Goal: Task Accomplishment & Management: Complete application form

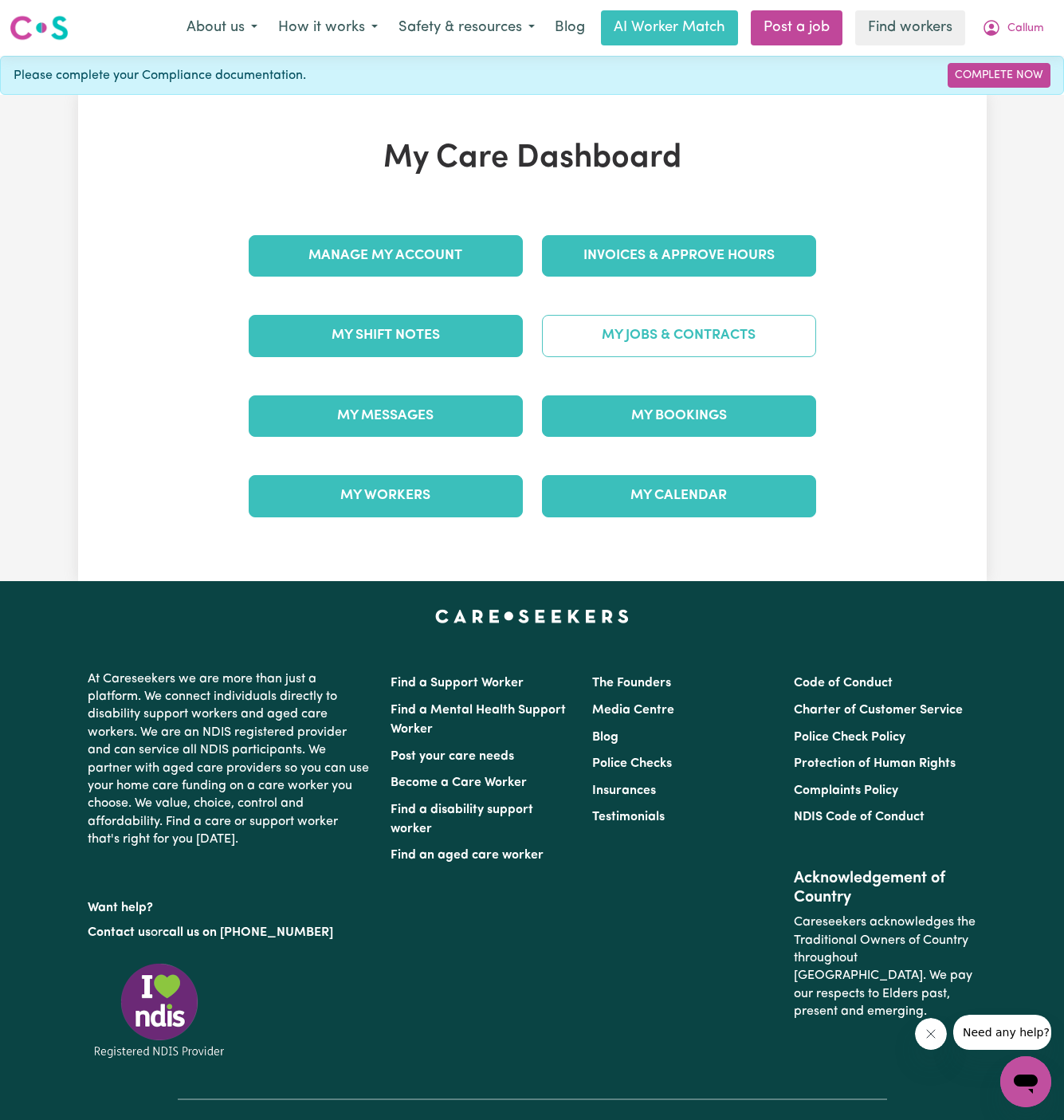
click at [694, 329] on link "My Jobs & Contracts" at bounding box center [678, 335] width 274 height 41
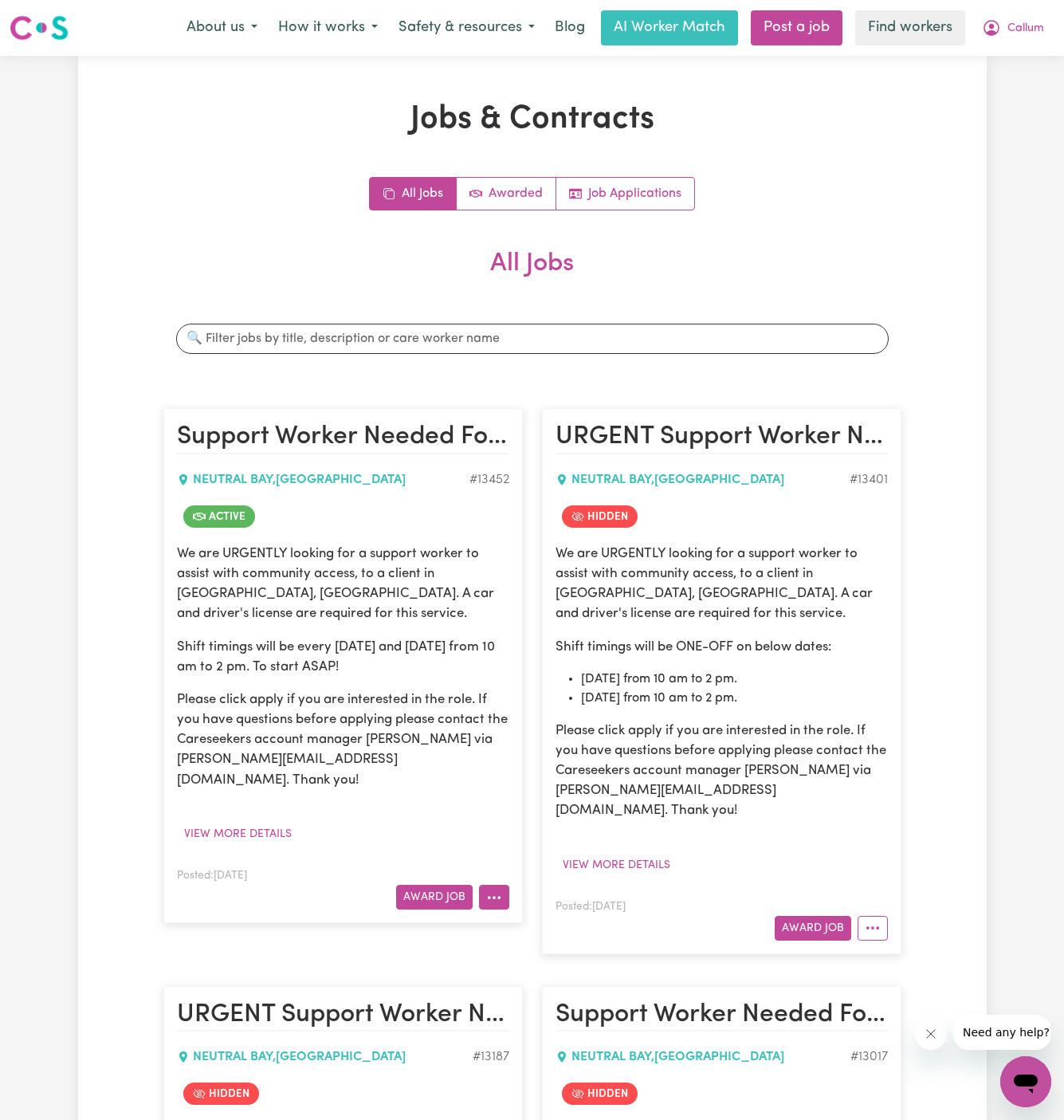
click at [500, 890] on icon "More options" at bounding box center [494, 897] width 16 height 16
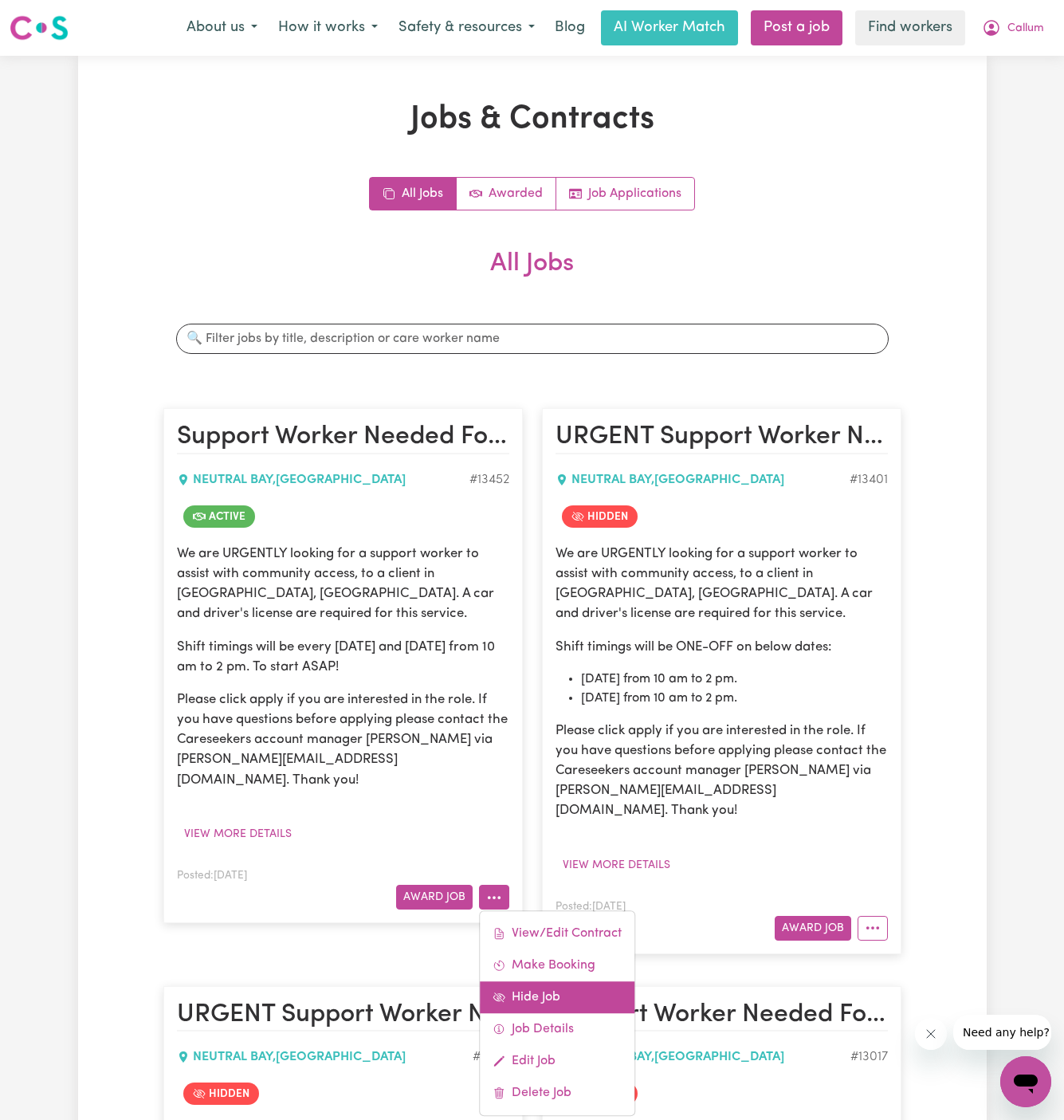
click at [567, 982] on link "Hide Job" at bounding box center [557, 997] width 154 height 32
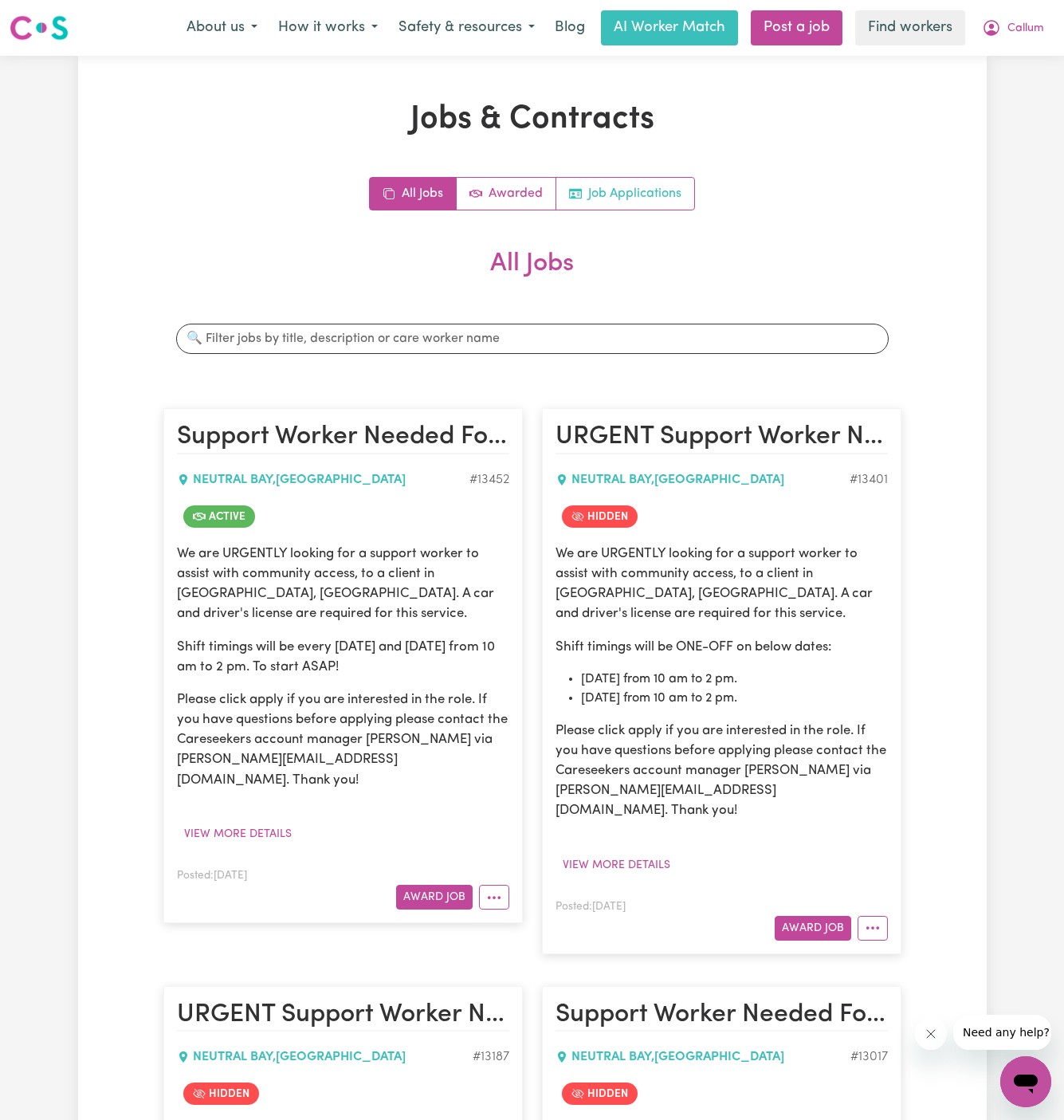
click at [630, 199] on link "Job Applications" at bounding box center [625, 194] width 138 height 32
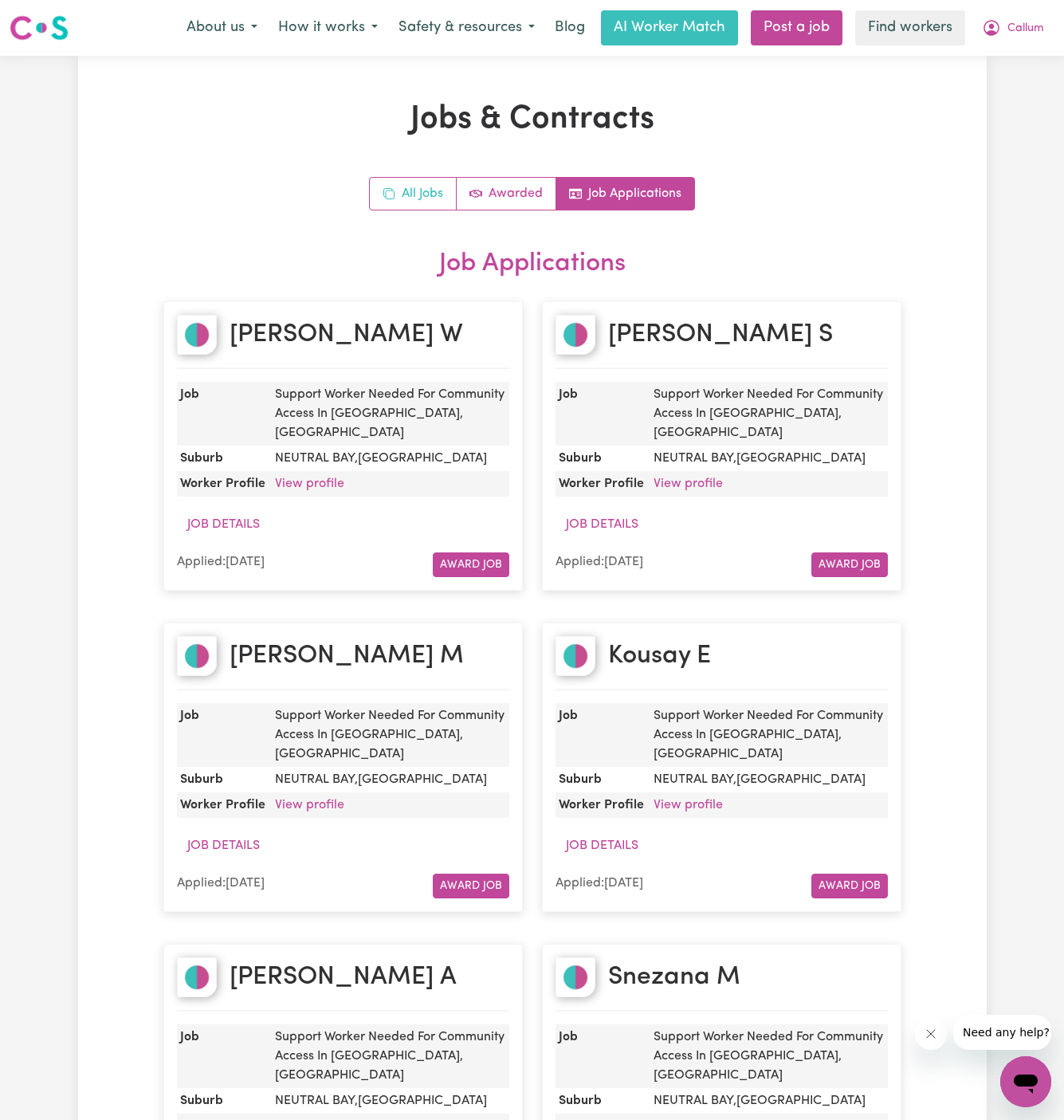
click at [430, 182] on link "All Jobs" at bounding box center [413, 194] width 87 height 32
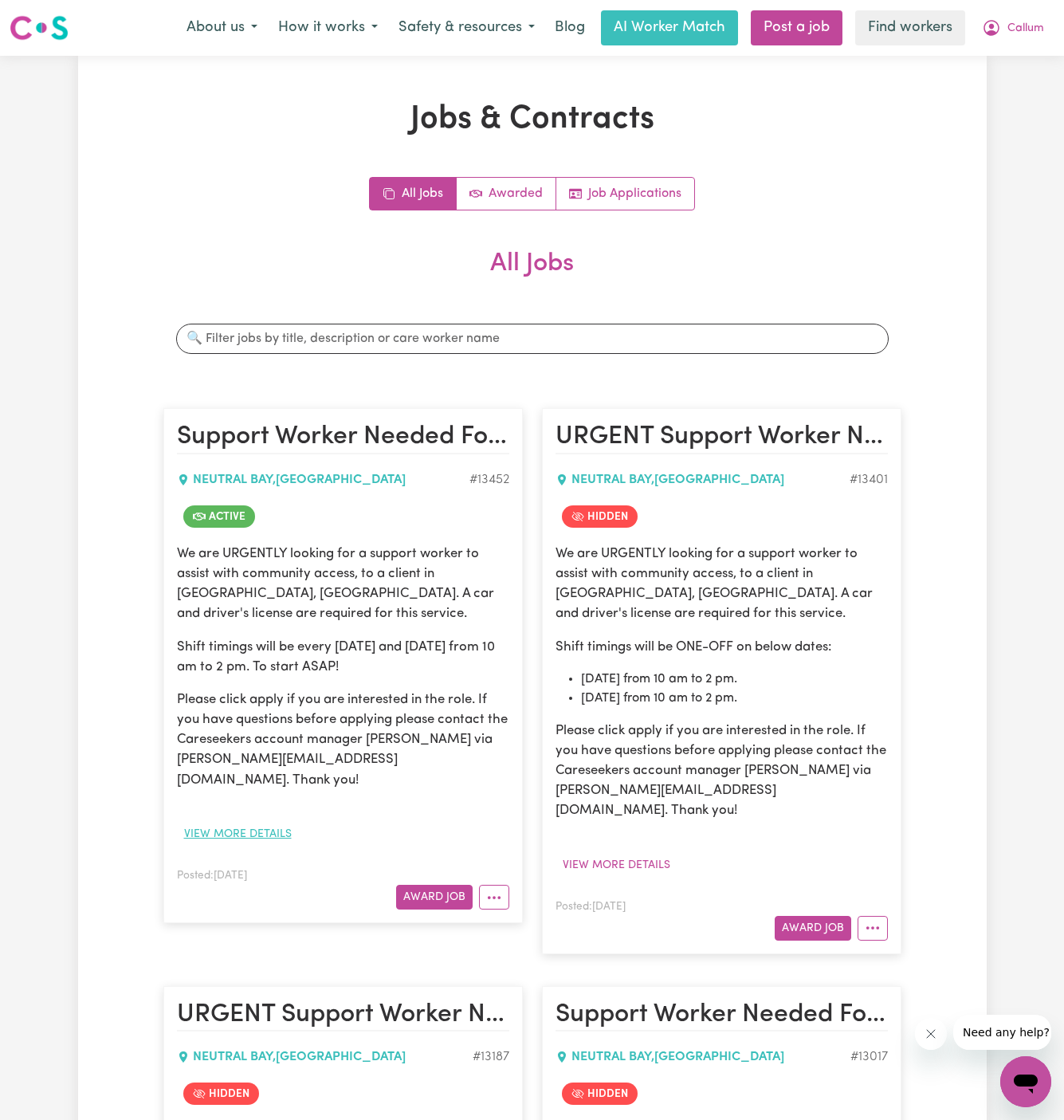
click at [271, 822] on button "View more details" at bounding box center [238, 834] width 122 height 24
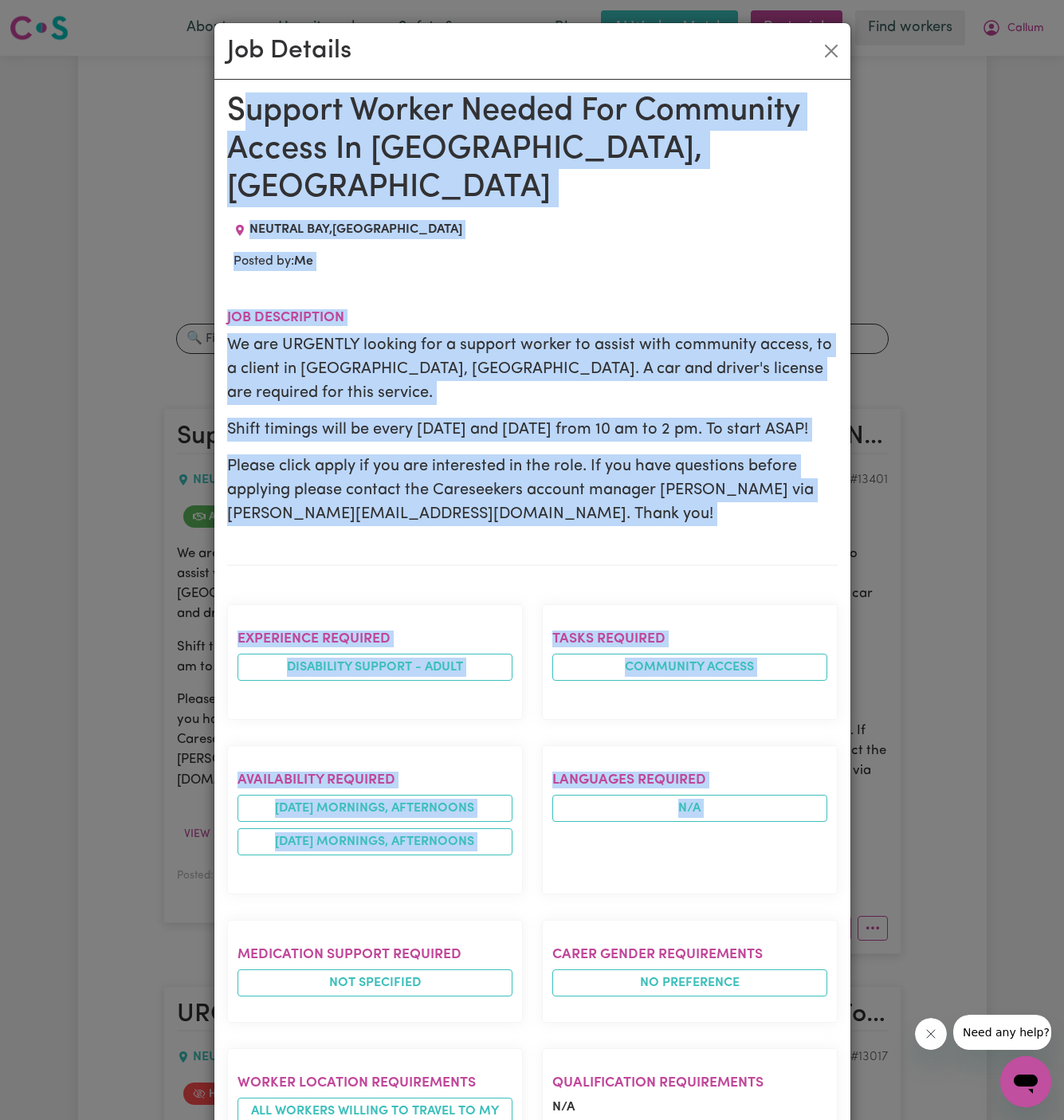
drag, startPoint x: 236, startPoint y: 102, endPoint x: 473, endPoint y: 1121, distance: 1046.2
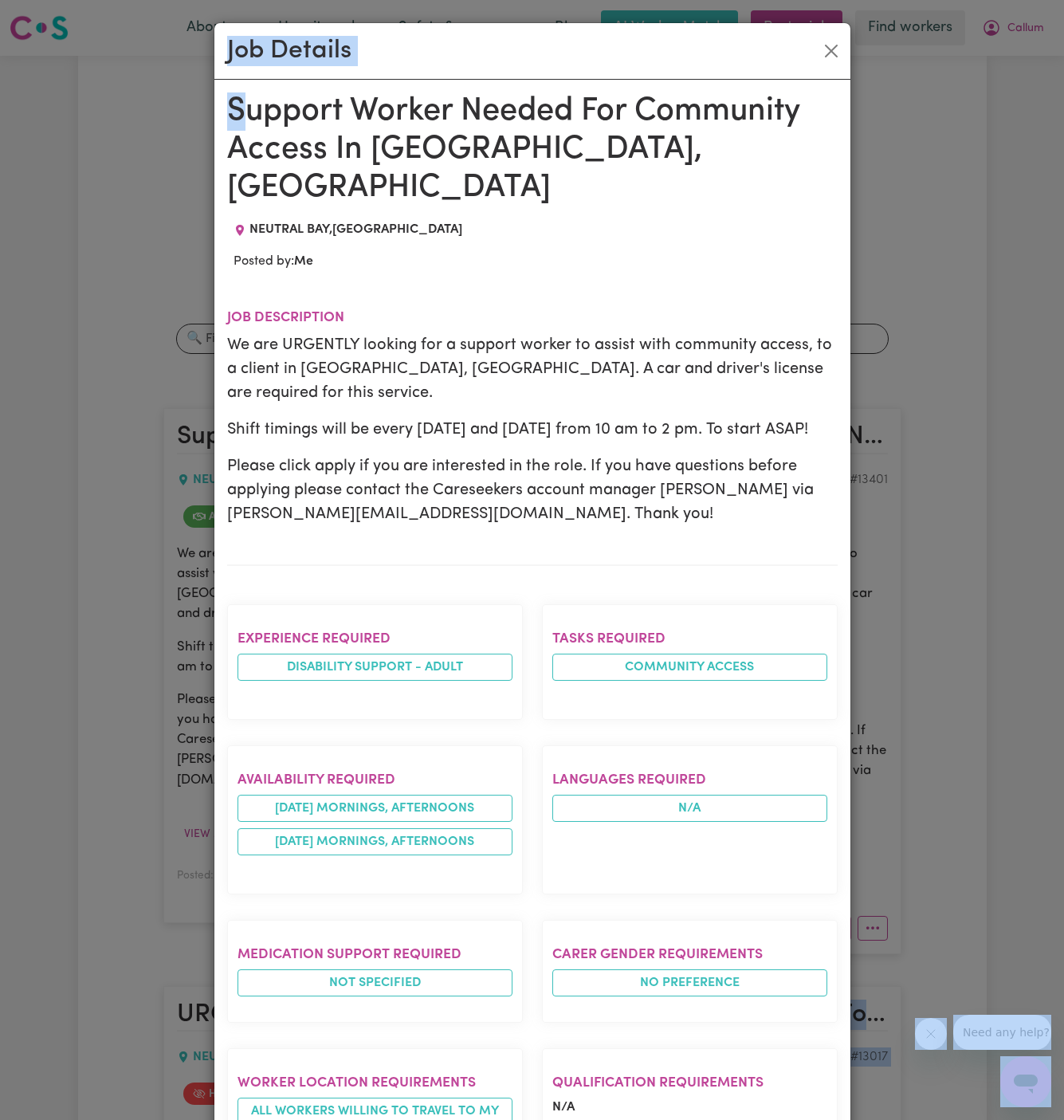
scroll to position [13, 0]
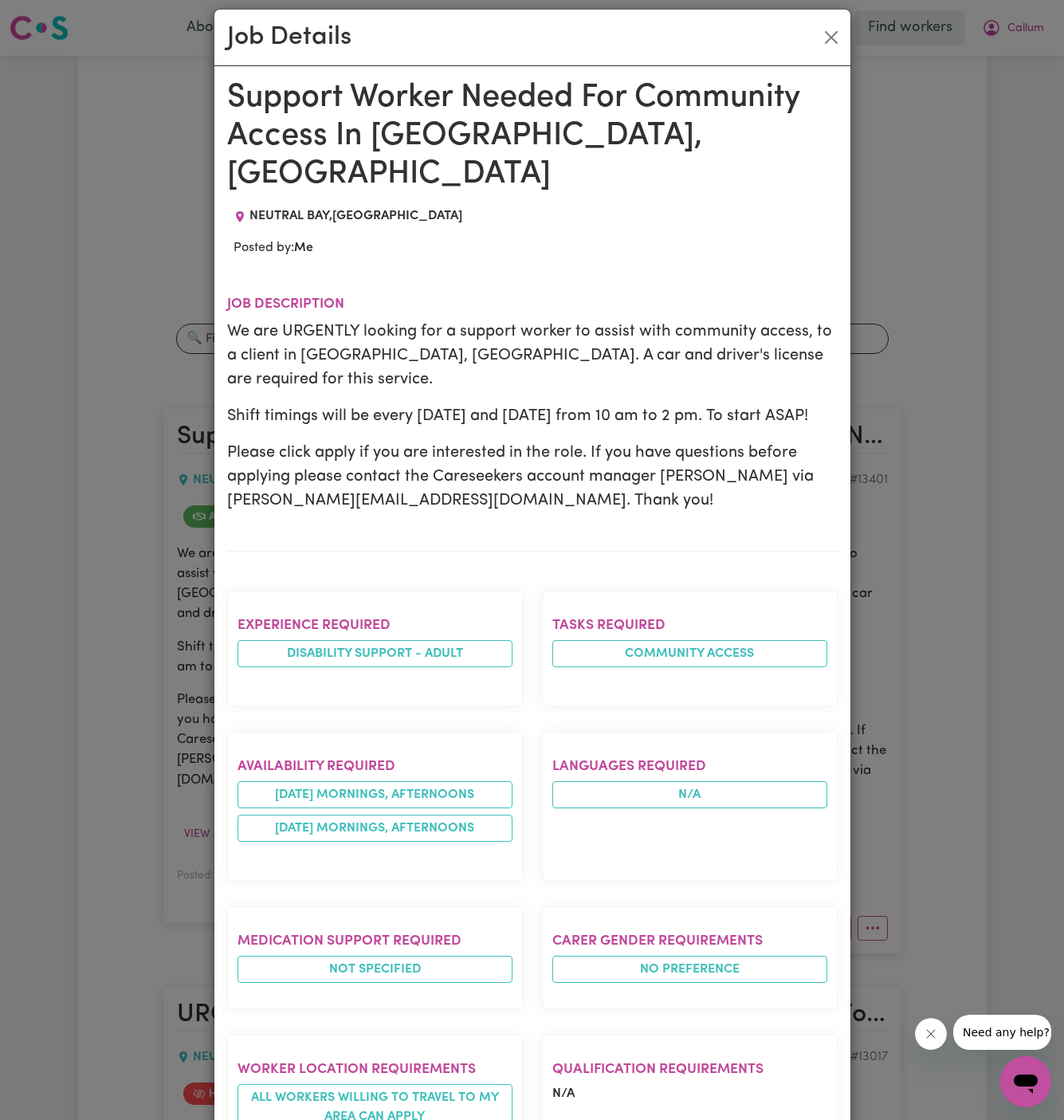
click at [254, 153] on h1 "Support Worker Needed For Community Access In Lower North Shore, NSW" at bounding box center [532, 136] width 611 height 115
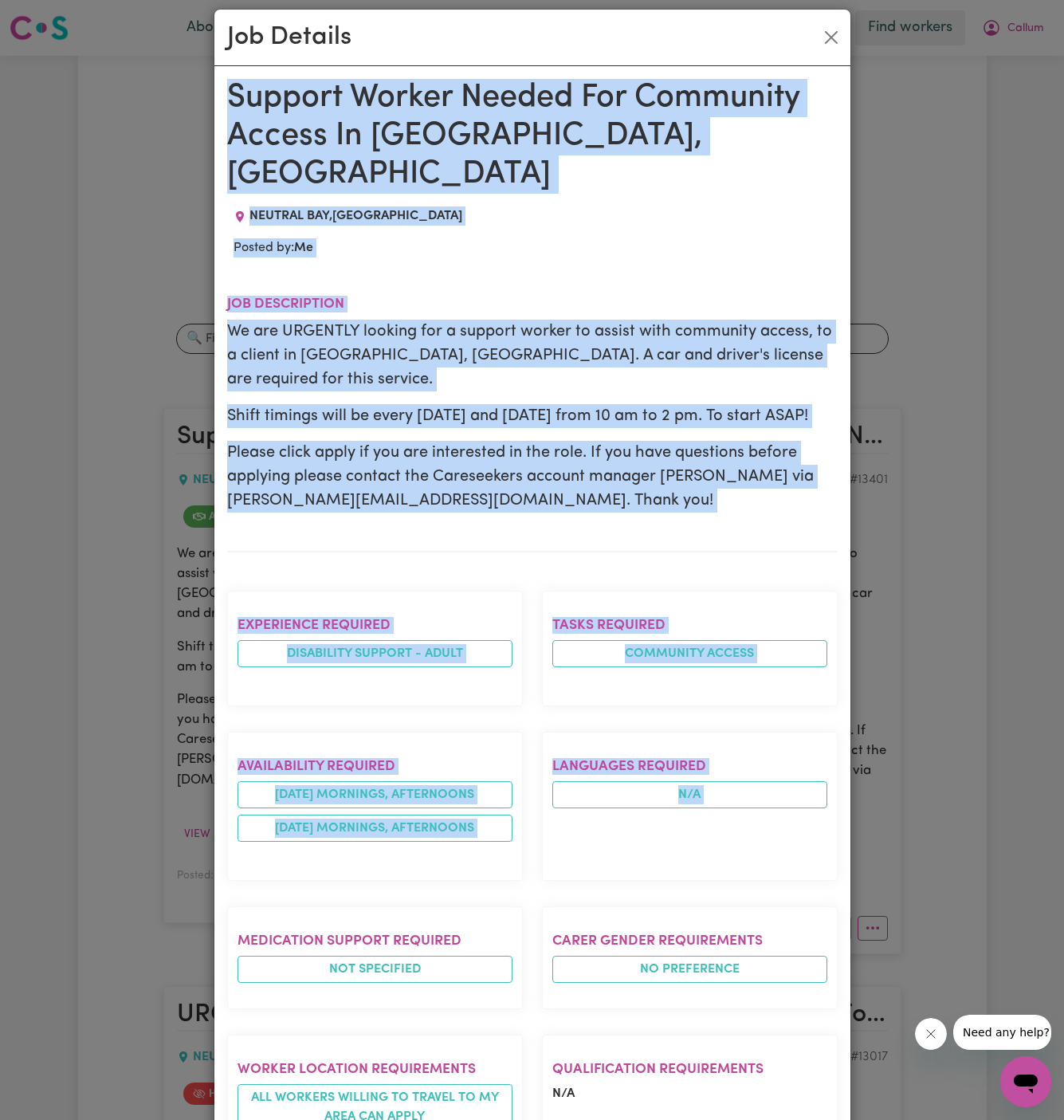
drag, startPoint x: 229, startPoint y: 101, endPoint x: 464, endPoint y: 1121, distance: 1046.7
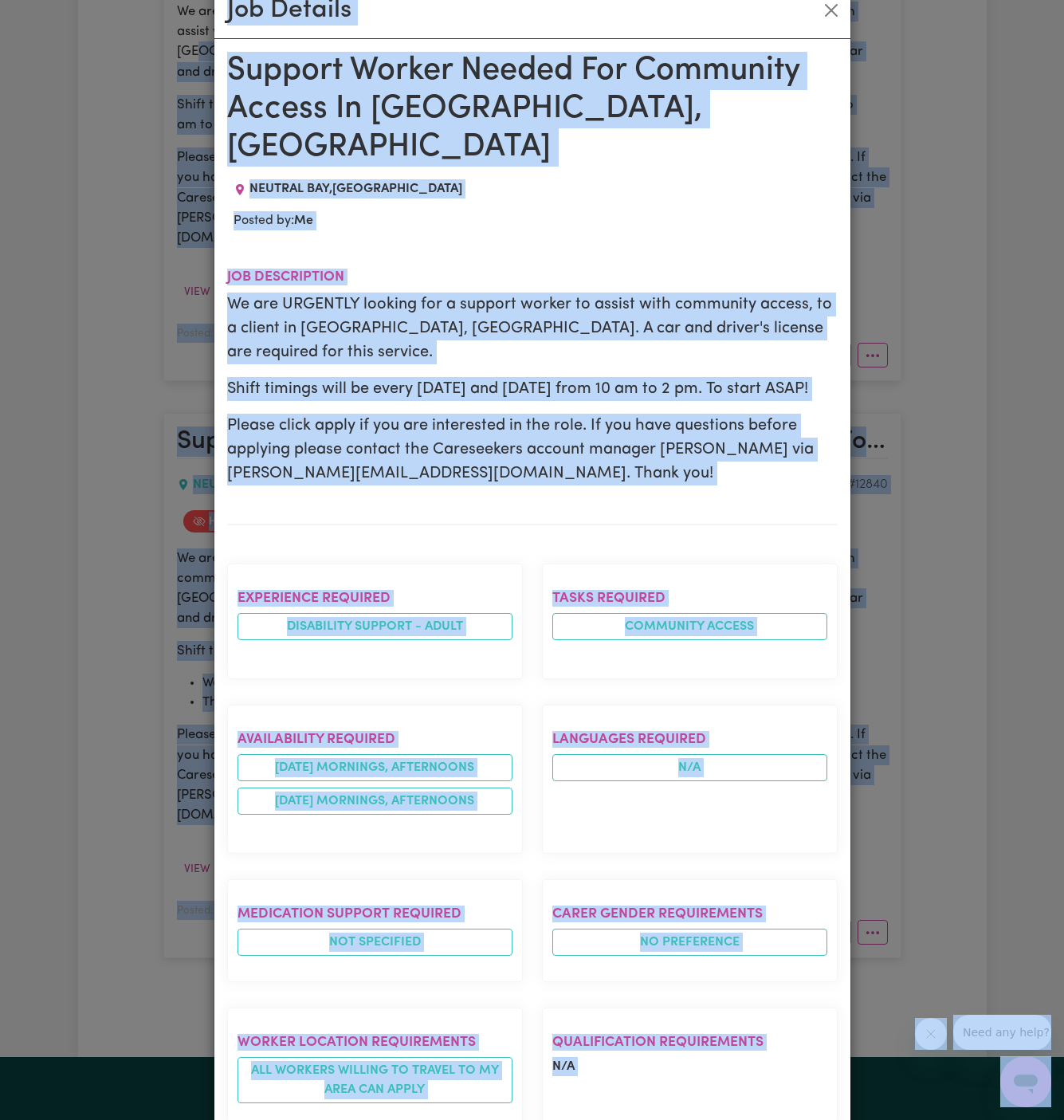
scroll to position [1127, 0]
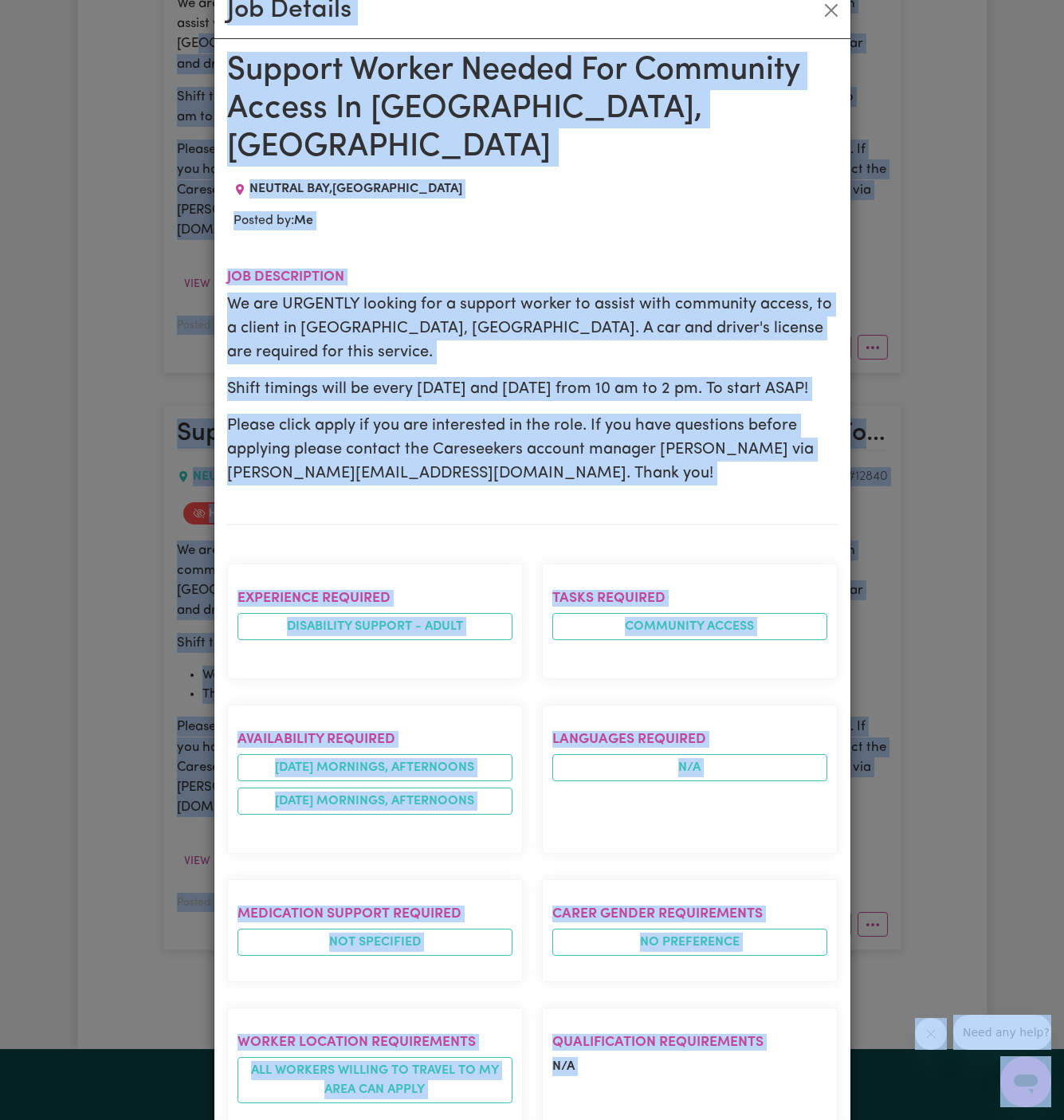
copy body "er North Shore, NSW. Car and driver's license are required for this service. Sh…"
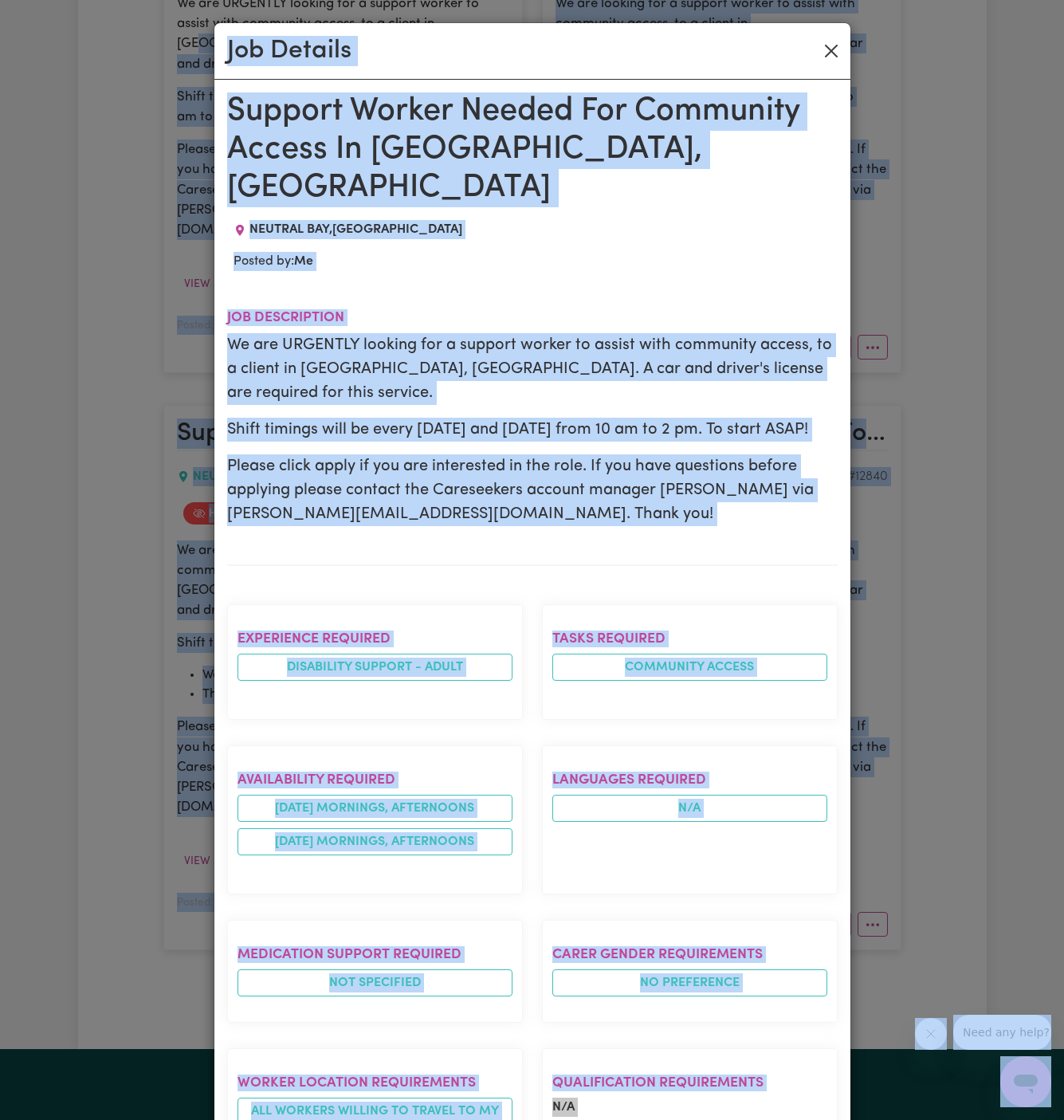
click at [832, 46] on button "Close" at bounding box center [831, 51] width 25 height 25
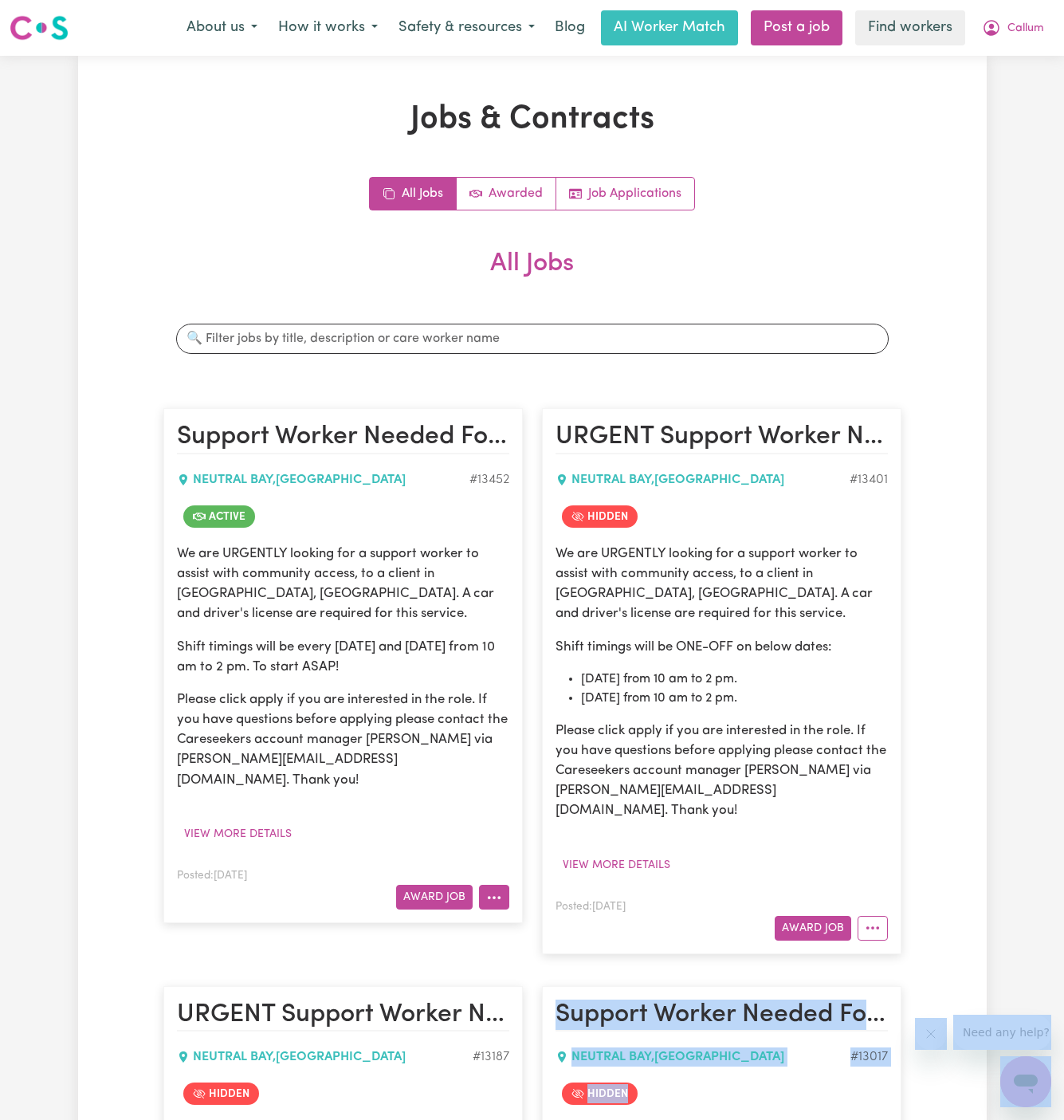
click at [496, 890] on icon "More options" at bounding box center [494, 897] width 16 height 16
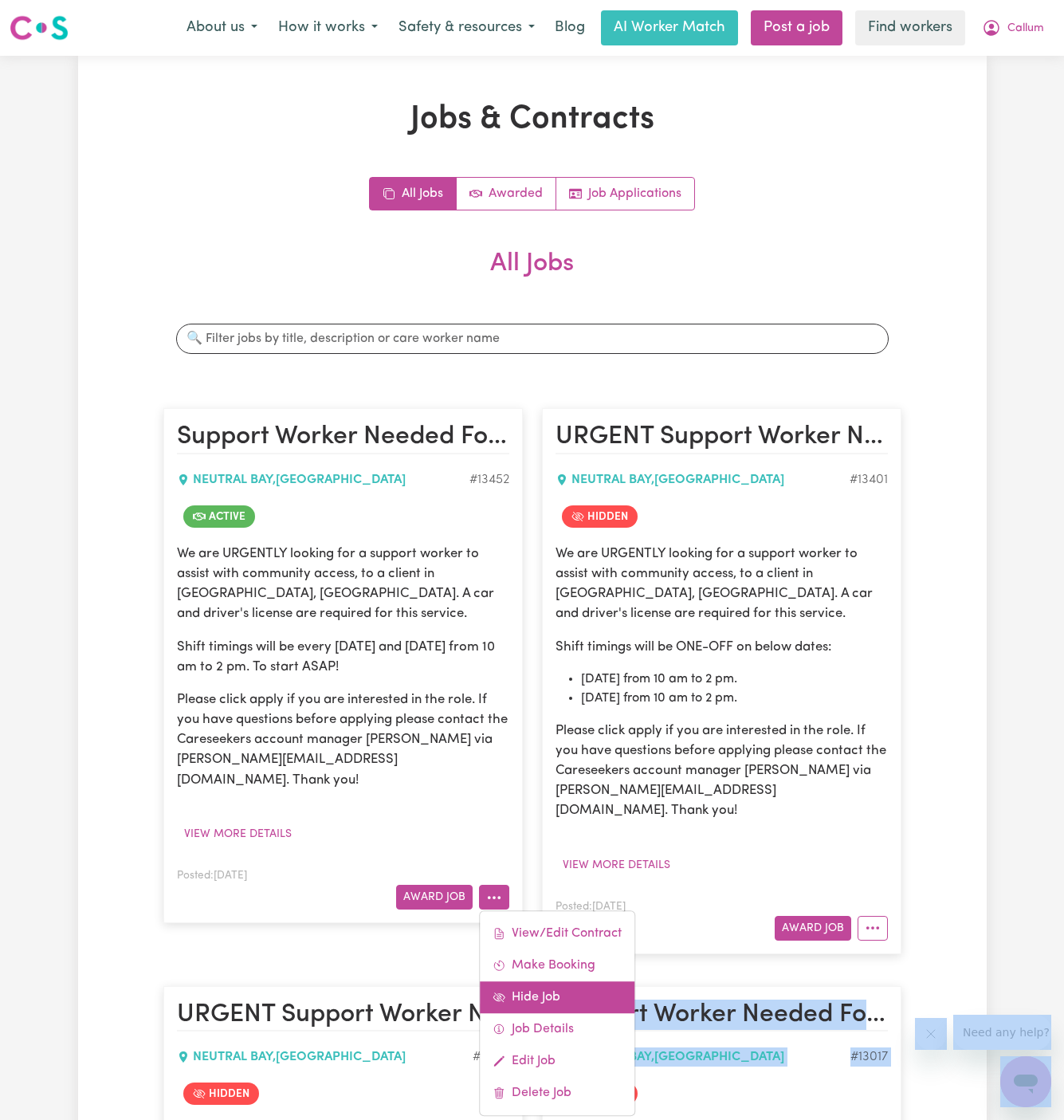
click at [563, 982] on link "Hide Job" at bounding box center [557, 997] width 154 height 32
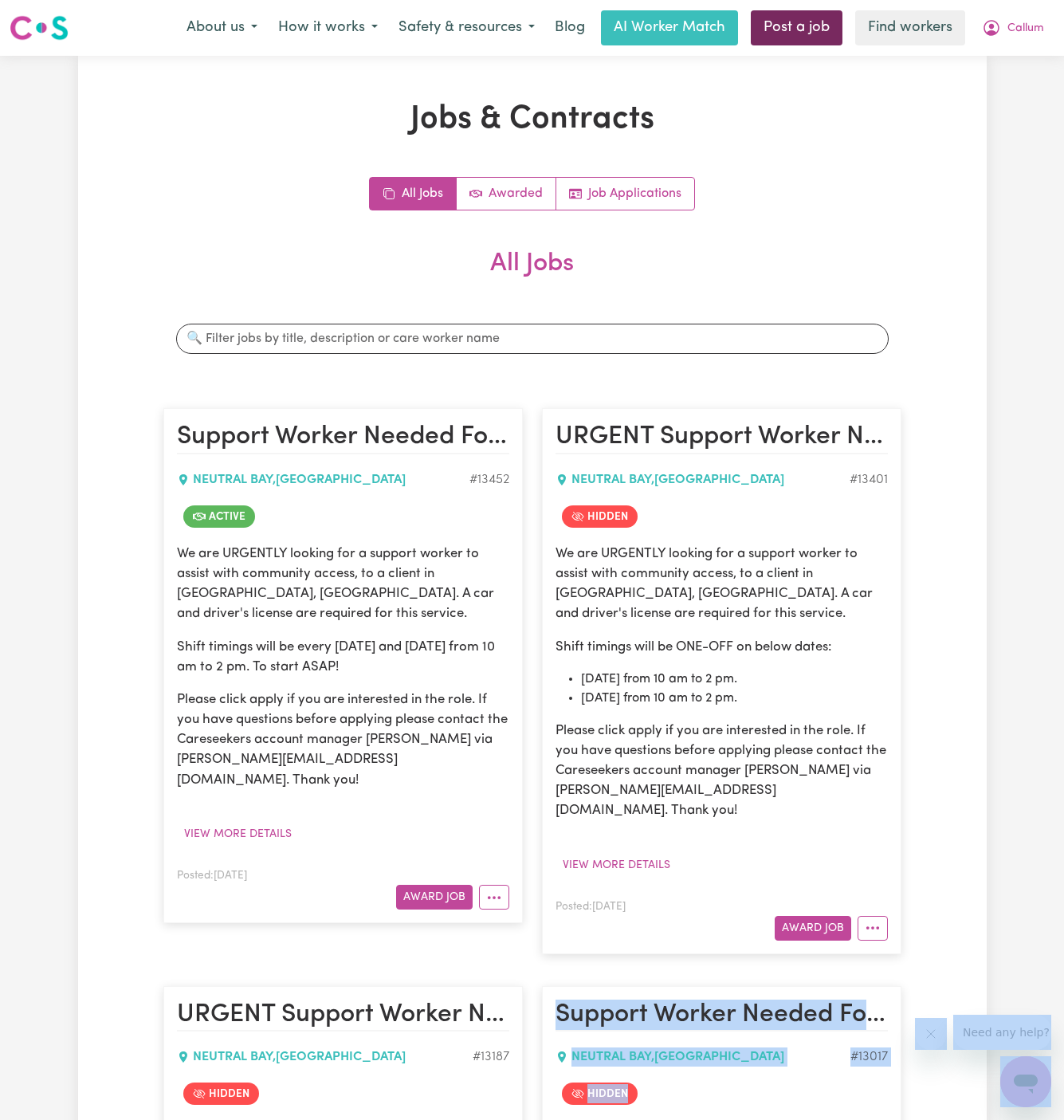
click at [804, 33] on link "Post a job" at bounding box center [796, 27] width 92 height 35
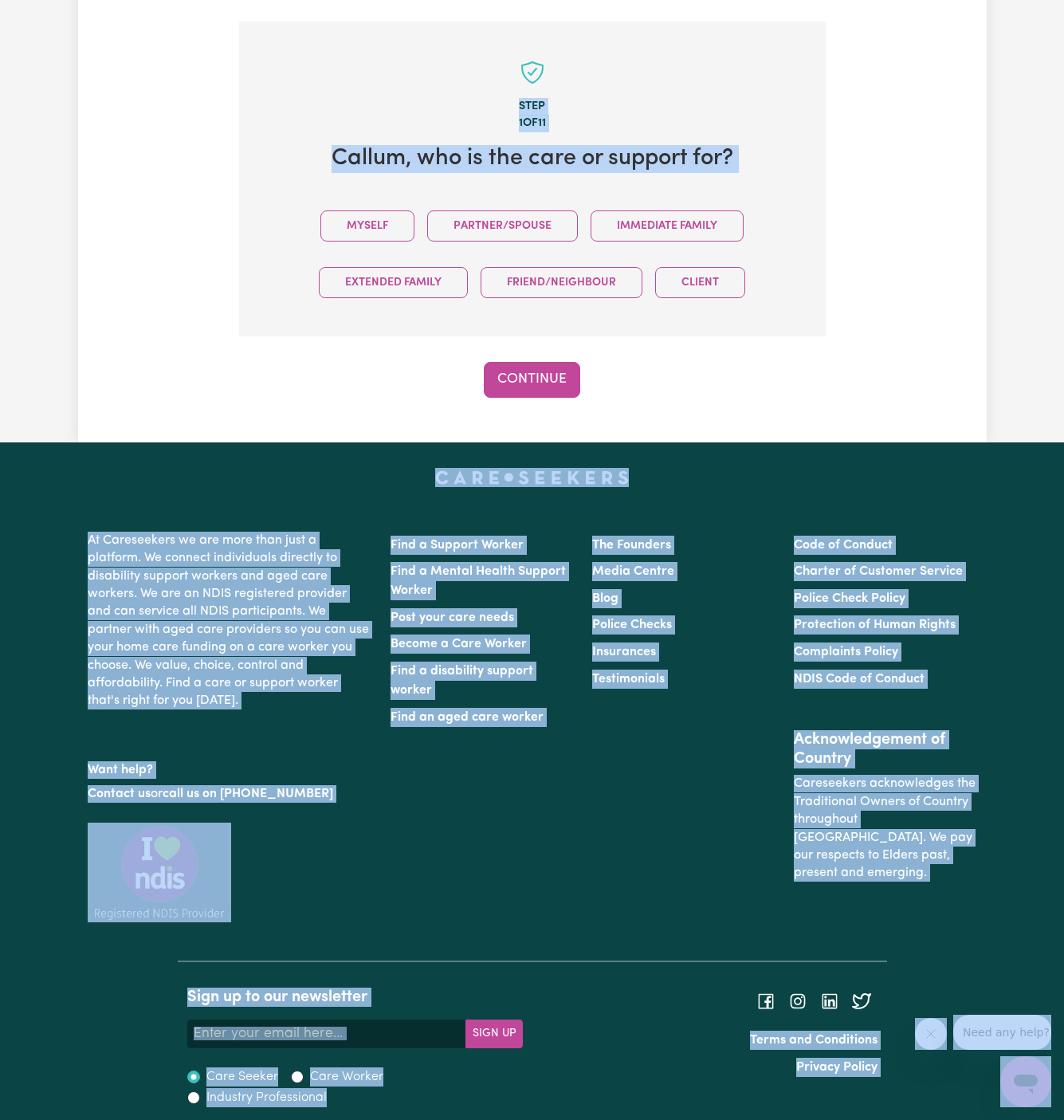
scroll to position [399, 0]
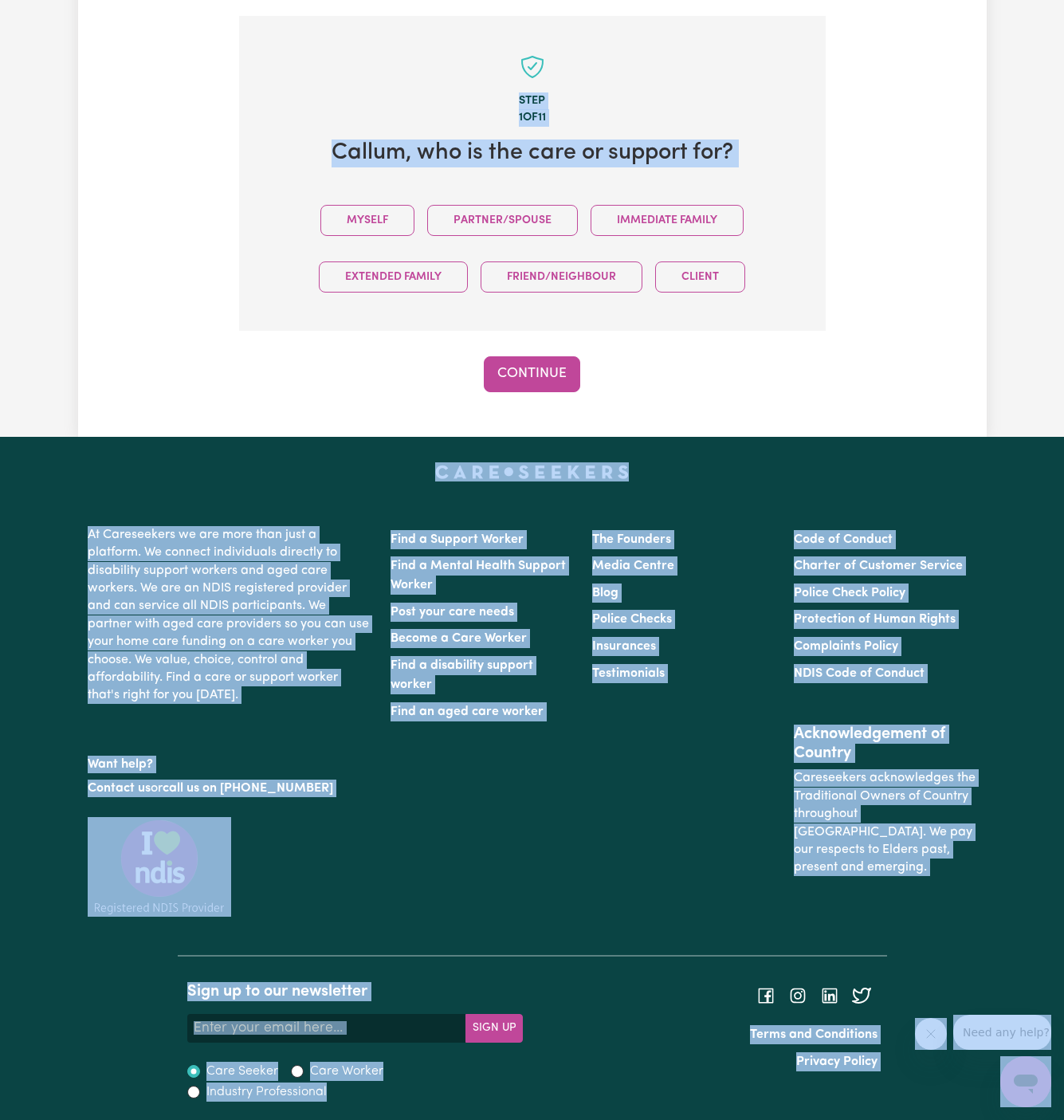
click at [390, 380] on div "Continue" at bounding box center [532, 373] width 587 height 35
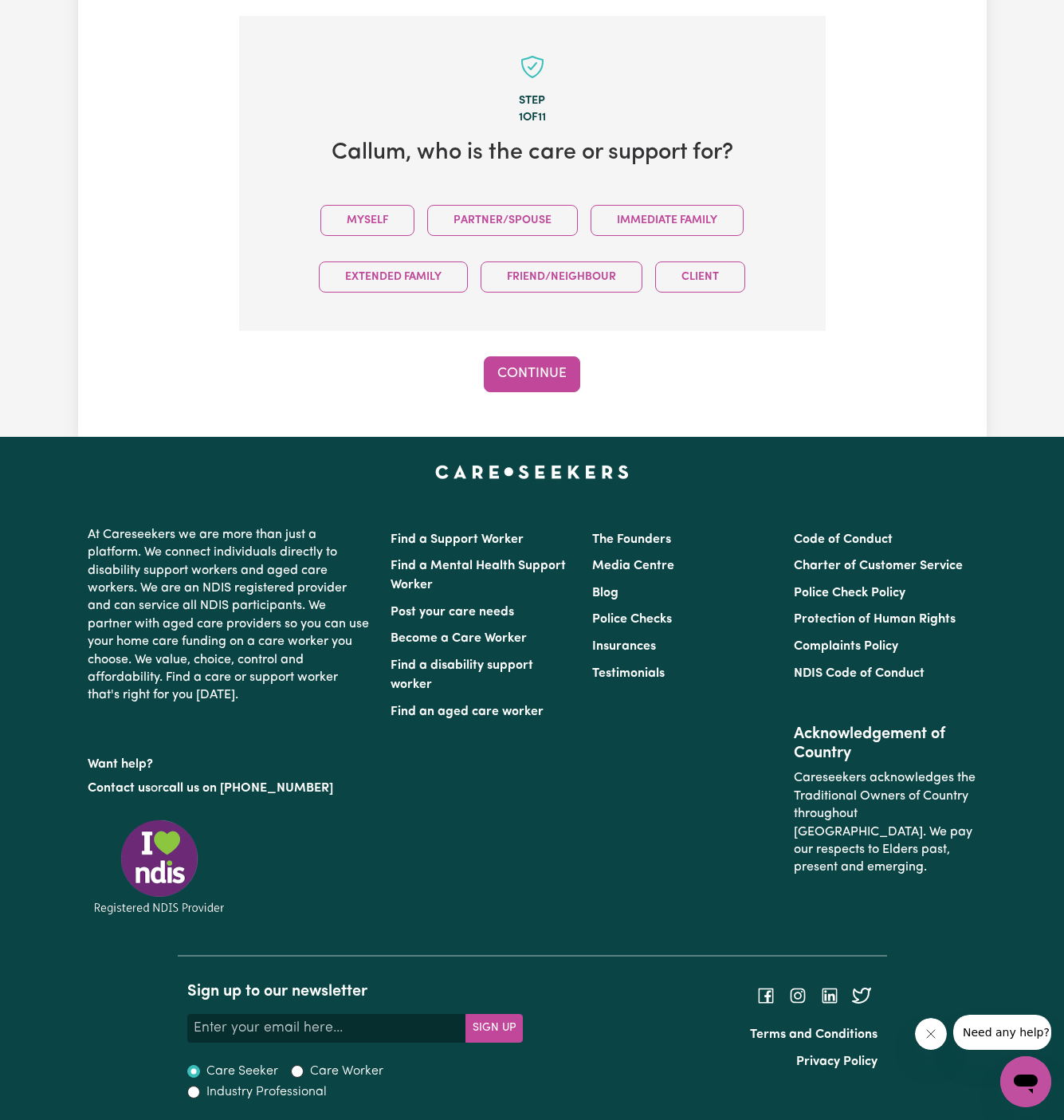
click at [390, 384] on div "Continue" at bounding box center [532, 373] width 587 height 35
click at [378, 225] on button "Myself" at bounding box center [367, 220] width 95 height 31
click at [542, 360] on button "Continue" at bounding box center [532, 373] width 96 height 35
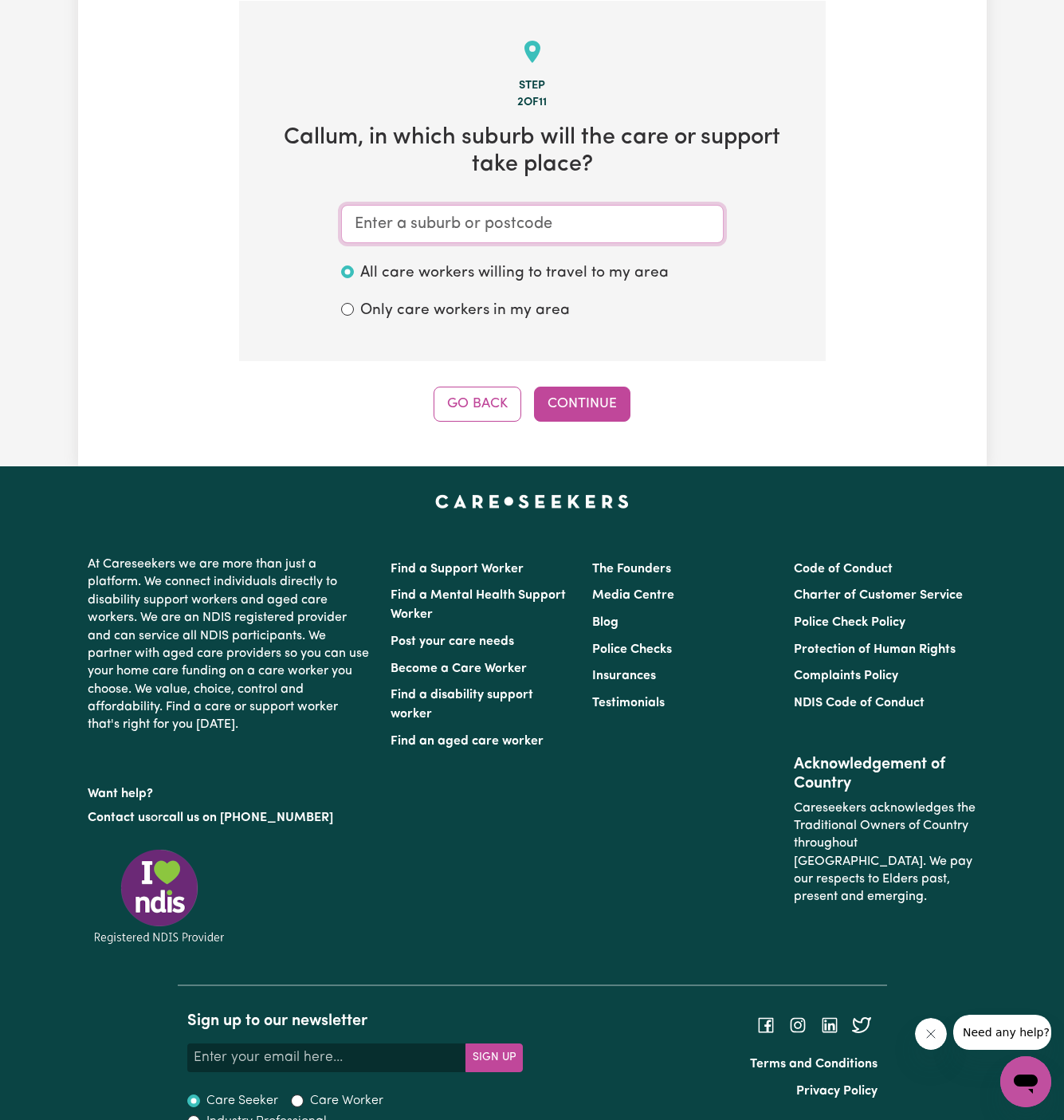
click at [550, 229] on input "text" at bounding box center [532, 224] width 383 height 38
drag, startPoint x: 812, startPoint y: 453, endPoint x: 785, endPoint y: 443, distance: 28.8
click at [792, 443] on div "Tell us your care and support requirements Welcome to Careseekers. We are excit…" at bounding box center [532, 54] width 909 height 824
click at [569, 225] on input "text" at bounding box center [532, 224] width 383 height 38
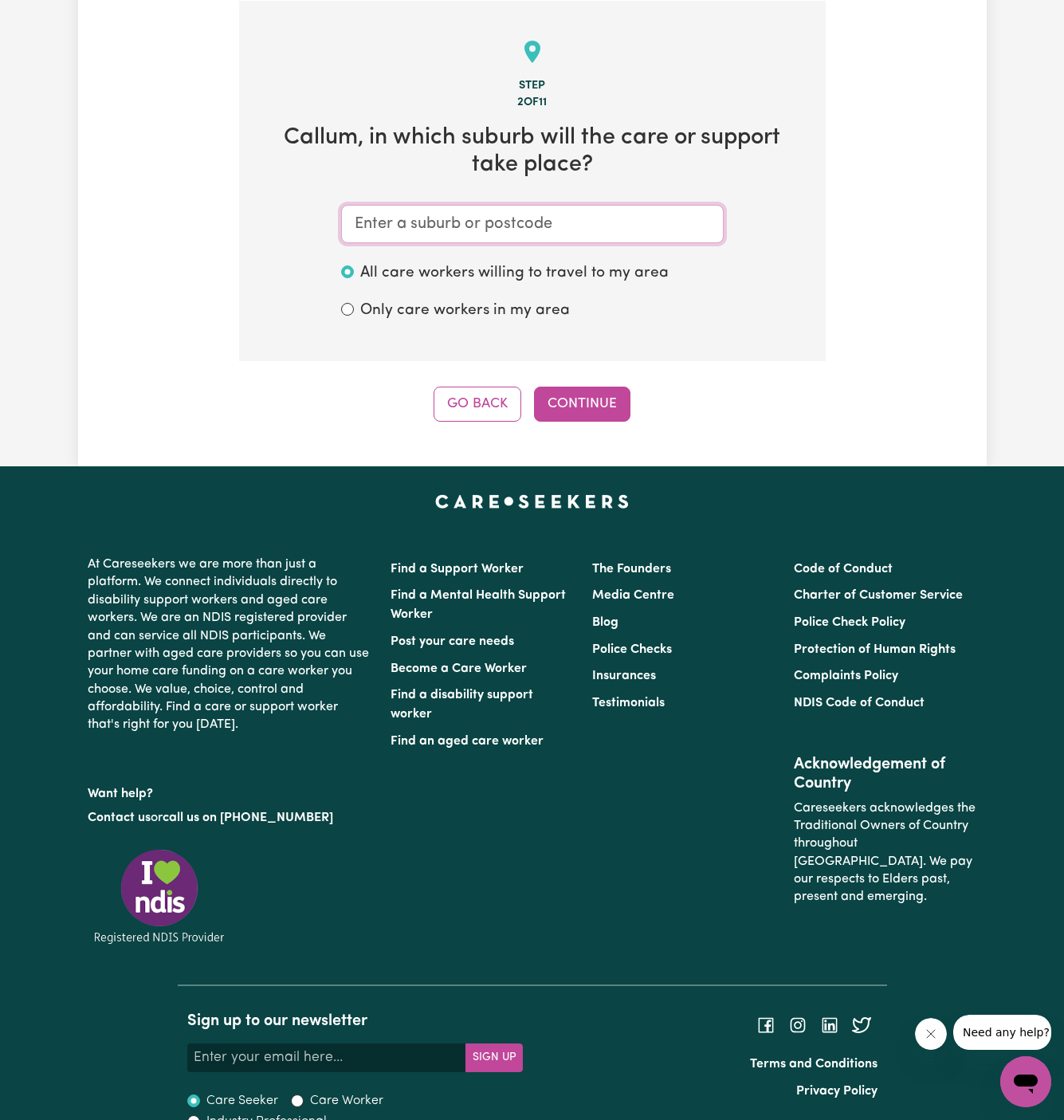
paste input "Lower North Shore"
click at [501, 230] on input "Lower North Shore" at bounding box center [532, 224] width 383 height 38
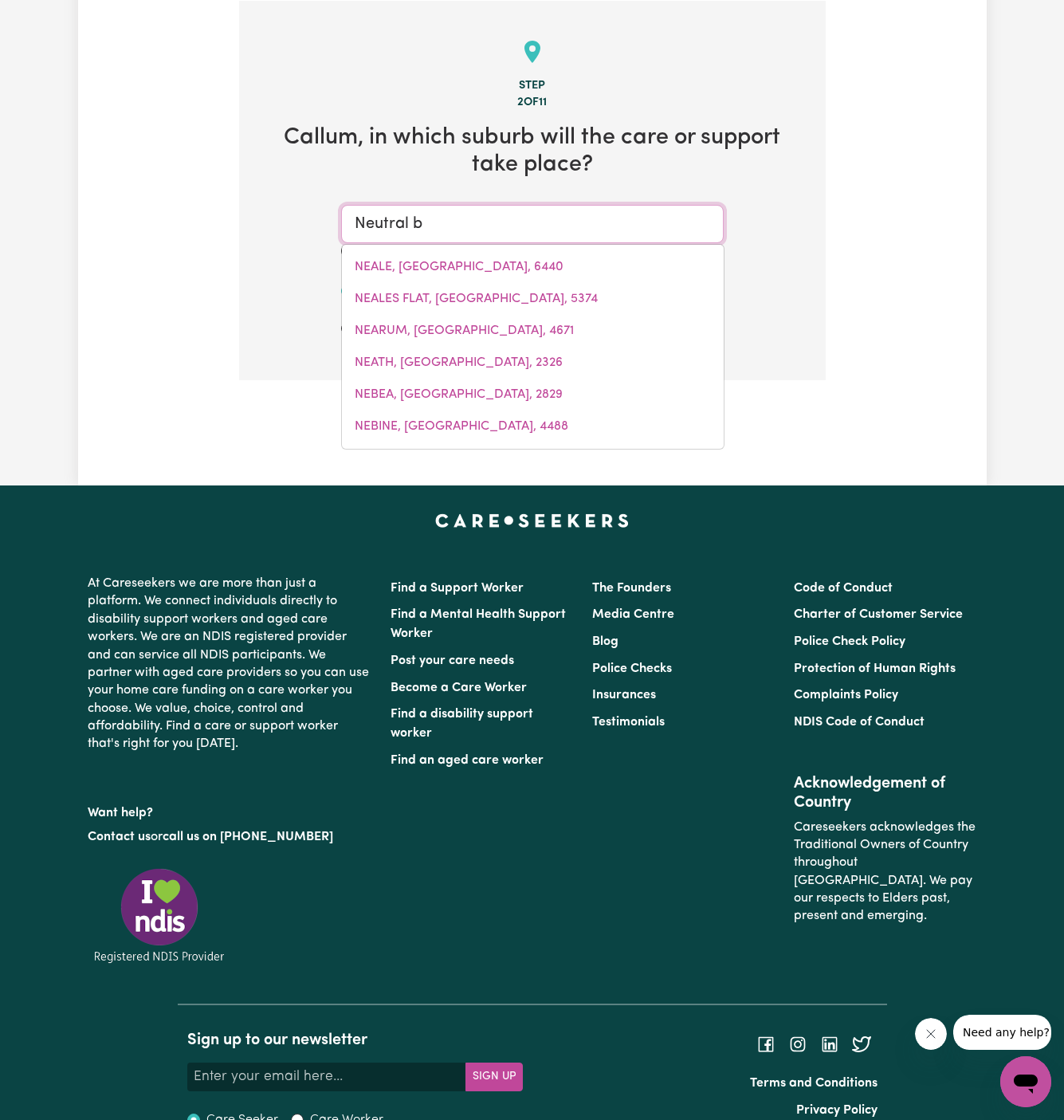
type input "Neutral ba"
type input "Neutral baY, New South Wales, 2089"
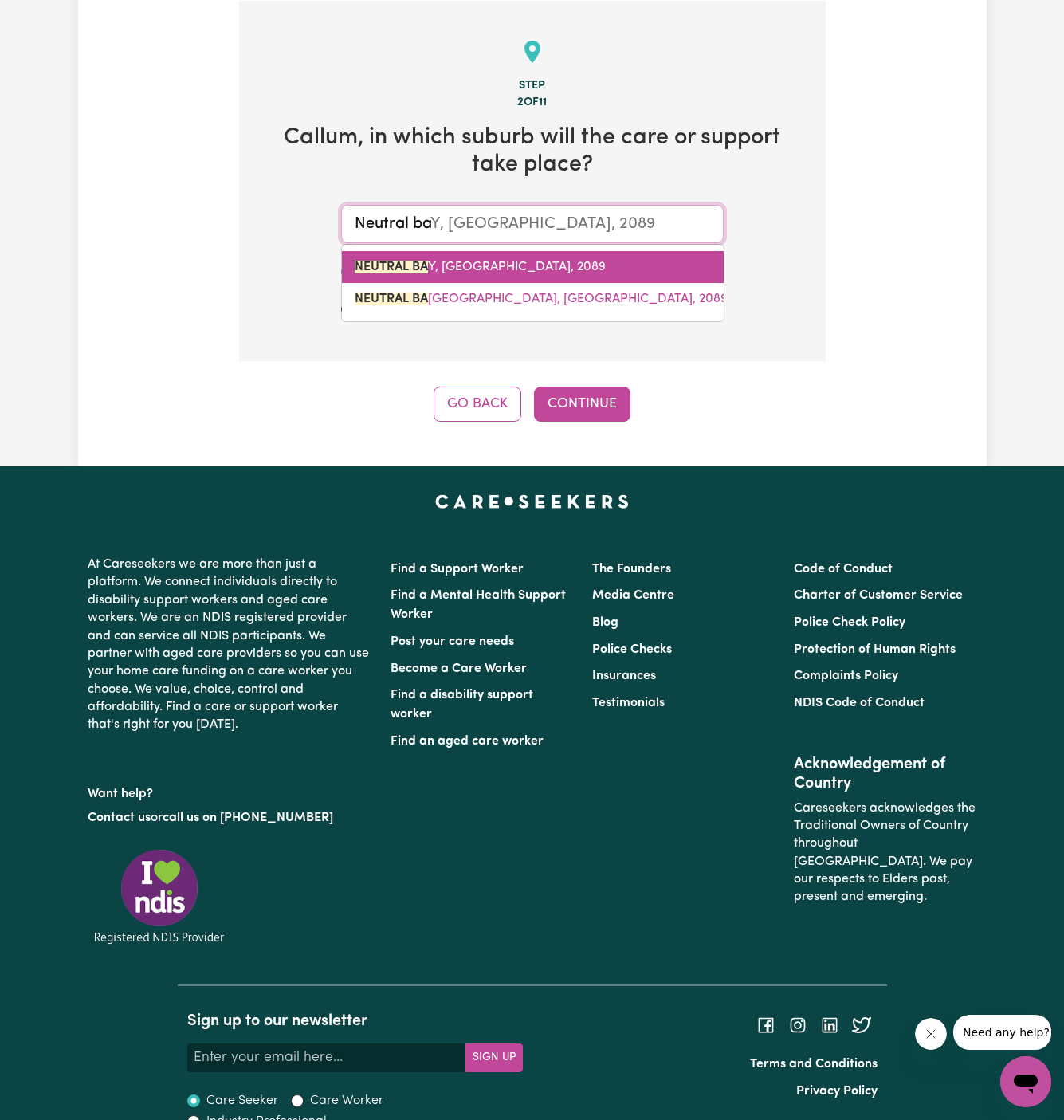
click at [469, 268] on span "NEUTRAL BA Y, New South Wales, 2089" at bounding box center [480, 268] width 251 height 13
type input "NEUTRAL BAY, New South Wales, 2089"
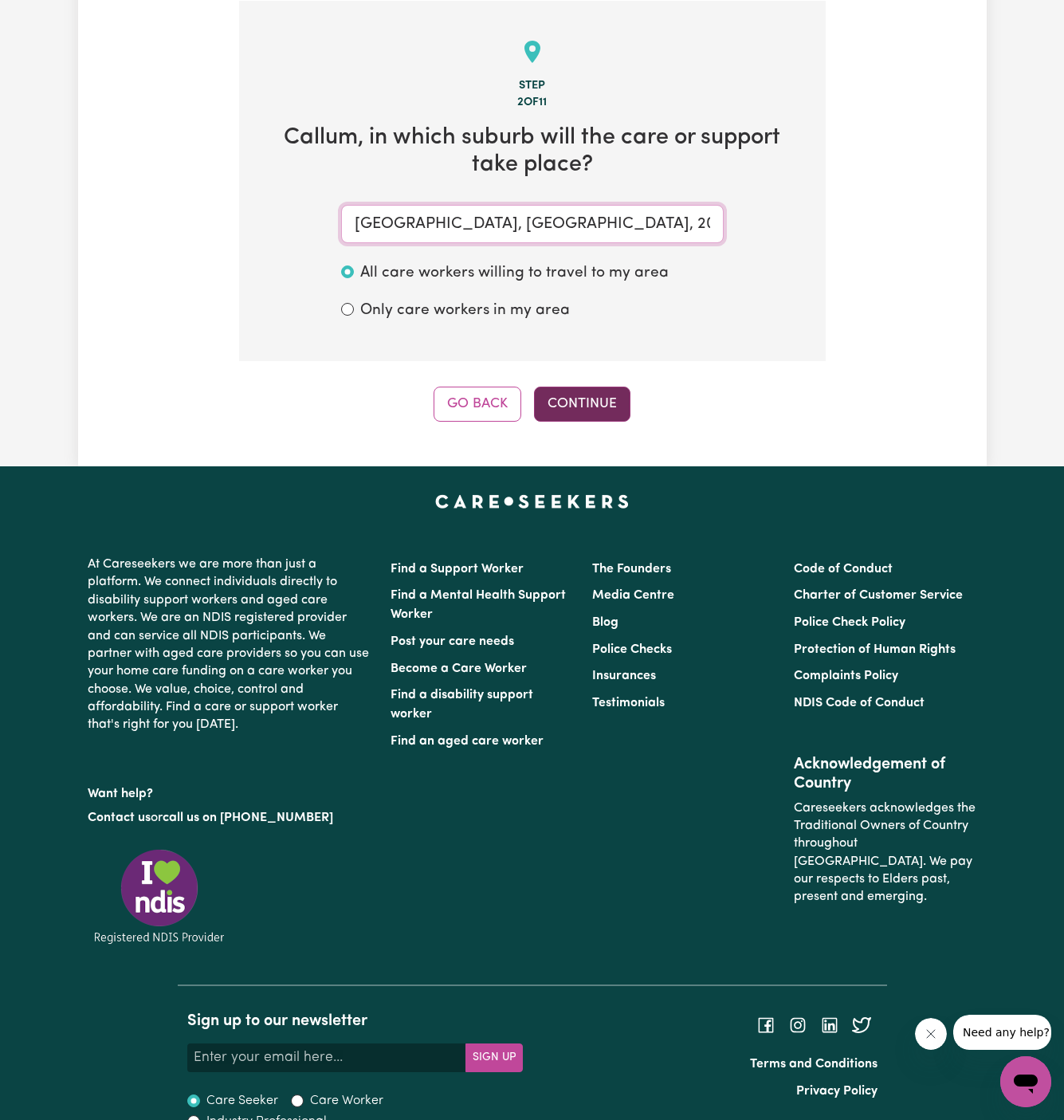
type input "NEUTRAL BAY, New South Wales, 2089"
click at [607, 410] on button "Continue" at bounding box center [582, 403] width 96 height 35
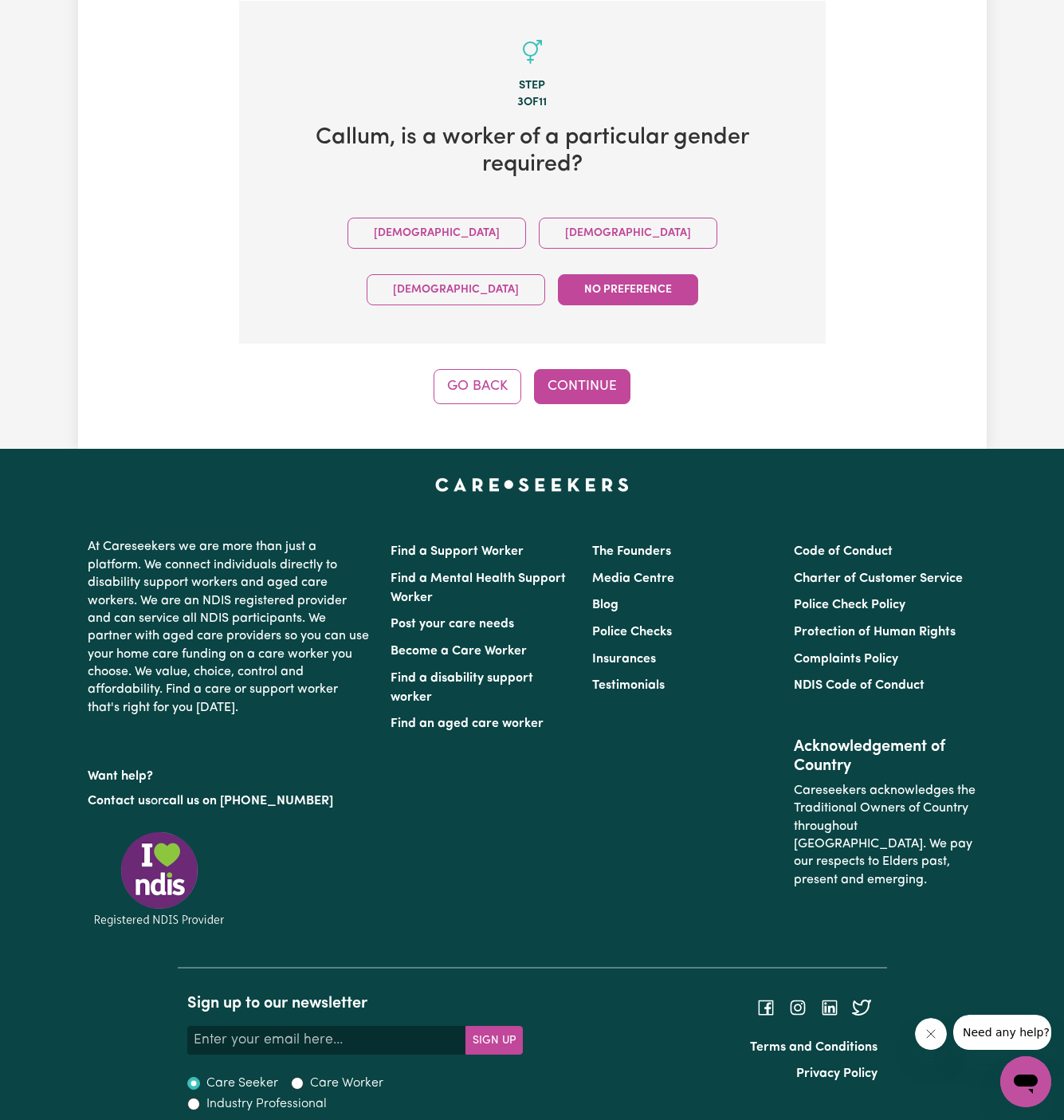
scroll to position [370, 0]
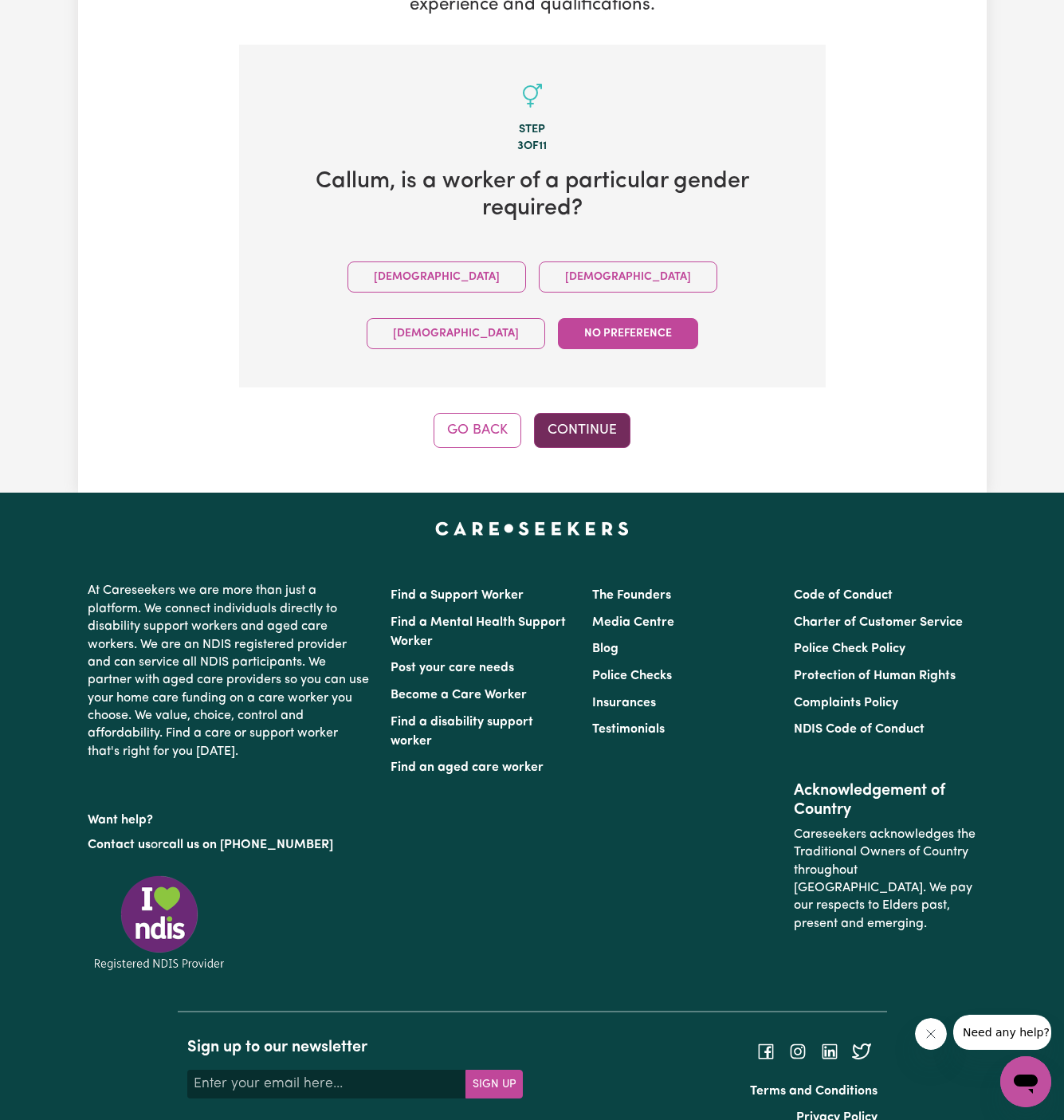
click at [574, 413] on button "Continue" at bounding box center [582, 429] width 96 height 35
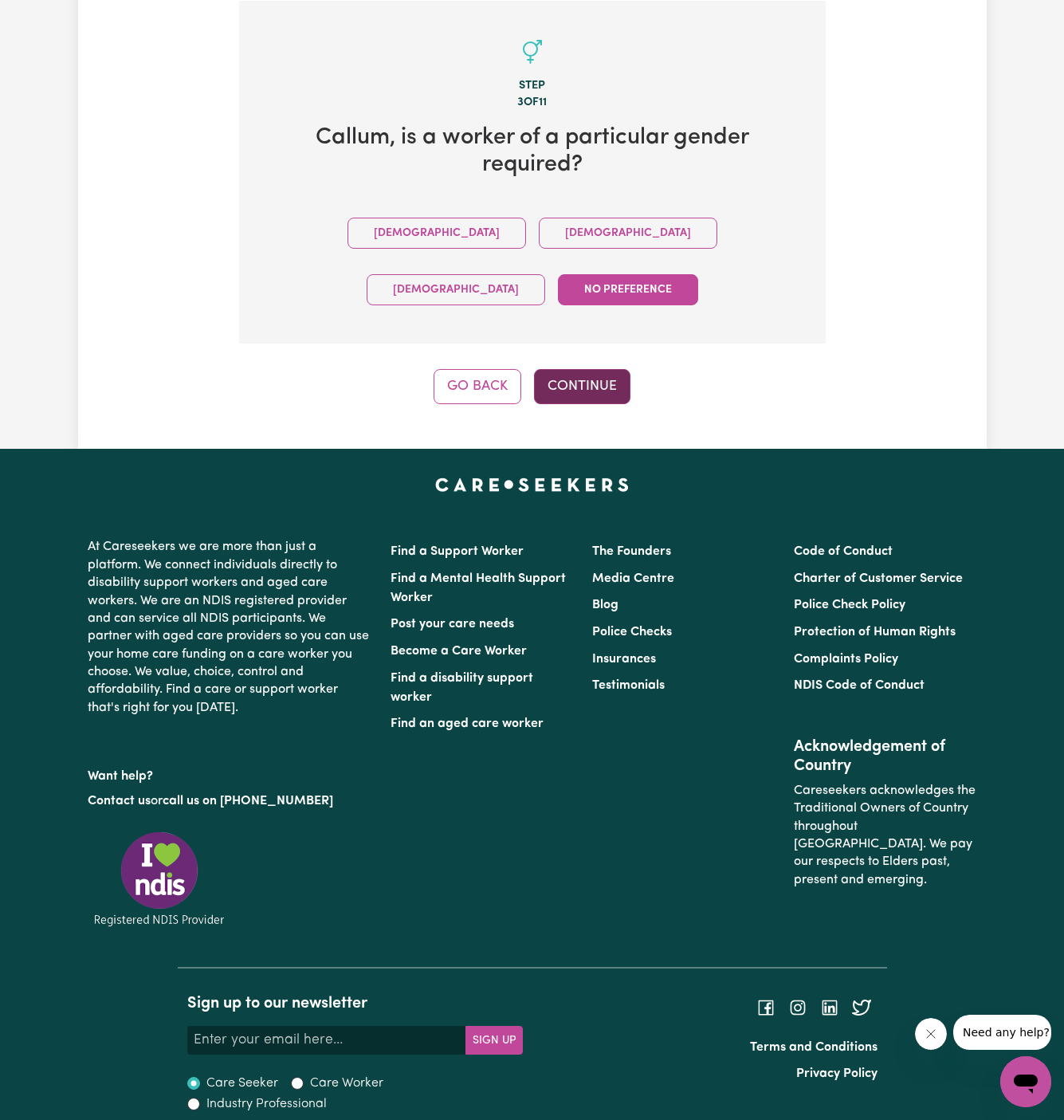
scroll to position [414, 0]
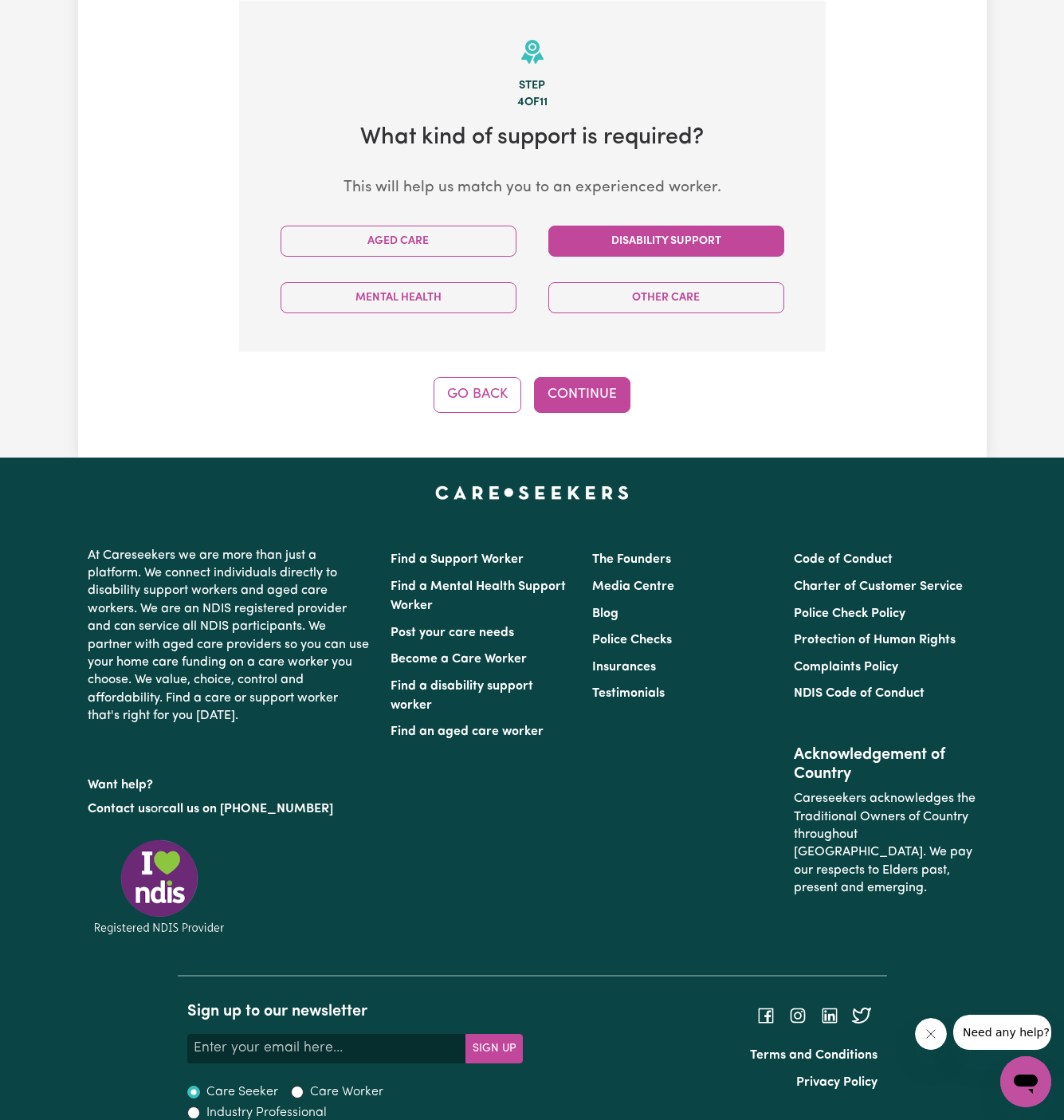
click at [667, 246] on button "Disability Support" at bounding box center [666, 240] width 236 height 31
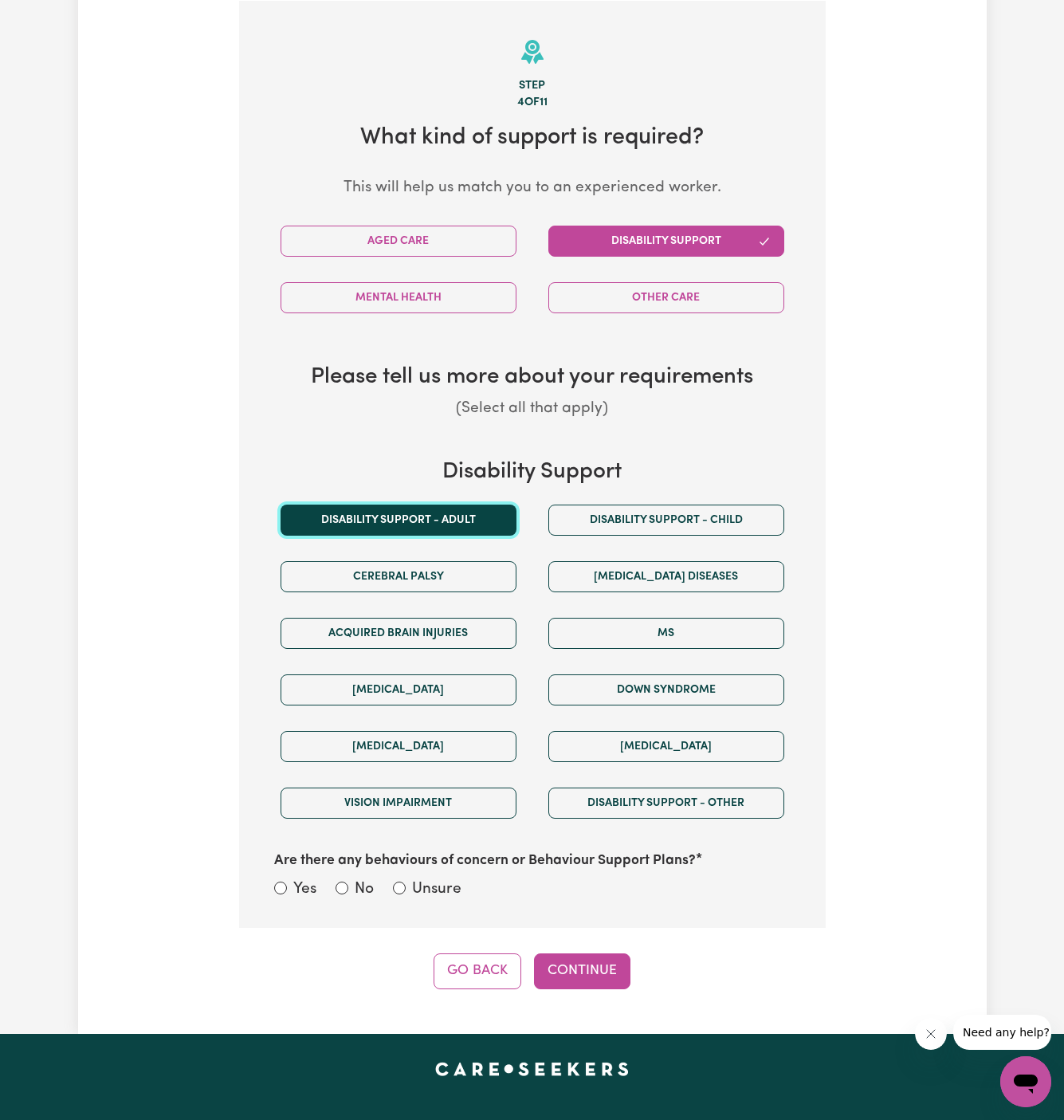
click at [466, 514] on button "Disability support - Adult" at bounding box center [399, 519] width 236 height 31
click at [445, 907] on section "Step 4 of 11 What kind of support is required? This will help us match you to a…" at bounding box center [532, 465] width 587 height 928
click at [444, 890] on label "Unsure" at bounding box center [436, 890] width 50 height 23
click at [406, 890] on input "Unsure" at bounding box center [400, 888] width 13 height 13
radio input "true"
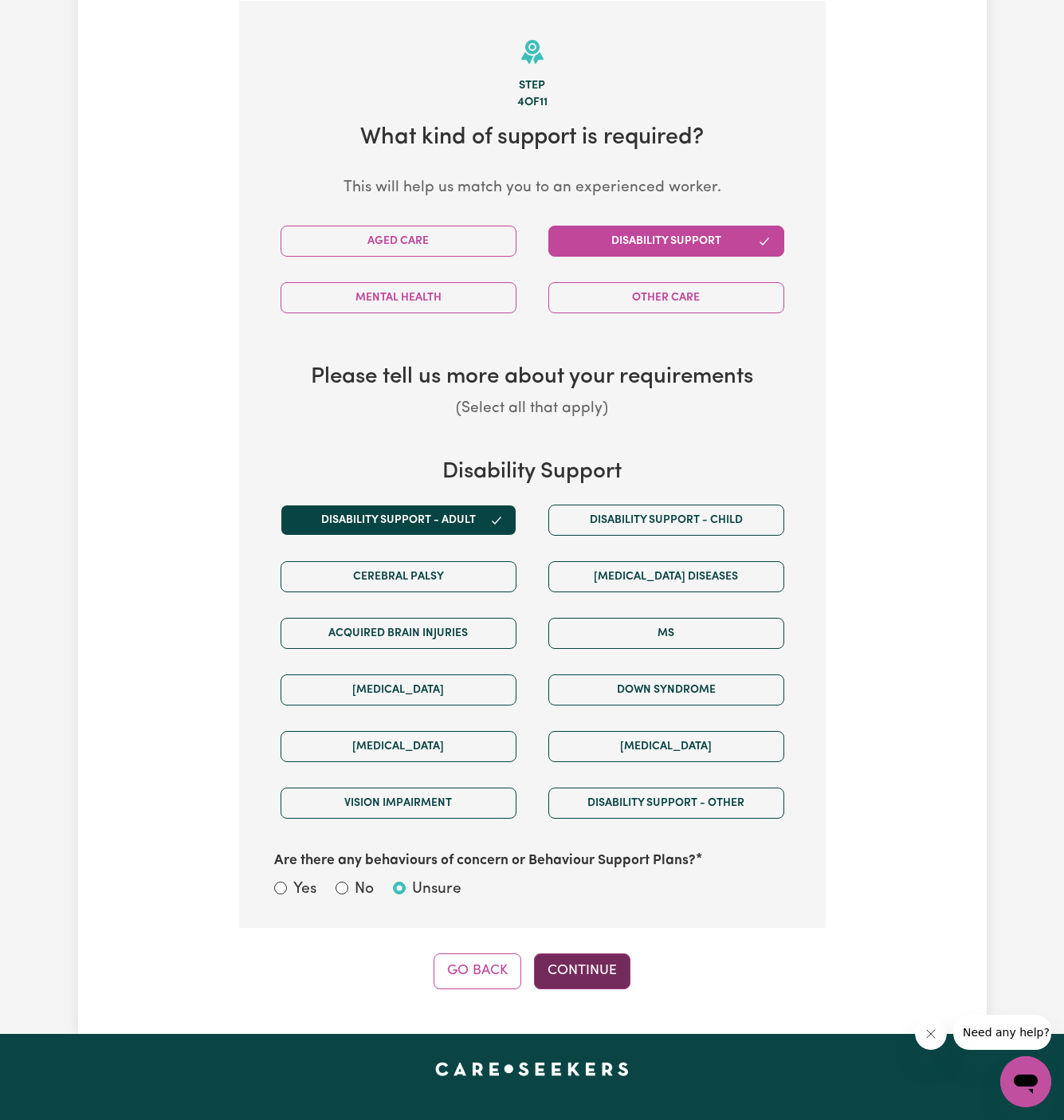
click at [588, 967] on button "Continue" at bounding box center [582, 970] width 96 height 35
select select "PRIVATELY"
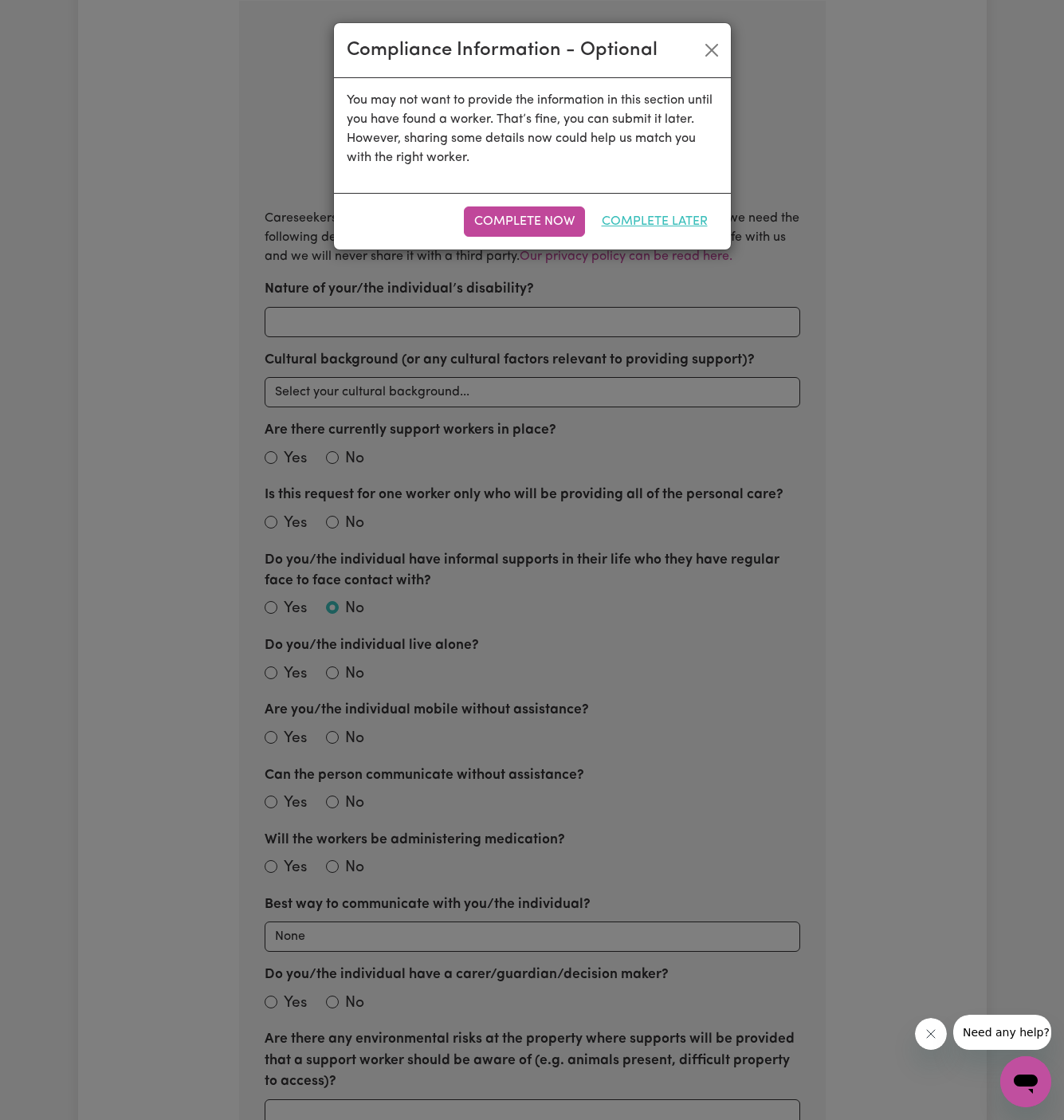
click at [666, 224] on button "Complete Later" at bounding box center [654, 222] width 126 height 30
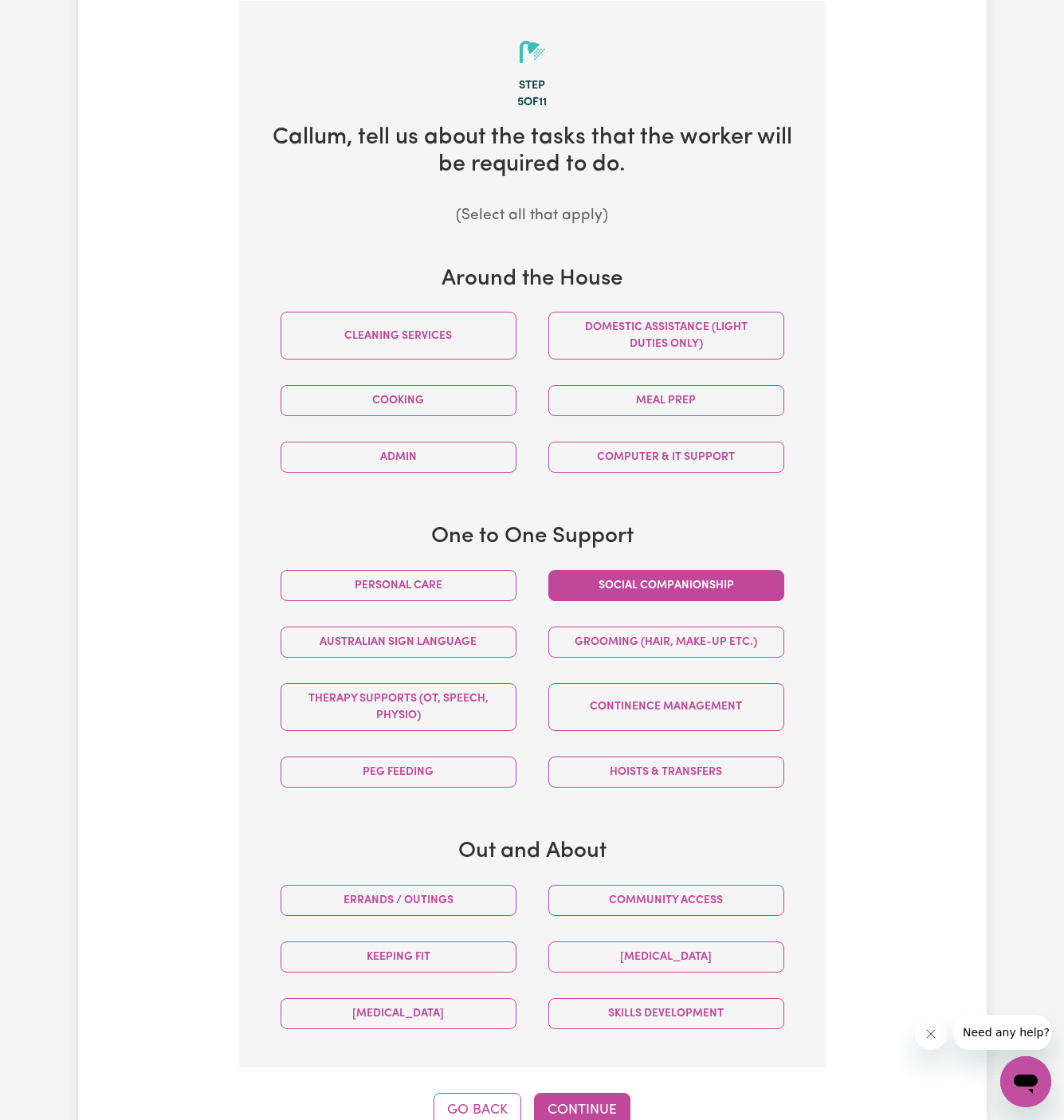
click at [626, 578] on button "Social companionship" at bounding box center [666, 585] width 236 height 31
click at [672, 900] on button "Community access" at bounding box center [666, 900] width 236 height 31
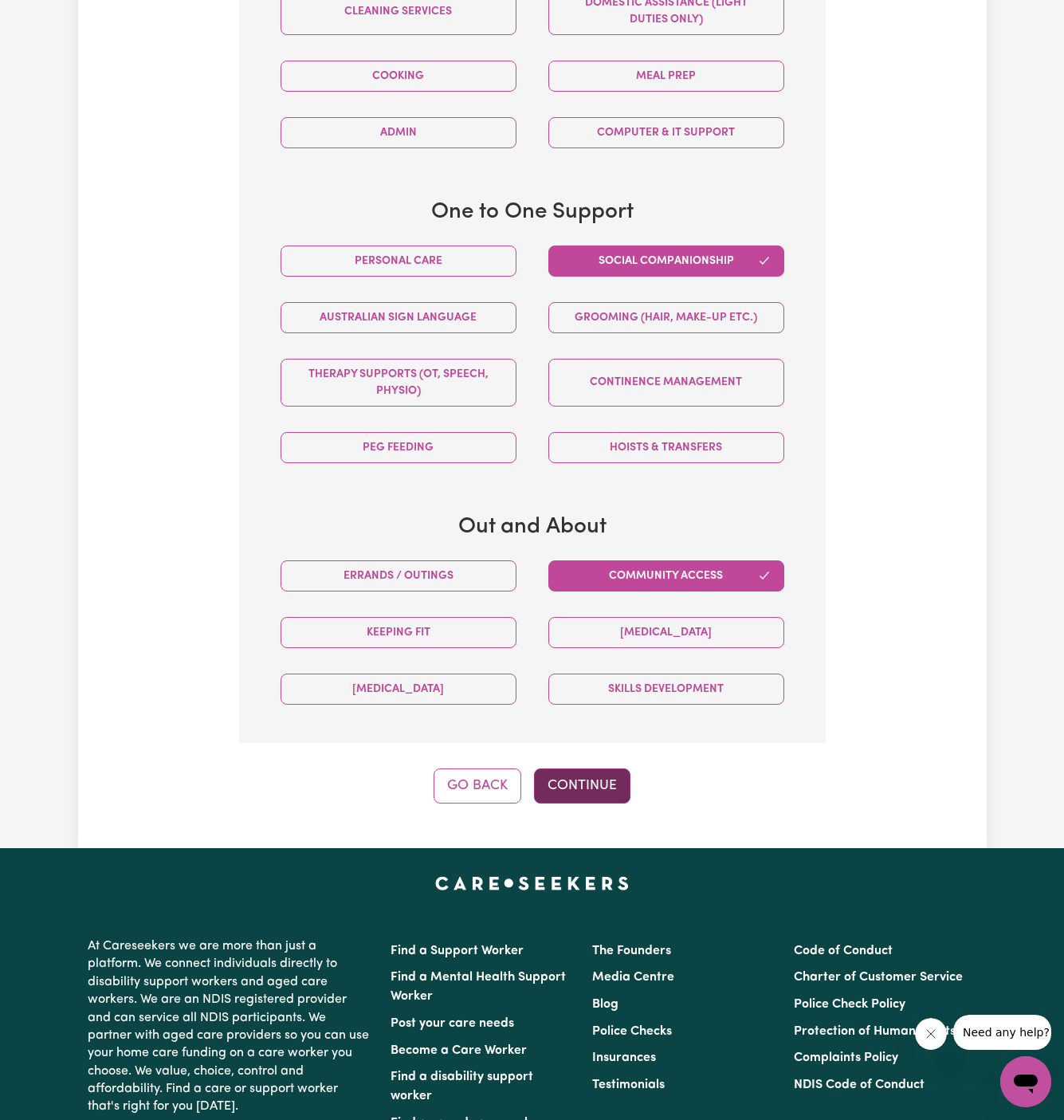
click at [586, 783] on button "Continue" at bounding box center [582, 785] width 96 height 35
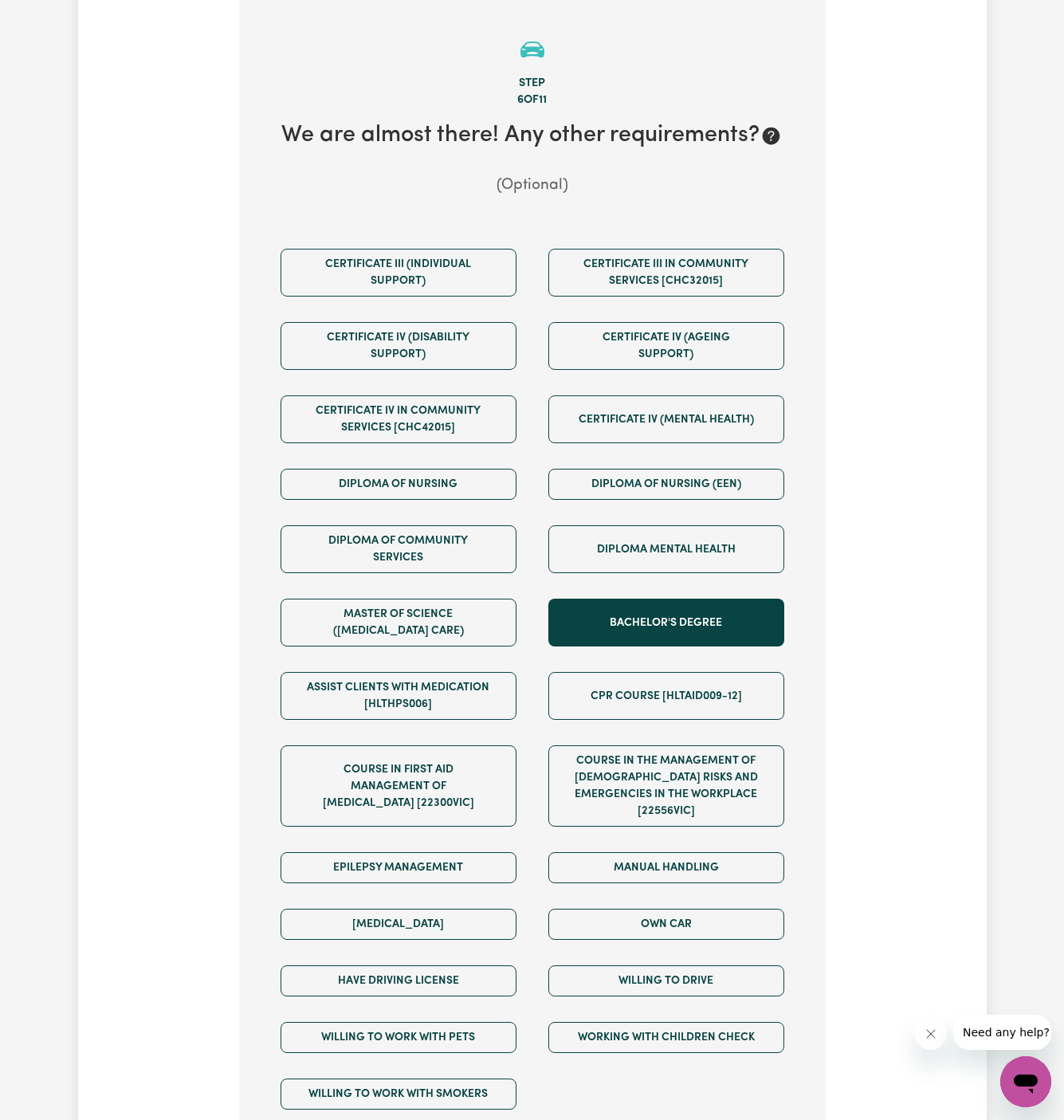
scroll to position [414, 0]
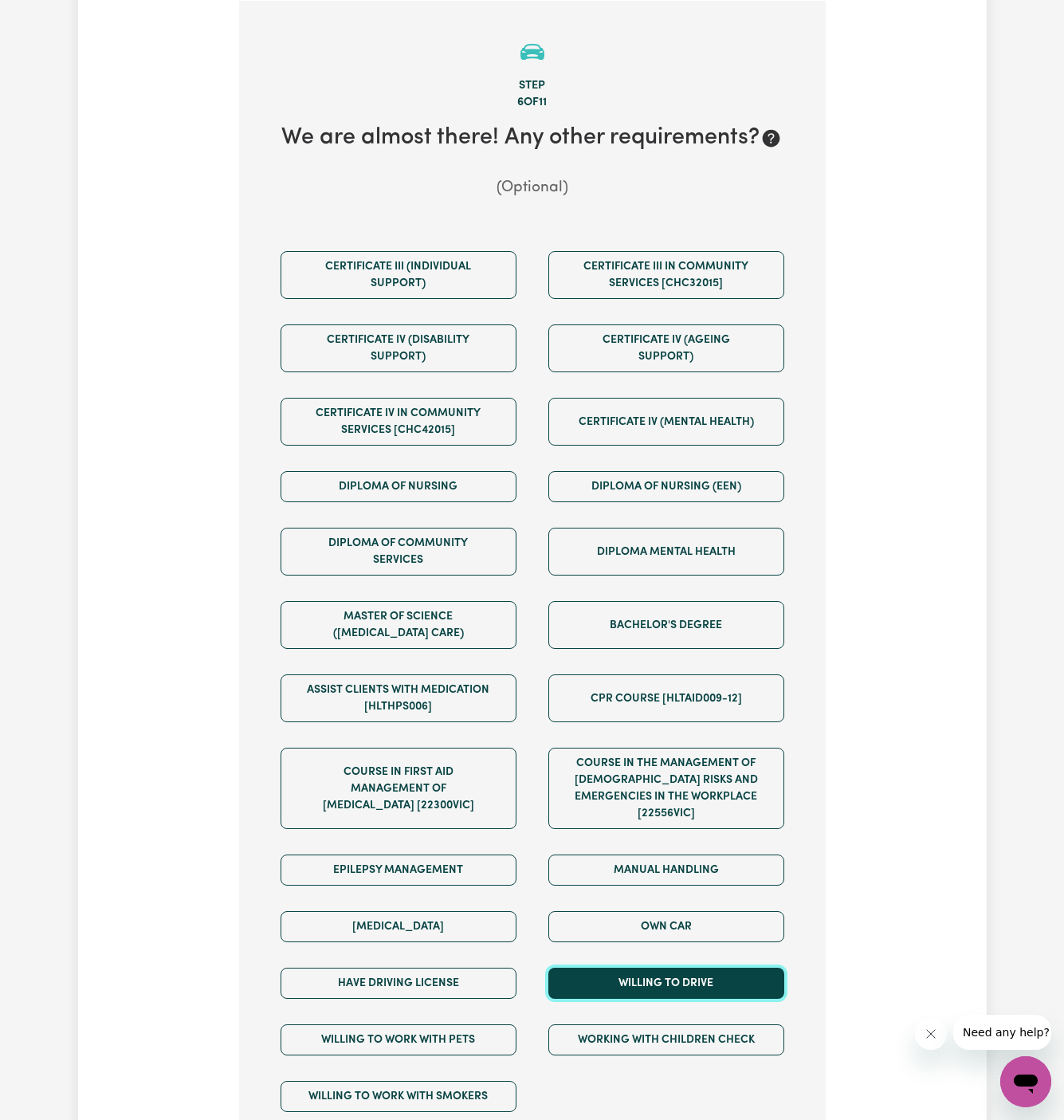
click at [736, 976] on button "Willing to drive" at bounding box center [666, 982] width 236 height 31
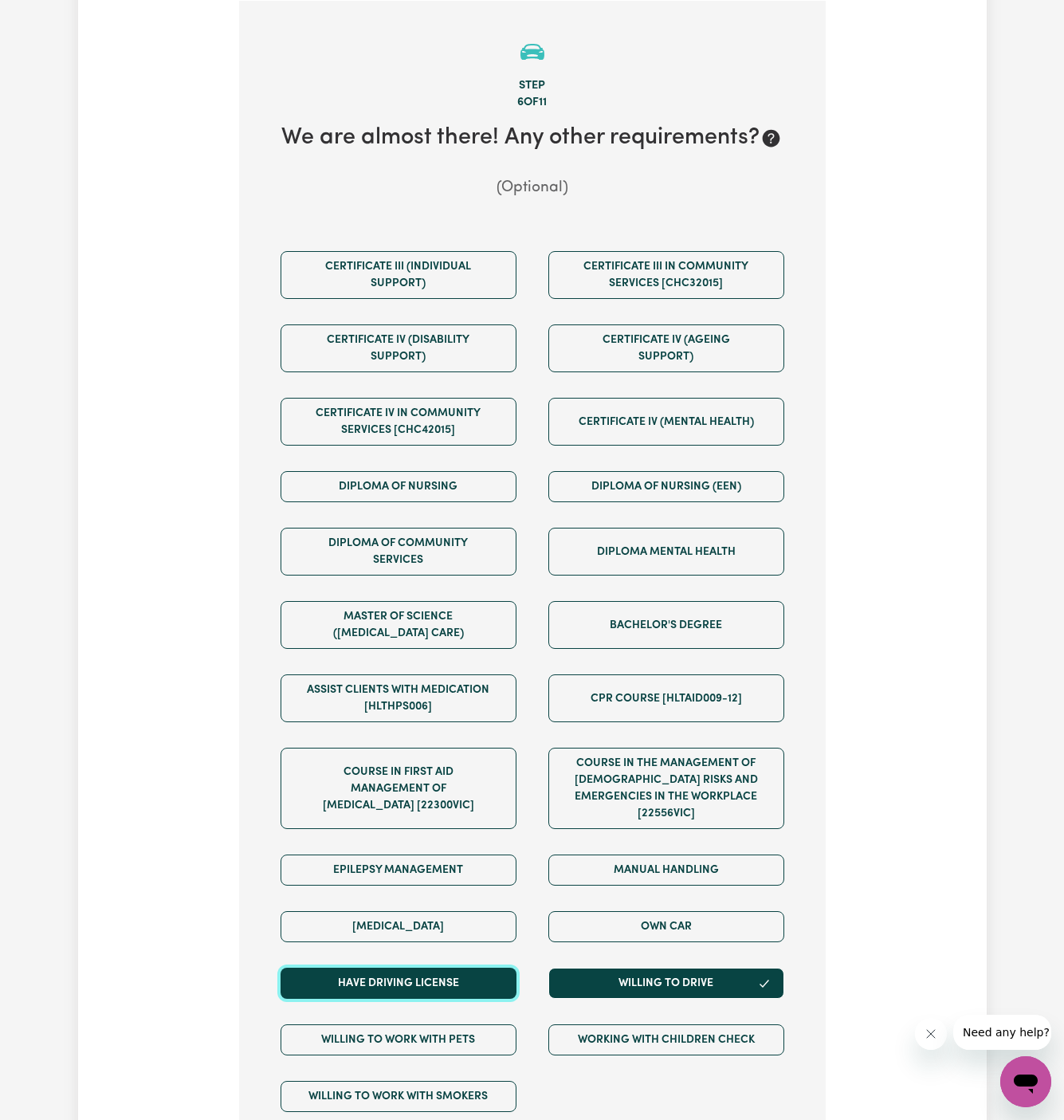
click at [435, 970] on button "Have driving license" at bounding box center [399, 982] width 236 height 31
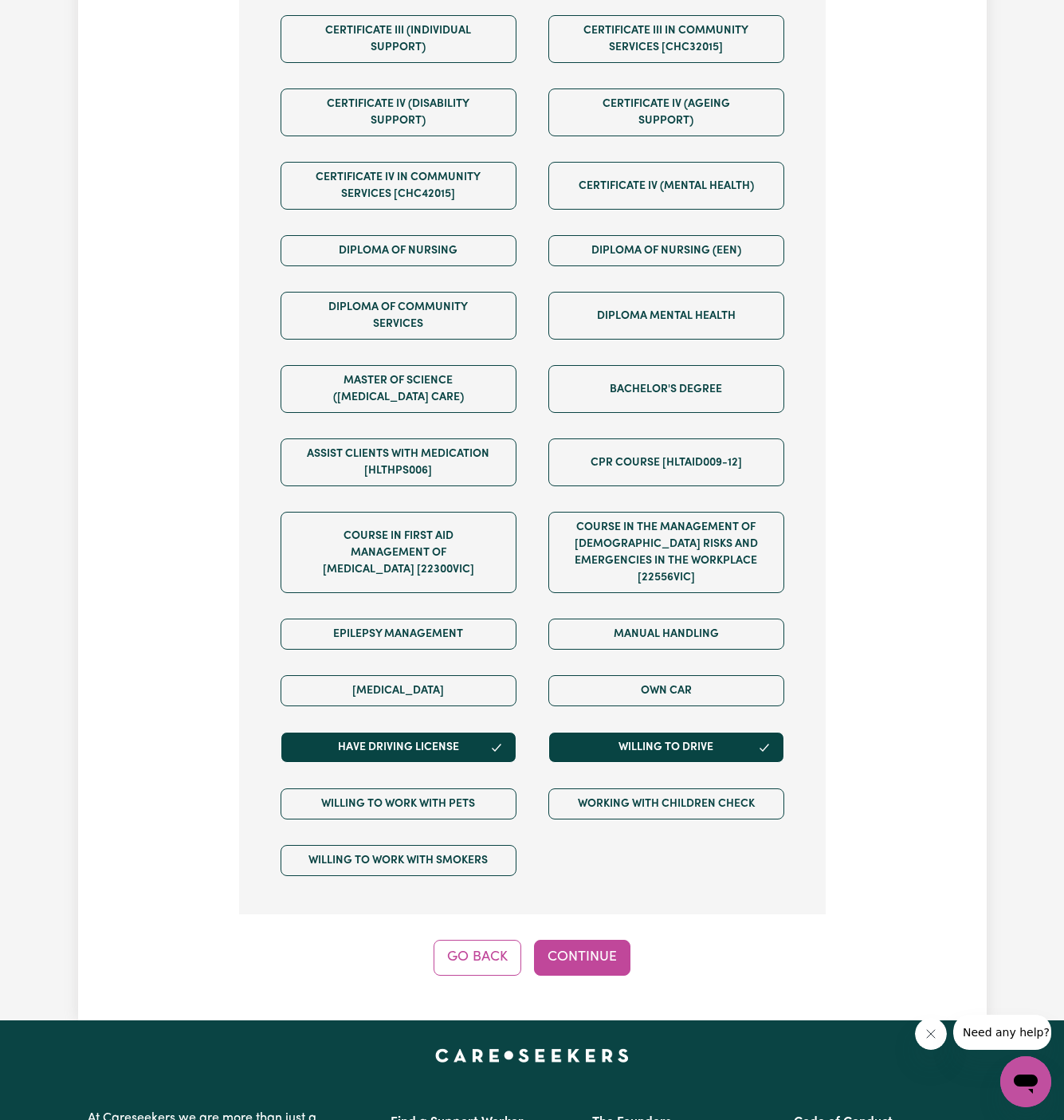
click at [577, 939] on button "Continue" at bounding box center [582, 956] width 96 height 35
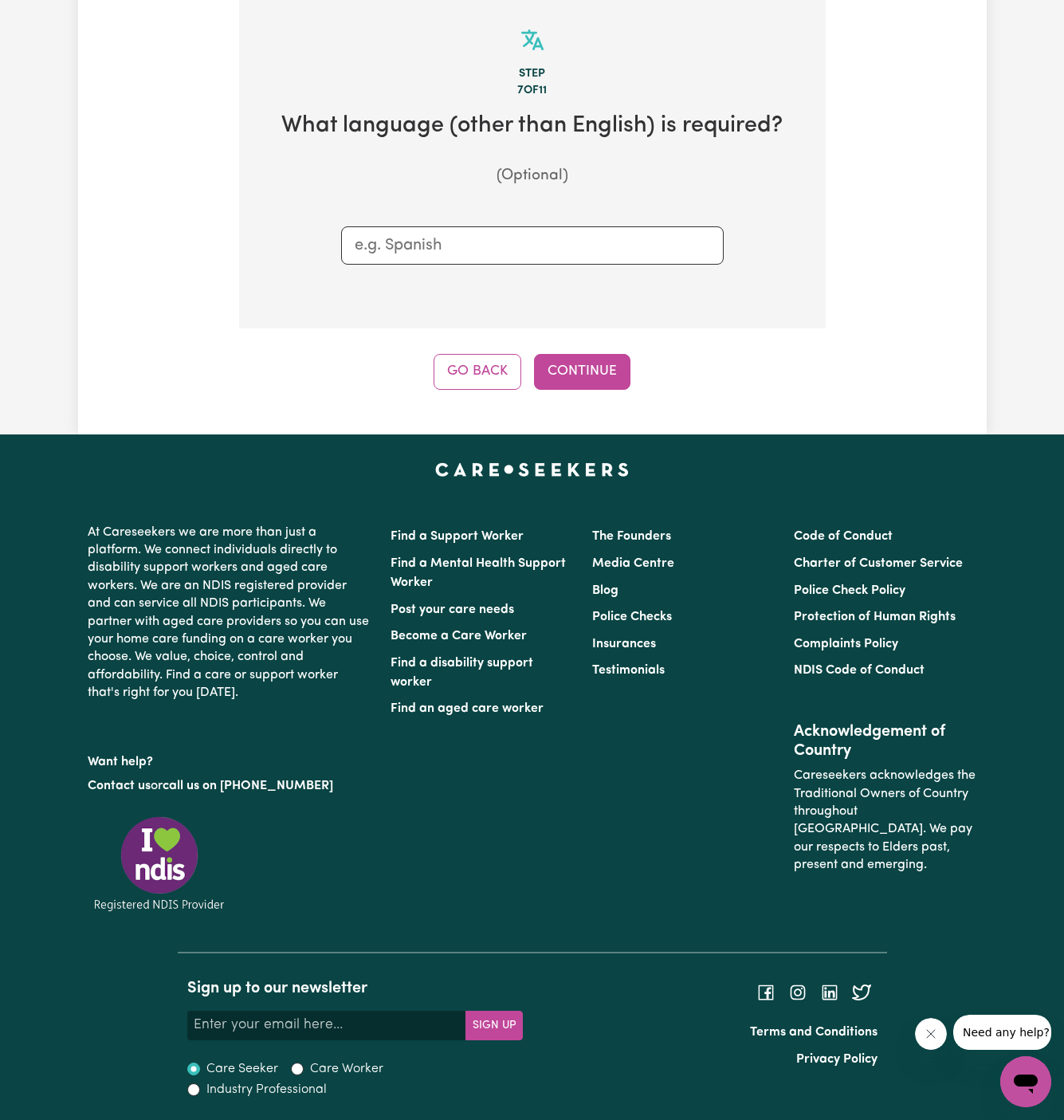
scroll to position [414, 0]
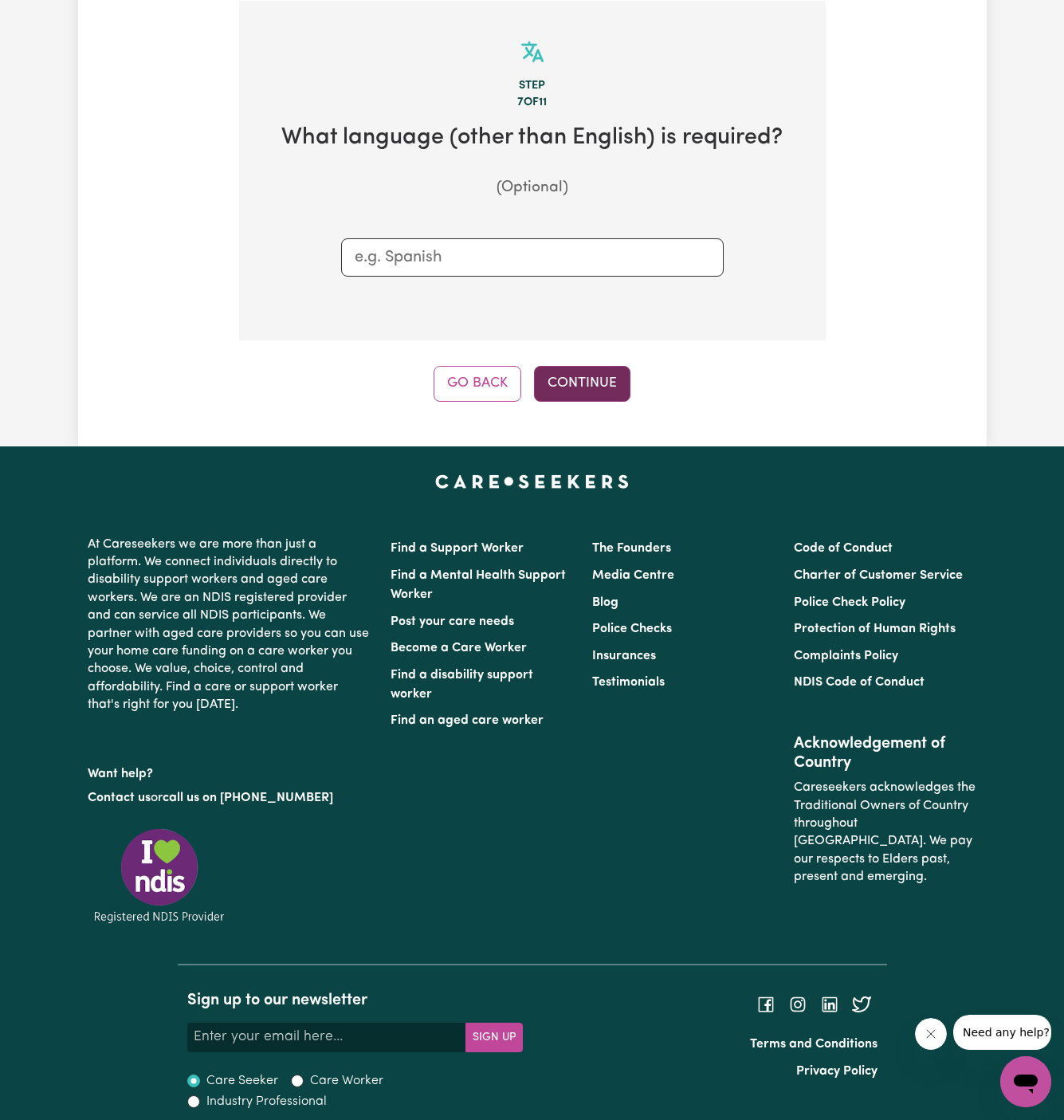
click at [595, 385] on button "Continue" at bounding box center [582, 383] width 96 height 35
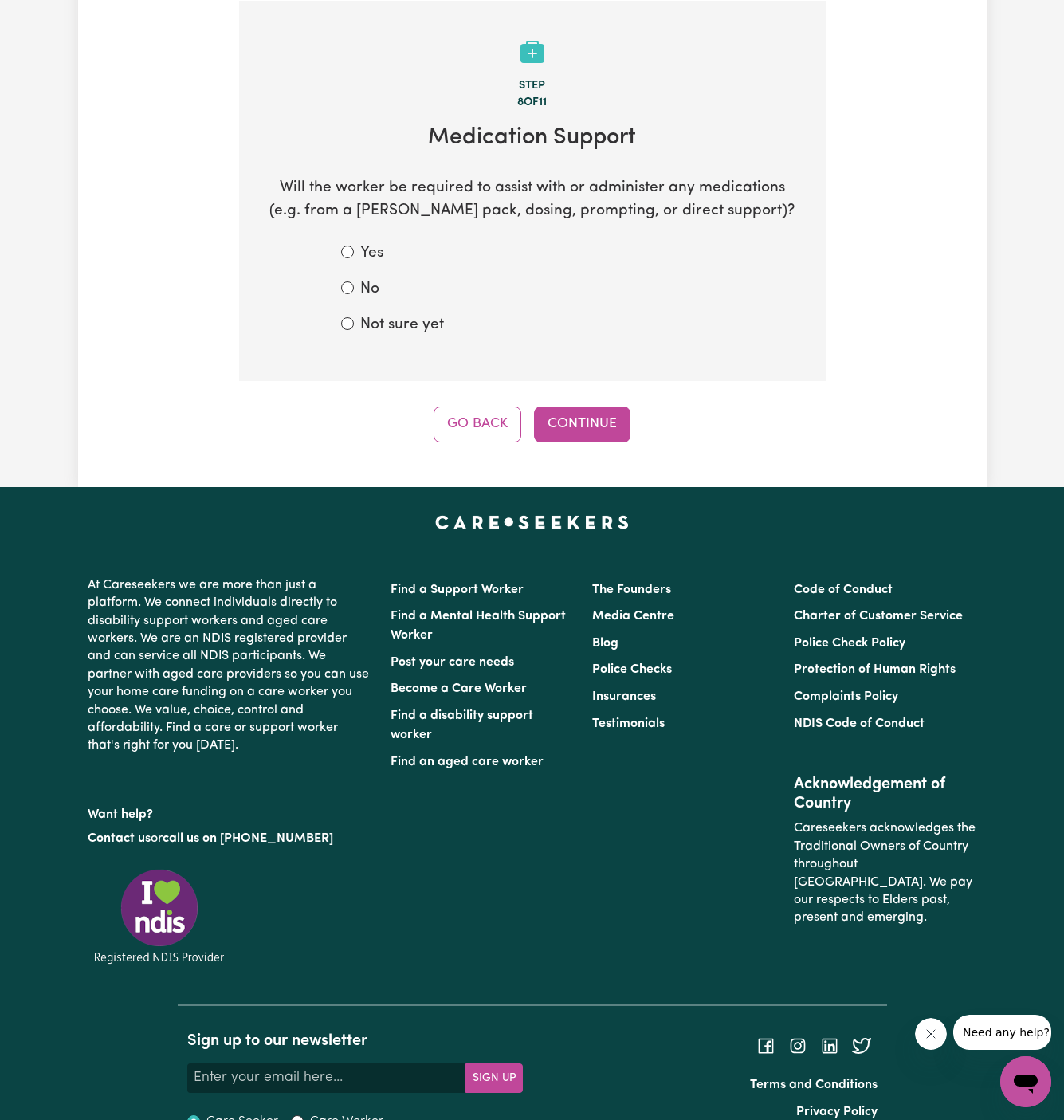
click at [366, 292] on label "No" at bounding box center [370, 289] width 19 height 23
click at [354, 292] on input "No" at bounding box center [348, 288] width 13 height 13
radio input "true"
click at [584, 417] on button "Continue" at bounding box center [582, 423] width 96 height 35
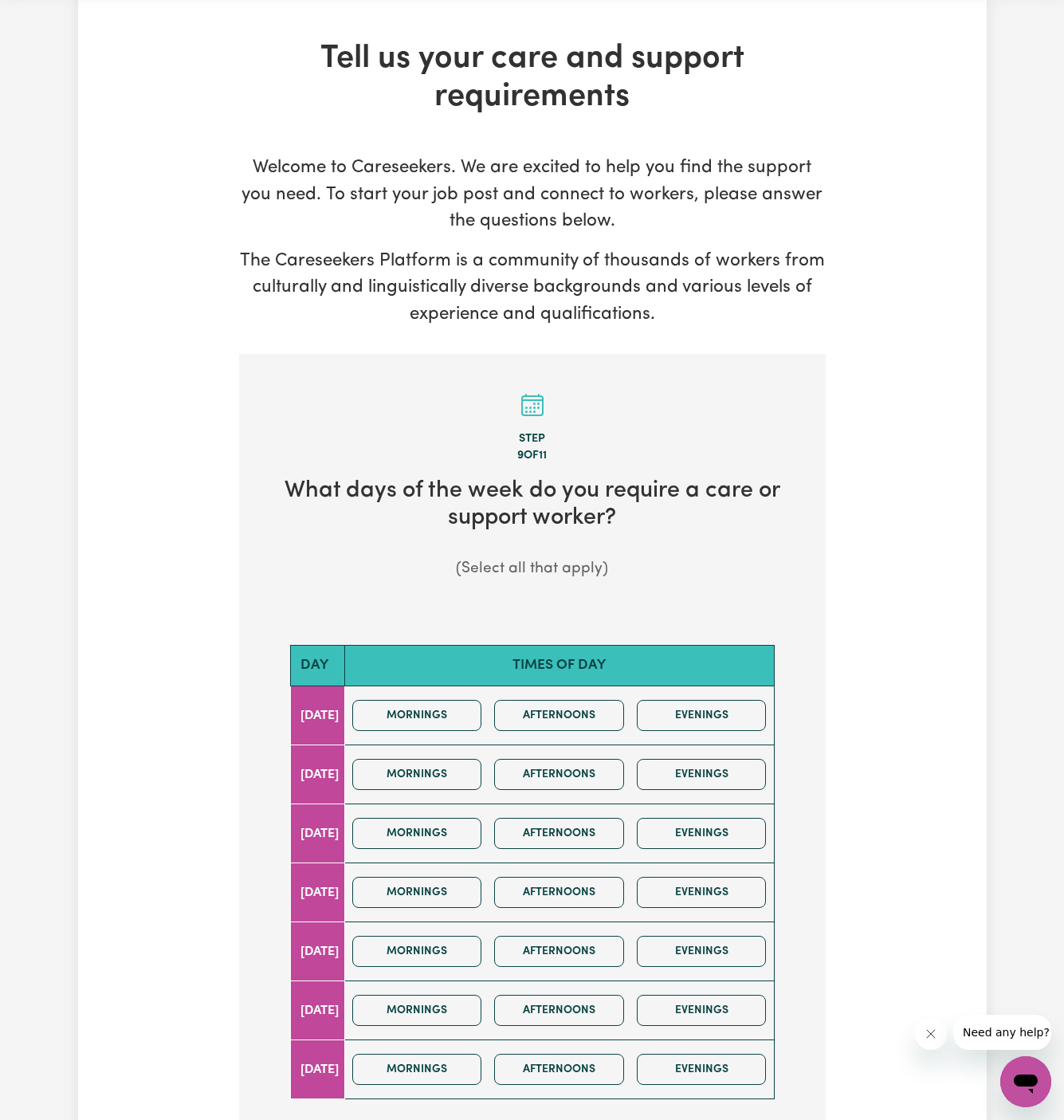
scroll to position [132, 0]
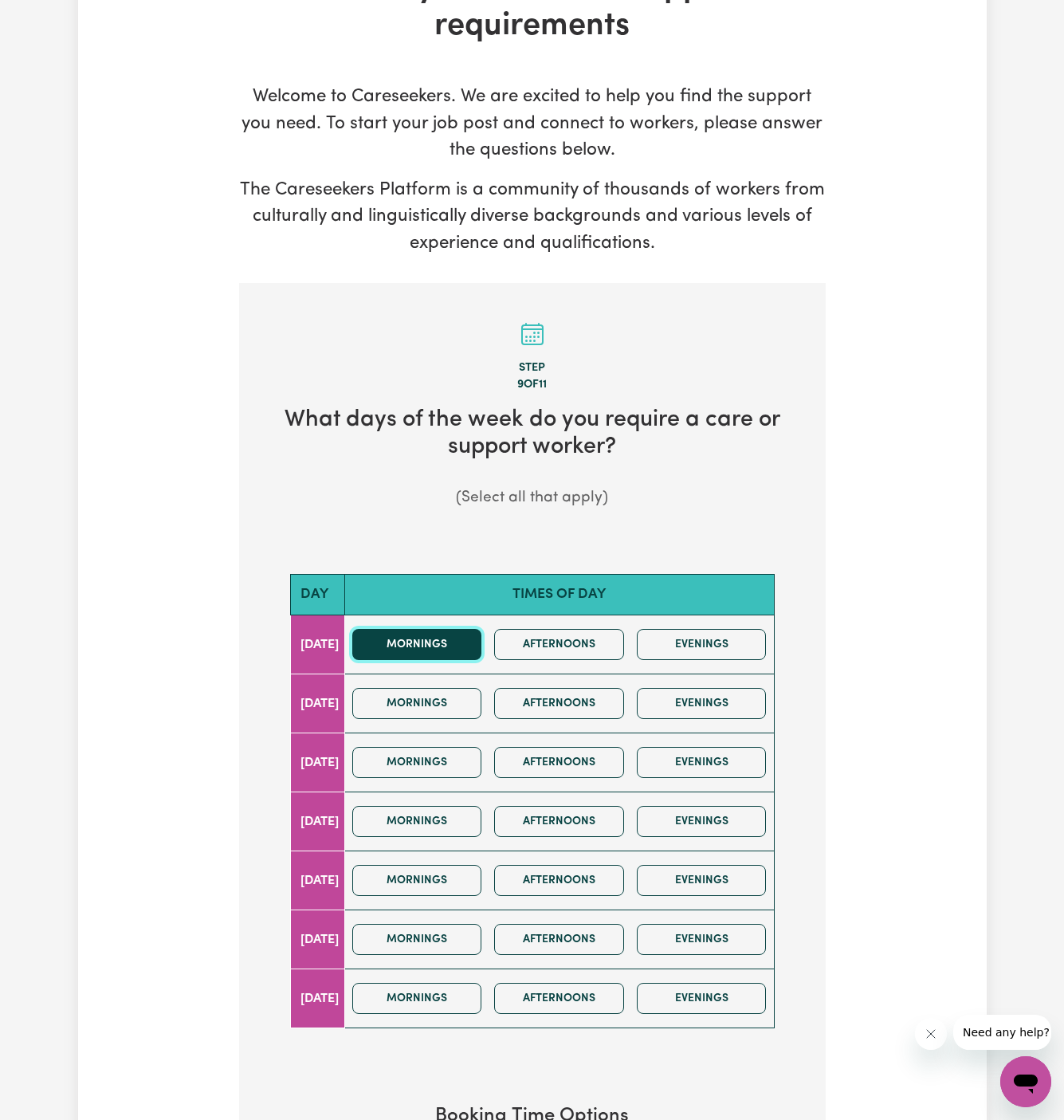
click at [436, 648] on button "Mornings" at bounding box center [417, 644] width 130 height 31
click at [527, 648] on button "Afternoons" at bounding box center [559, 644] width 130 height 31
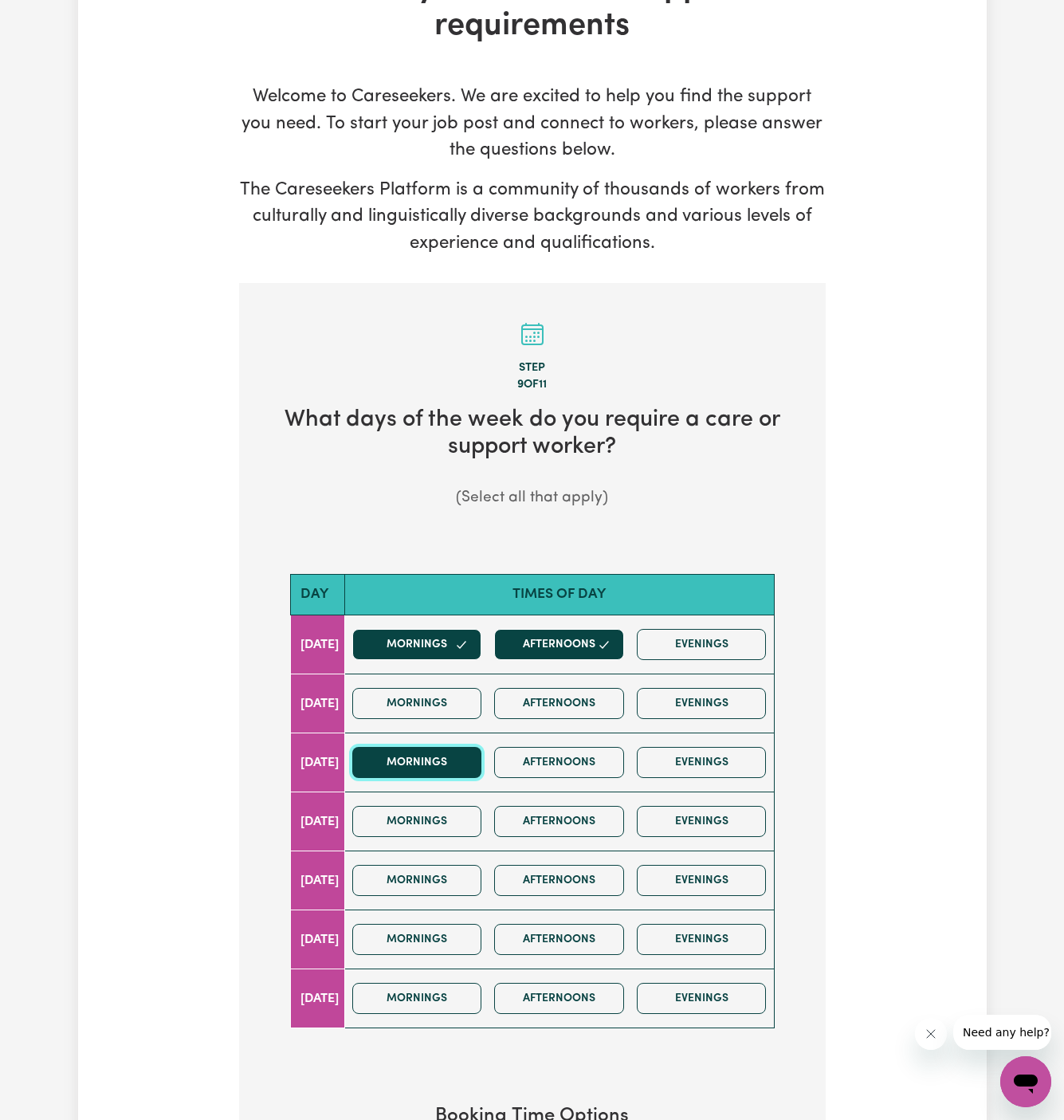
click at [453, 757] on button "Mornings" at bounding box center [417, 762] width 130 height 31
click at [585, 756] on button "Afternoons" at bounding box center [559, 762] width 130 height 31
click at [458, 629] on button "Mornings" at bounding box center [417, 644] width 130 height 31
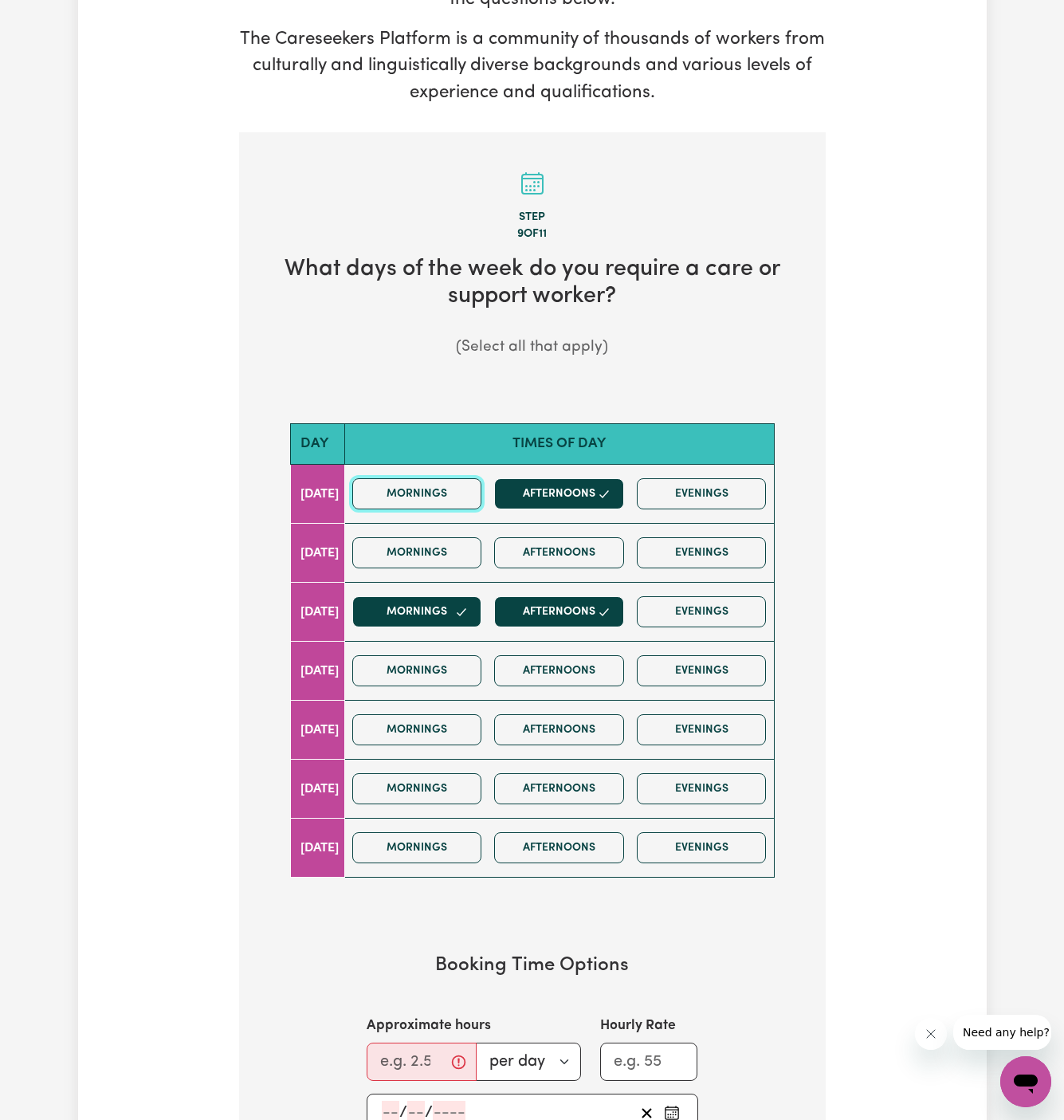
scroll to position [516, 0]
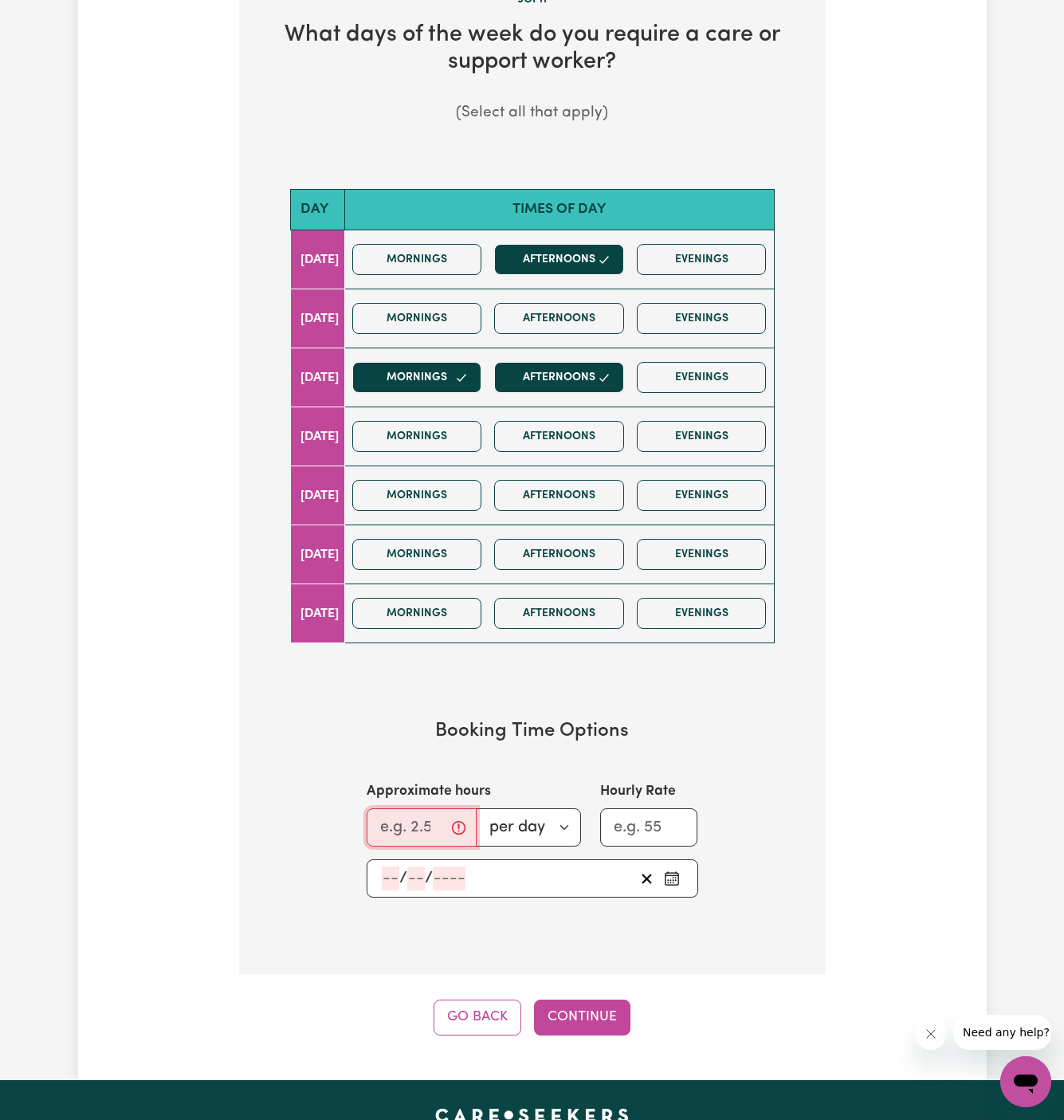
click at [416, 826] on input "Approximate hours" at bounding box center [422, 827] width 110 height 38
type input "4"
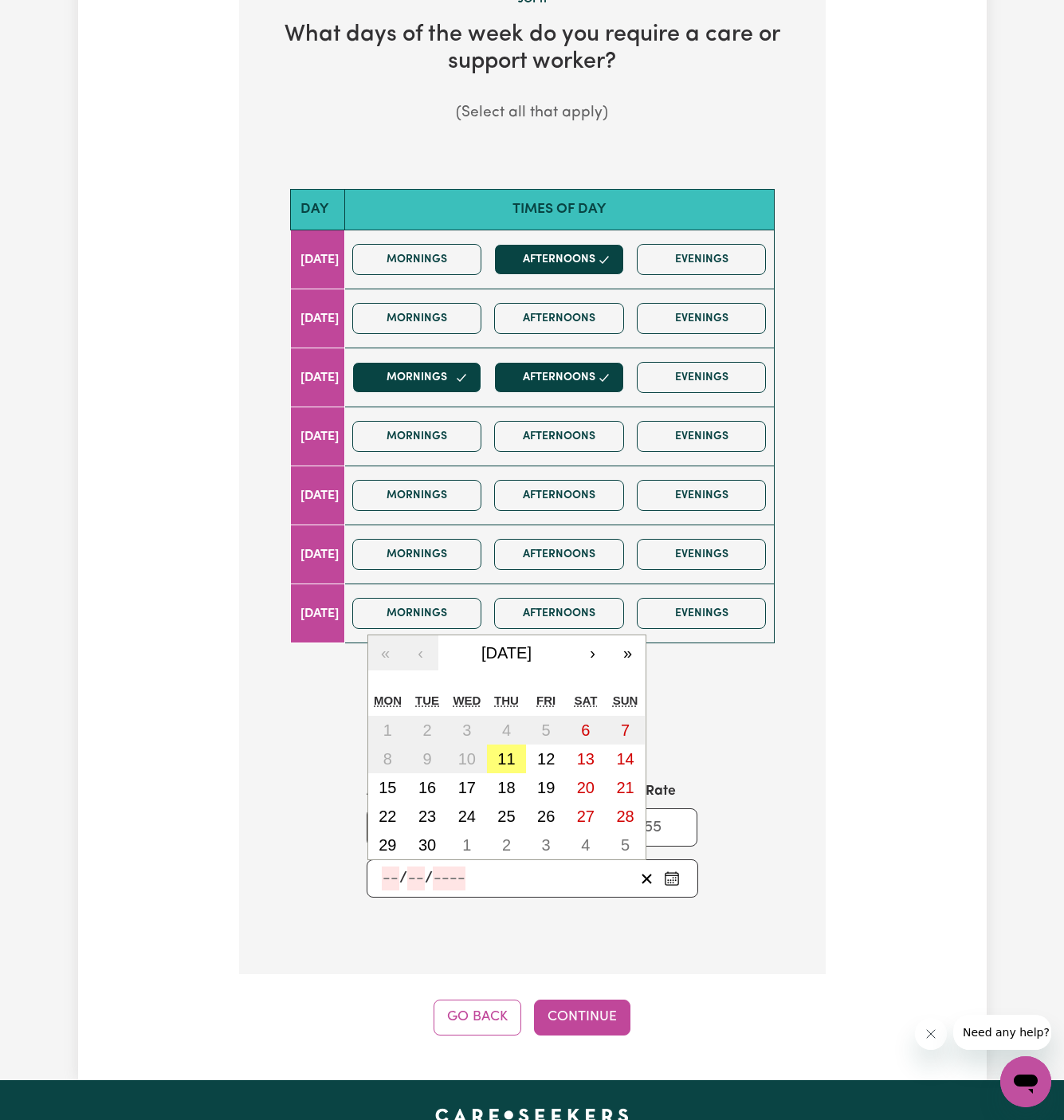
click at [390, 870] on input "number" at bounding box center [390, 879] width 18 height 24
click at [392, 809] on abbr "22" at bounding box center [387, 816] width 18 height 18
type input "2025-09-22"
type input "22"
type input "9"
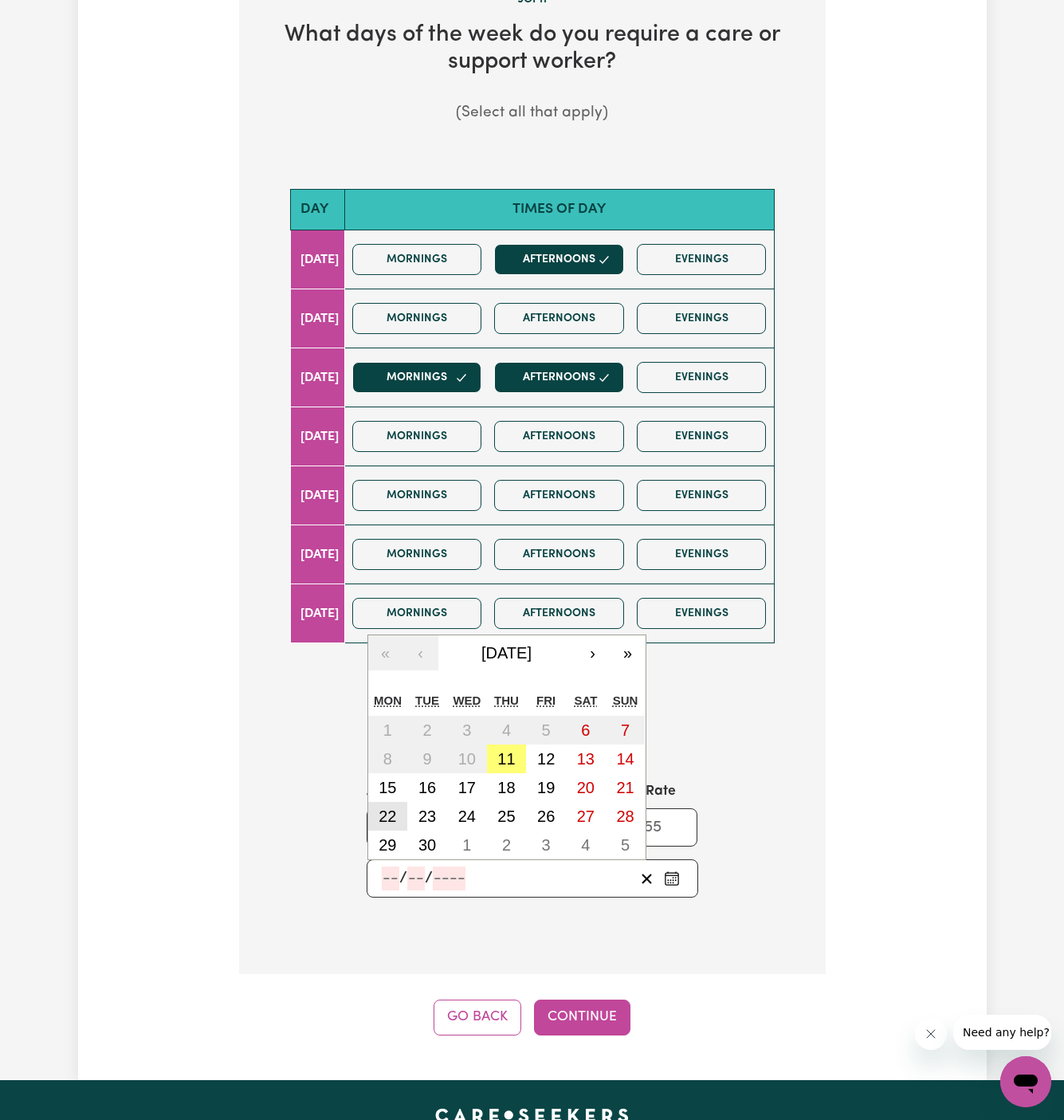
type input "2025"
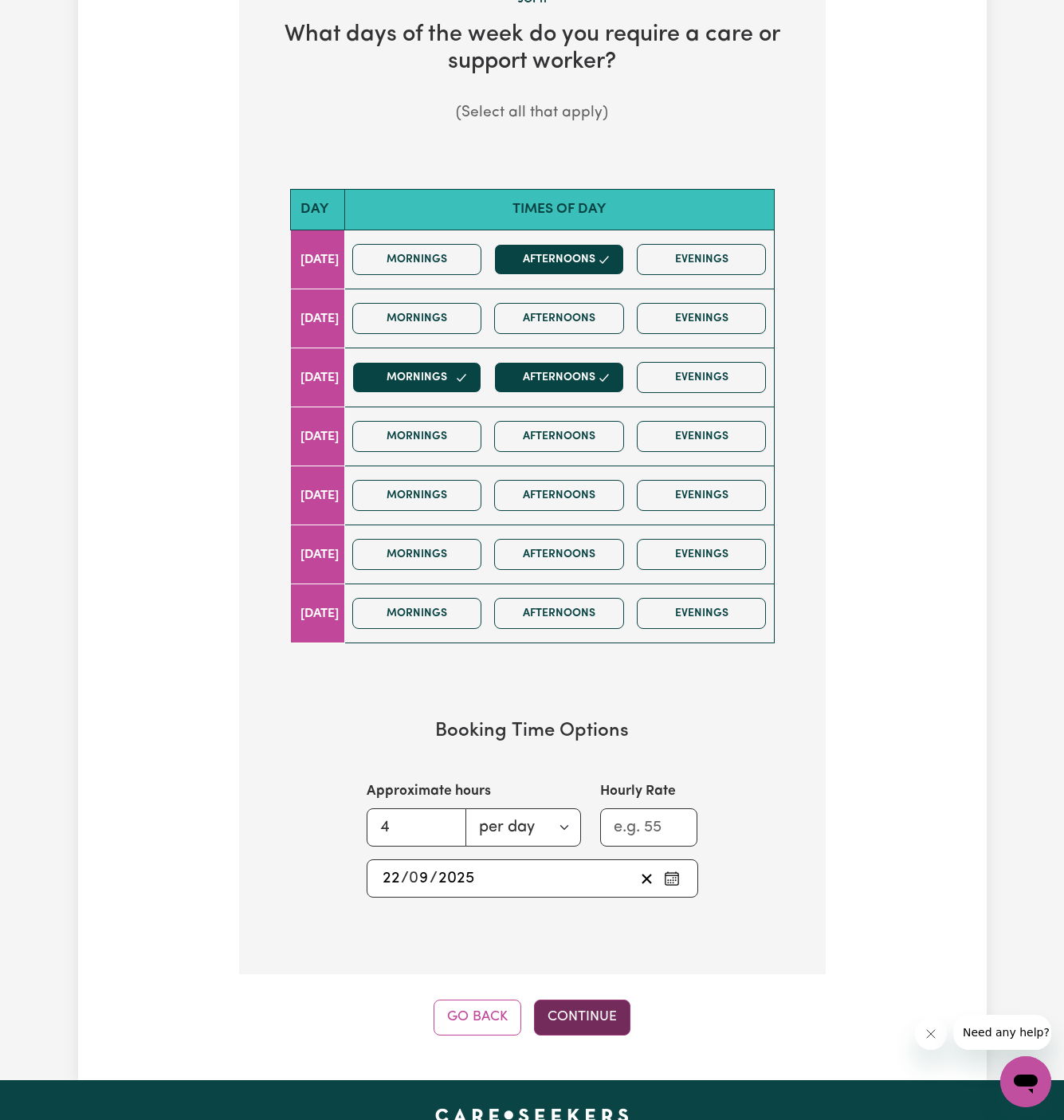
click at [581, 1009] on button "Continue" at bounding box center [582, 1016] width 96 height 35
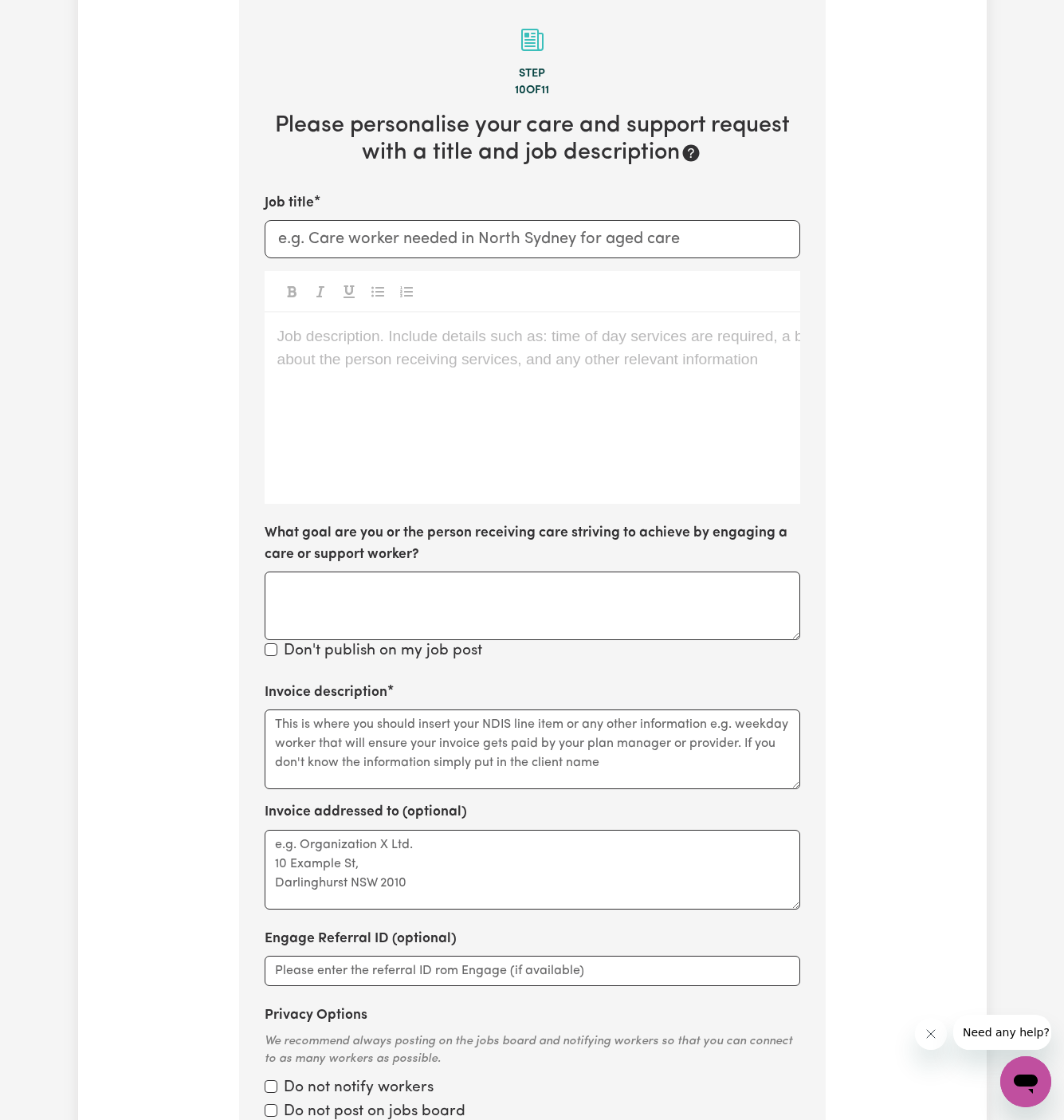
scroll to position [414, 0]
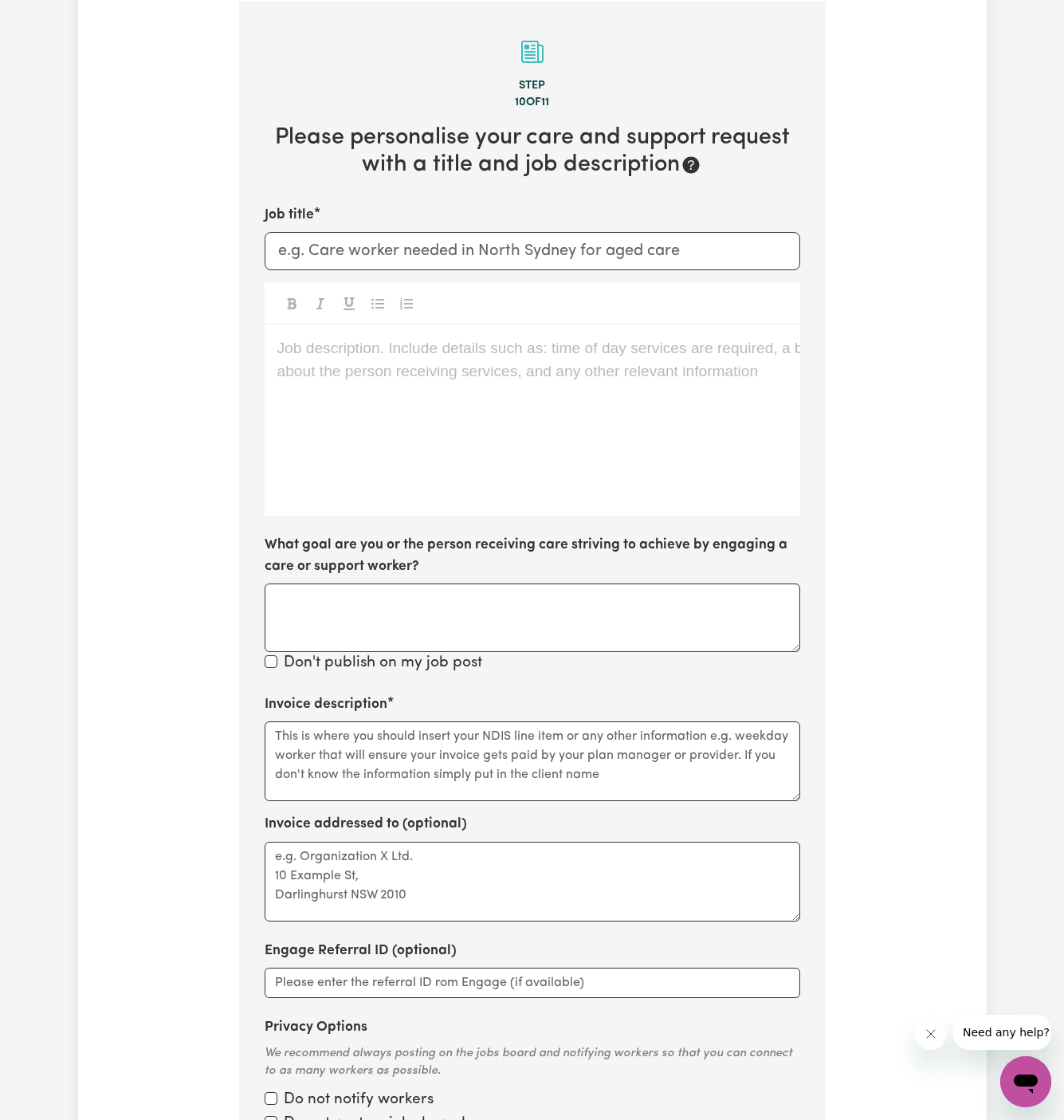
click at [469, 398] on div "Job description. Include details such as: time of day services are required, a …" at bounding box center [532, 420] width 535 height 191
click at [472, 261] on input "Job title" at bounding box center [532, 251] width 535 height 38
paste input "Support Worker Needed For Community Access In Lower North Shore, NSW"
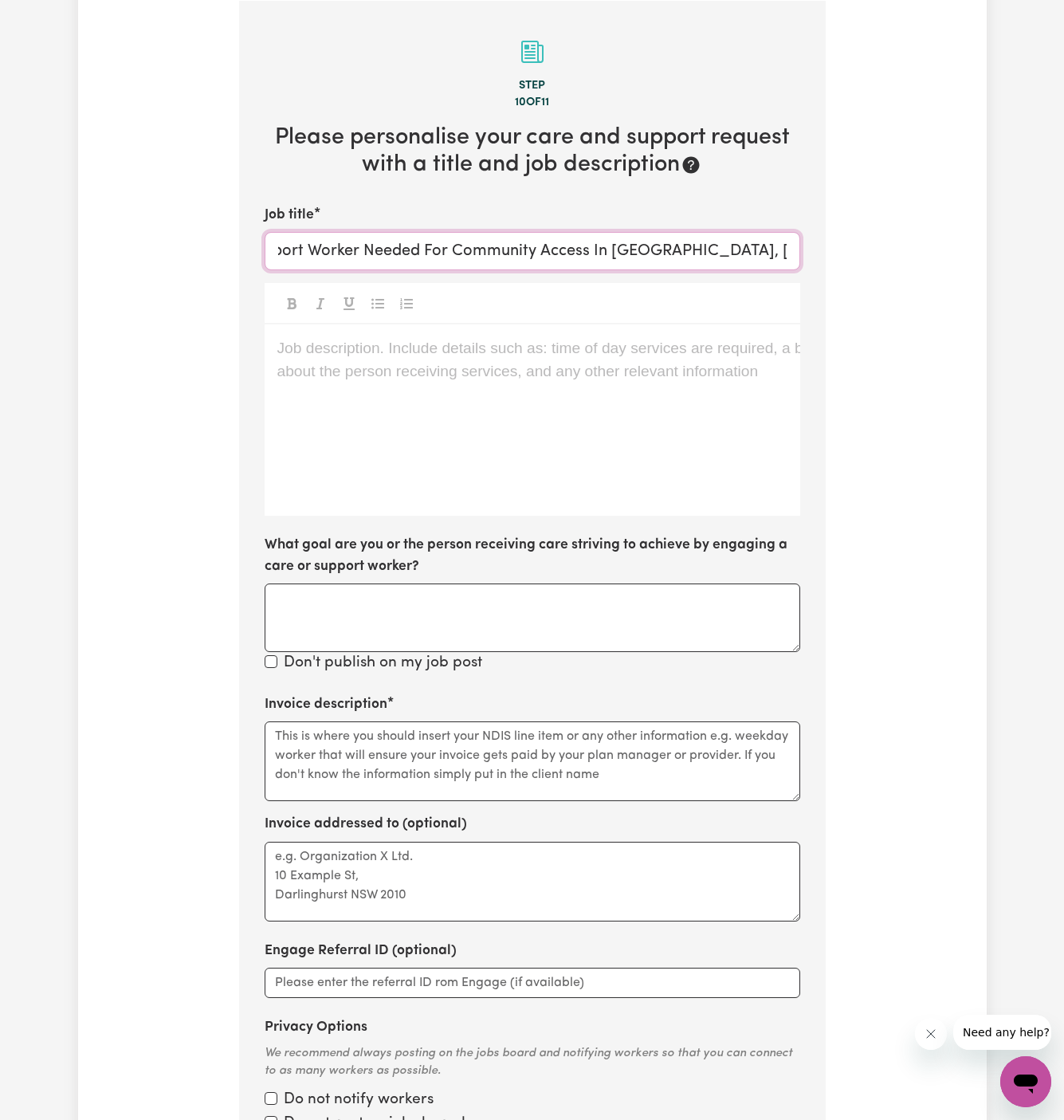
drag, startPoint x: 450, startPoint y: 245, endPoint x: 585, endPoint y: 252, distance: 135.2
click at [585, 252] on input "Support Worker Needed For Community Access In Lower North Shore, NSW" at bounding box center [532, 251] width 535 height 38
type input "Support Worker Needed In Lower North Shore, NSW"
click at [480, 749] on textarea "Invoice description" at bounding box center [532, 761] width 535 height 80
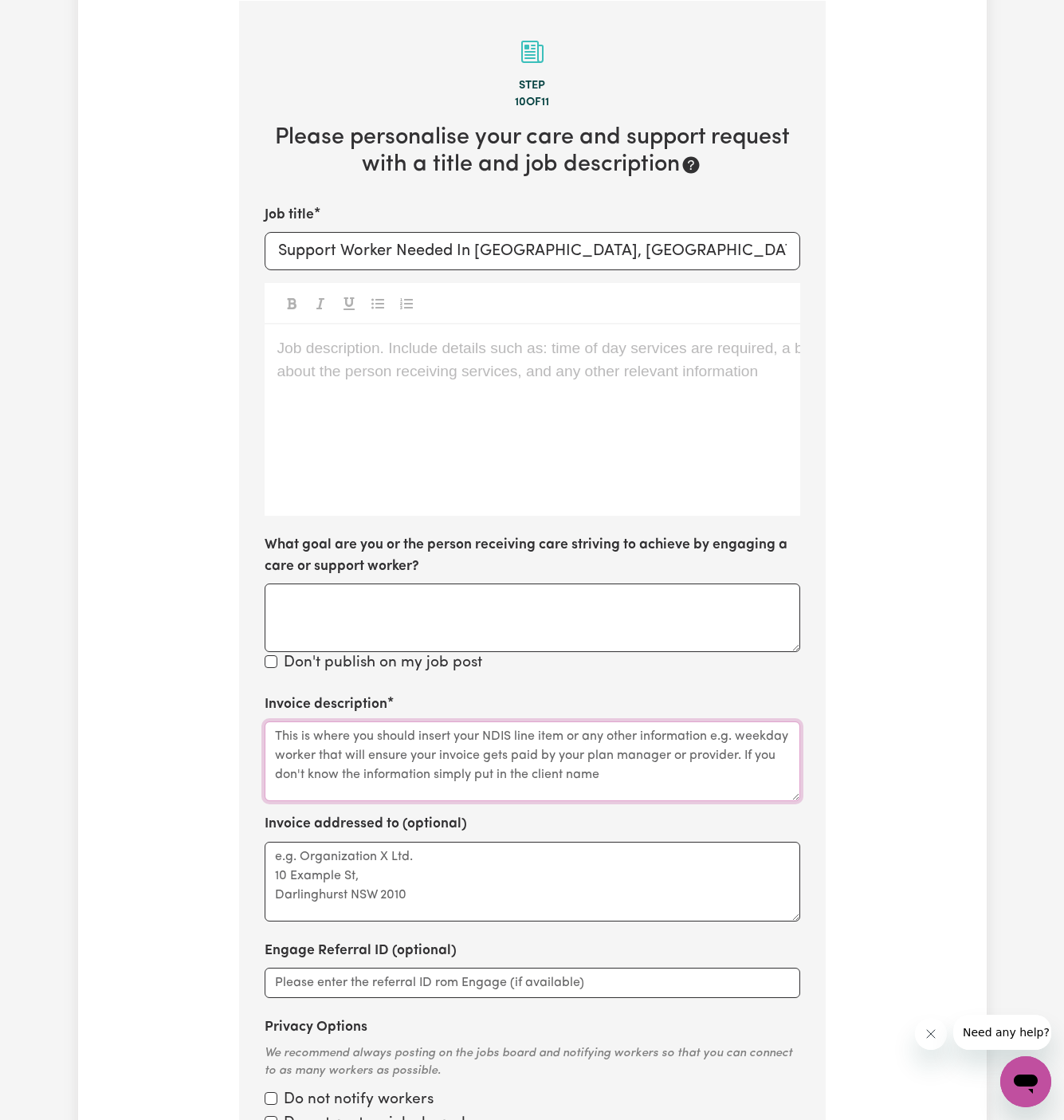
paste textarea "Community Access"
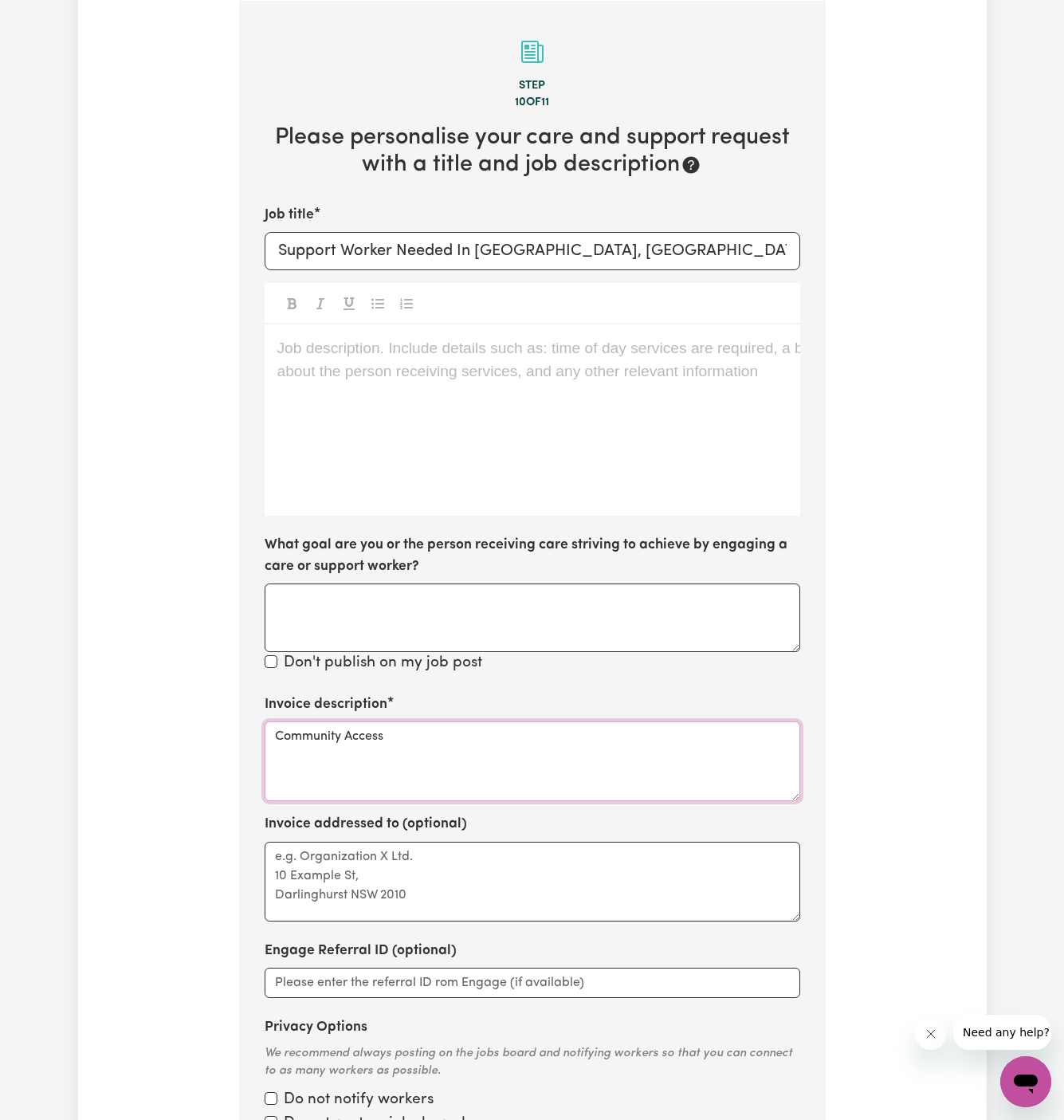
type textarea "Community Access"
click at [500, 347] on p "Job description. Include details such as: time of day services are required, a …" at bounding box center [532, 348] width 510 height 23
click at [383, 442] on div "Job description. Include details such as: time of day services are required, a …" at bounding box center [532, 420] width 535 height 191
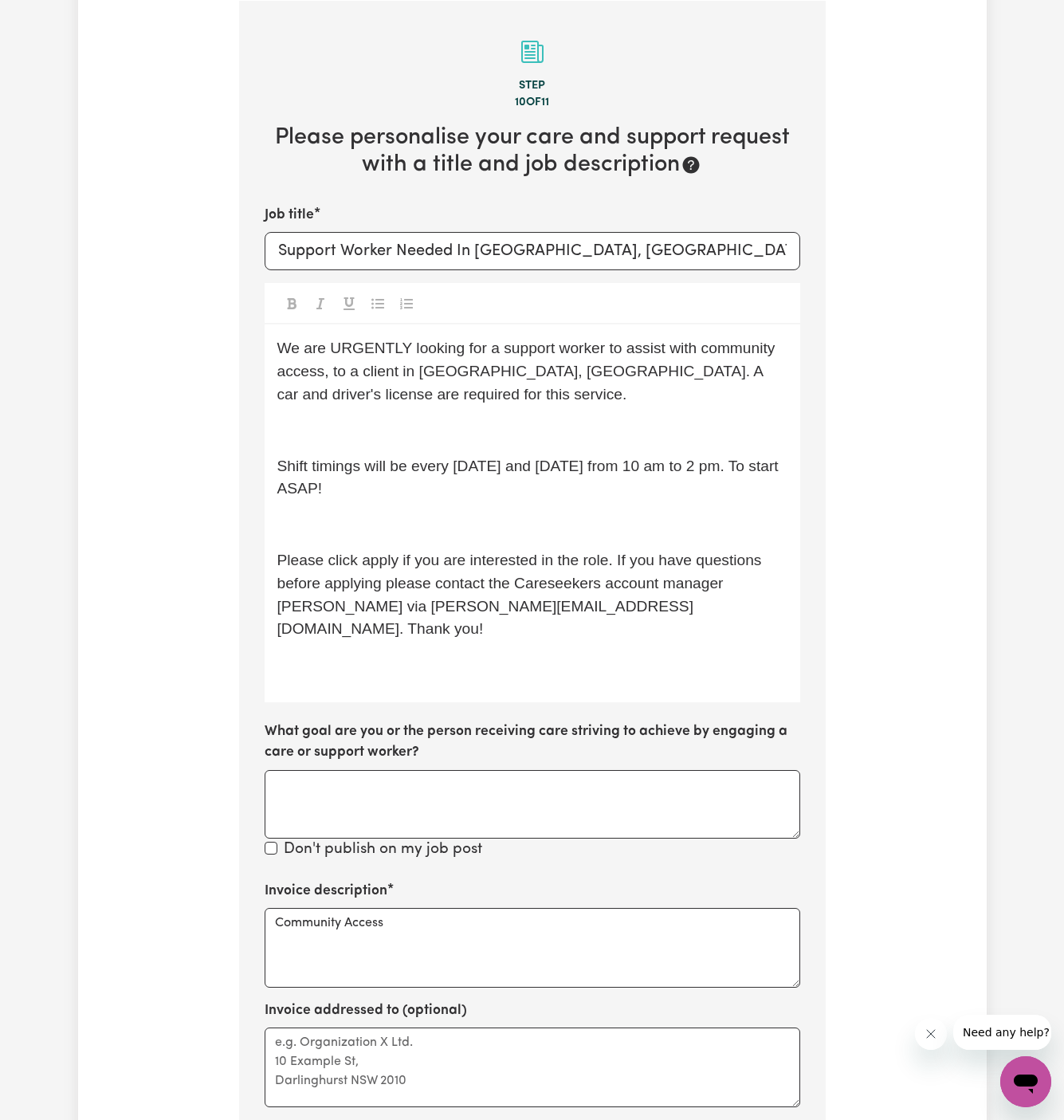
click at [383, 442] on div "We are URGENTLY looking for a support worker to assist with community access, t…" at bounding box center [532, 514] width 535 height 378
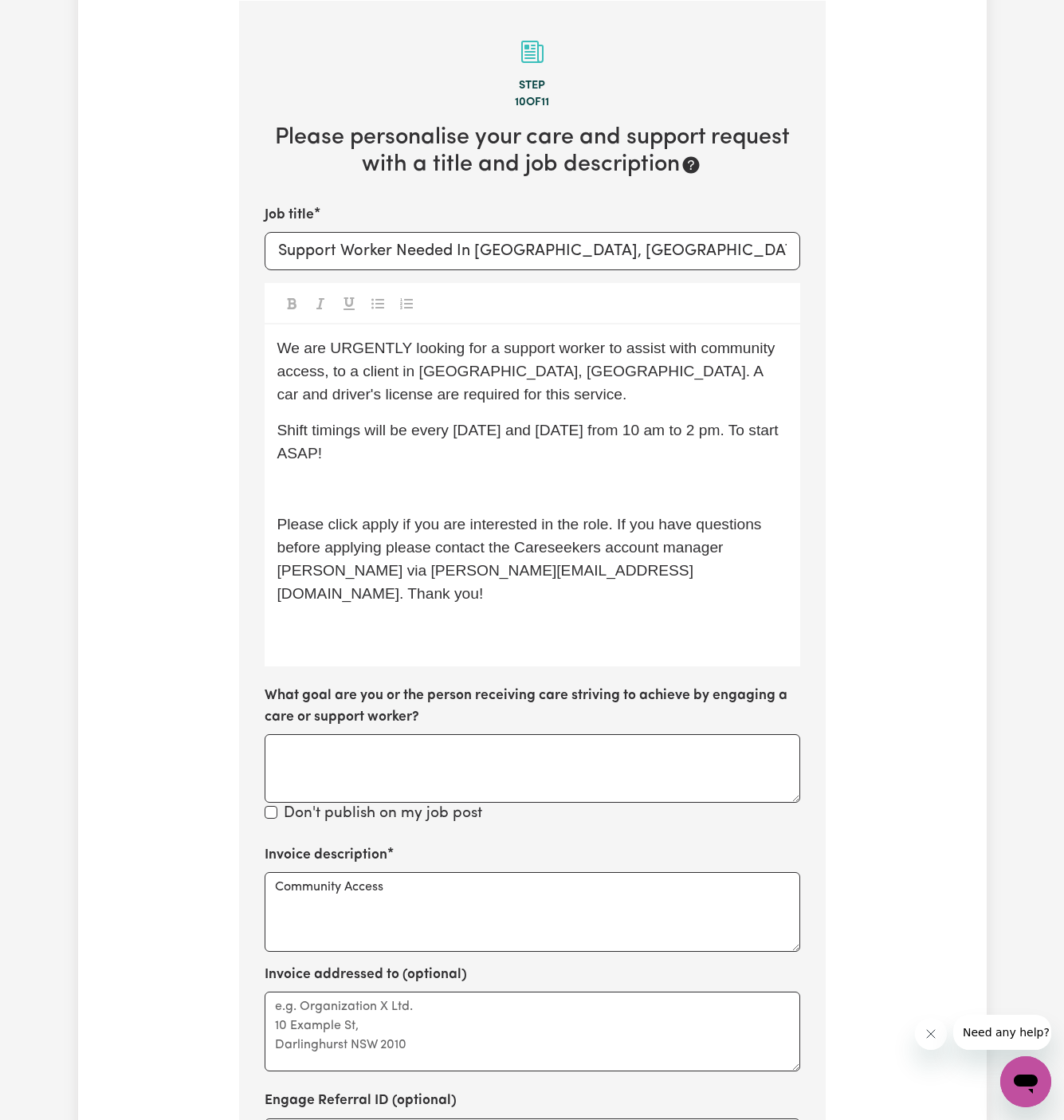
click at [396, 474] on div "We are URGENTLY looking for a support worker to assist with community access, t…" at bounding box center [532, 495] width 535 height 342
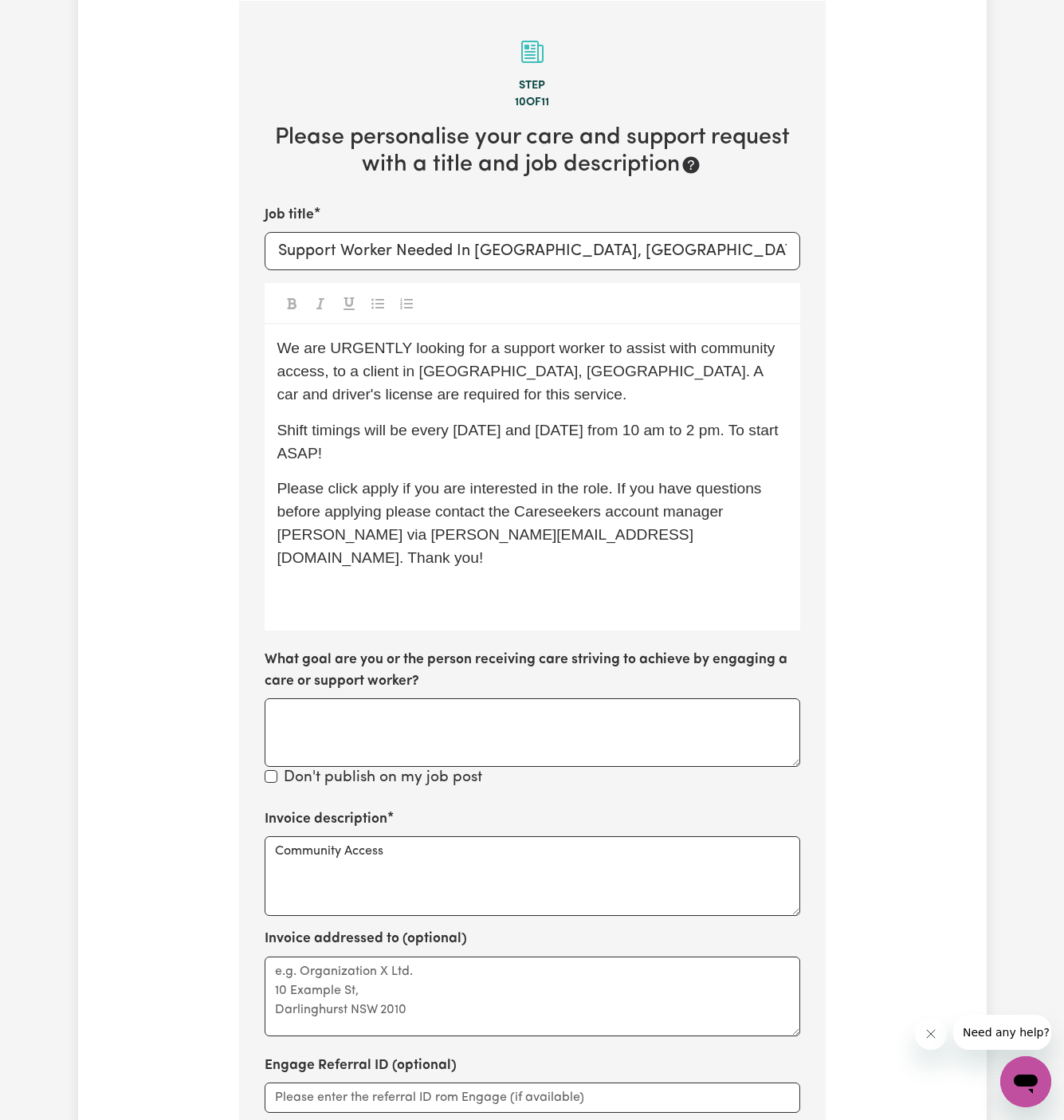
click at [407, 503] on span "Please click apply if you are interested in the role. If you have questions bef…" at bounding box center [521, 522] width 488 height 85
click at [638, 423] on span "Shift timings will be every Wednesday and Friday from 10 am to 2 pm. To start A…" at bounding box center [529, 442] width 504 height 40
click at [357, 347] on span "We are URGENTLY looking for a support worker to assist with community access, t…" at bounding box center [528, 371] width 503 height 63
click at [594, 371] on span "We are URGENTLY looking for a support worker to assist with community access, t…" at bounding box center [528, 371] width 503 height 63
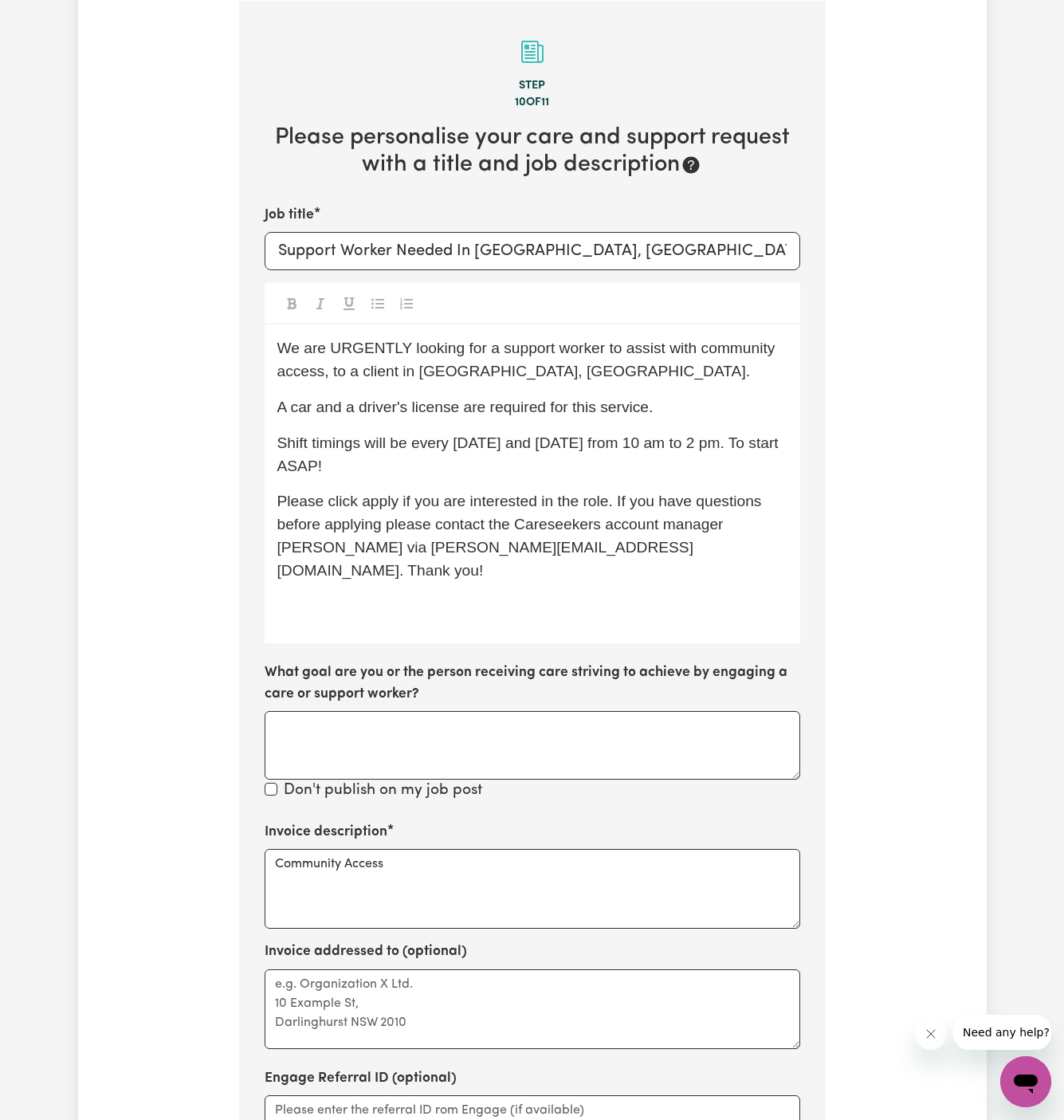
click at [573, 400] on span "A car and a driver's license are required for this service." at bounding box center [465, 407] width 376 height 17
click at [534, 385] on div "We are URGENTLY looking for a support worker to assist with community access, t…" at bounding box center [532, 484] width 535 height 319
click at [299, 377] on span "We are URGENTLY looking for a support worker to assist with community access, f…" at bounding box center [528, 359] width 503 height 40
click at [482, 501] on p "Please click apply if you are interested in the role. If you have questions bef…" at bounding box center [532, 536] width 510 height 92
click at [379, 505] on span "Please click apply if you are interested in the role. If you have questions bef…" at bounding box center [521, 534] width 488 height 85
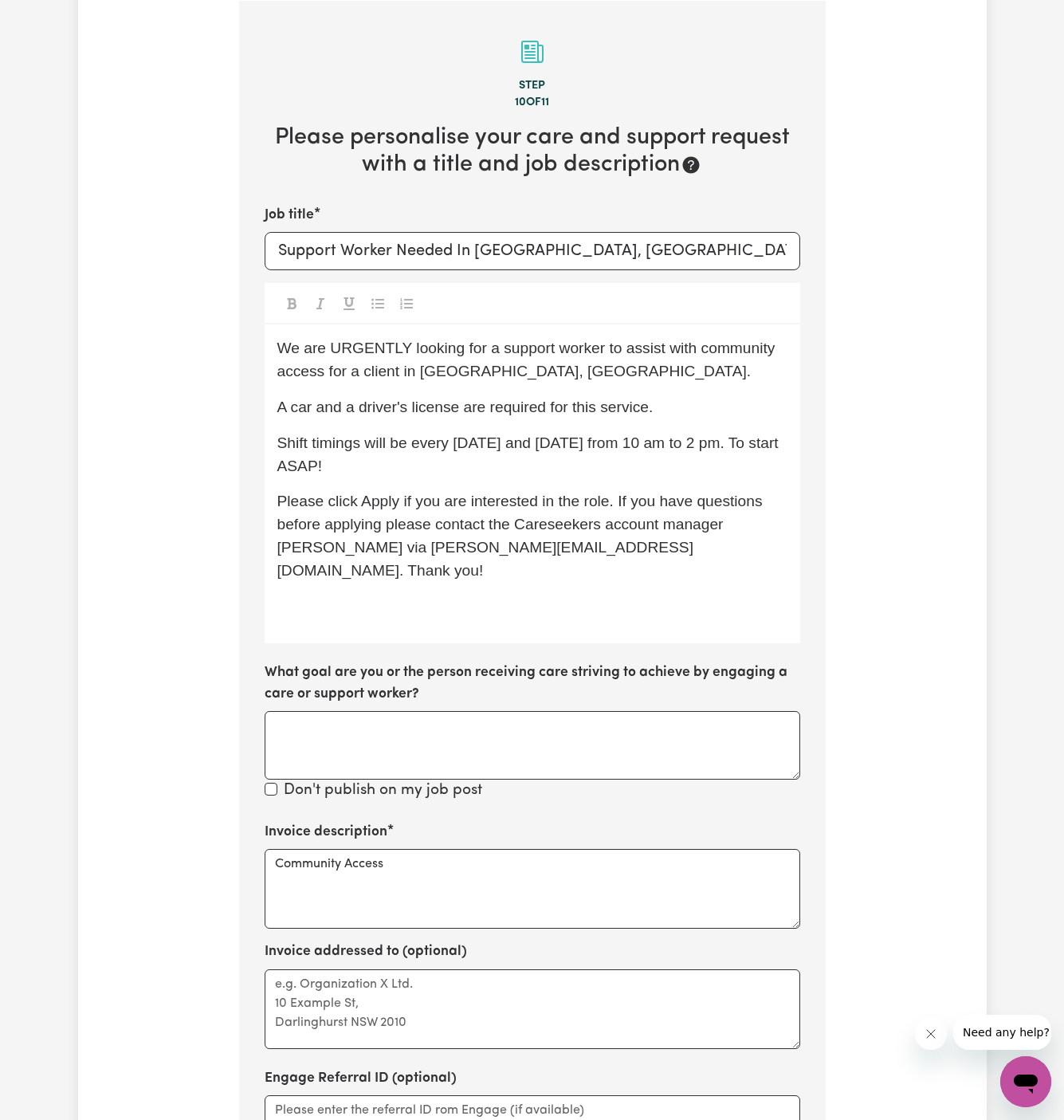
click at [353, 525] on span "Please click Apply if you are interested in the role. If you have questions bef…" at bounding box center [521, 534] width 489 height 85
click at [282, 550] on span "Please click Apply if you are interested in the role. If you have questions bef…" at bounding box center [521, 534] width 489 height 85
click at [698, 525] on span "Please click Apply if you are interested in the role. If you have questions bef…" at bounding box center [521, 534] width 489 height 85
click at [304, 547] on span "Please click Apply if you are interested in the role. If you have questions bef…" at bounding box center [521, 534] width 489 height 85
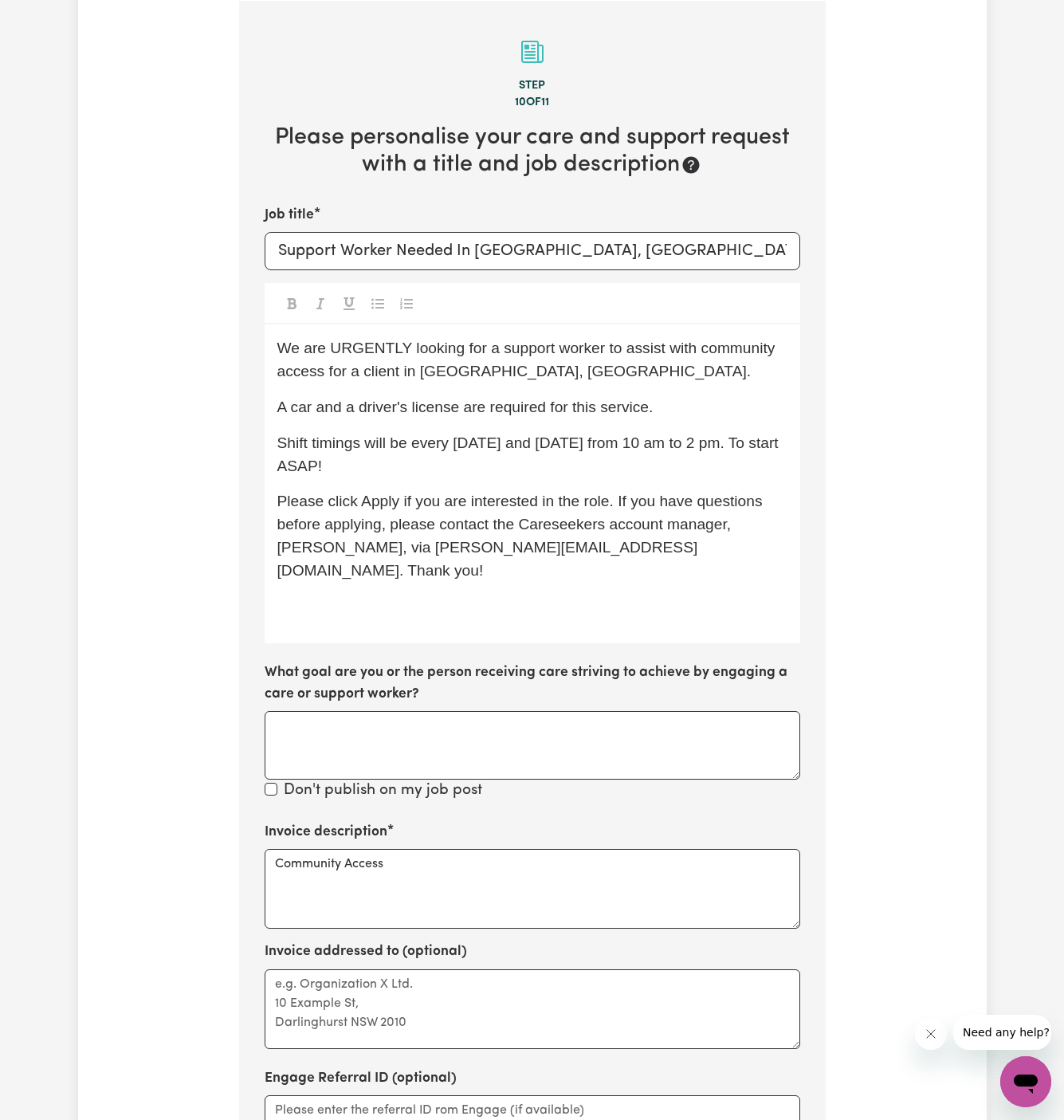
click at [306, 545] on span "Please click Apply if you are interested in the role. If you have questions bef…" at bounding box center [521, 534] width 489 height 85
click at [375, 557] on p "Please click Apply if you are interested in the role. If you have questions bef…" at bounding box center [532, 536] width 510 height 92
click at [440, 595] on p "﻿" at bounding box center [532, 606] width 510 height 23
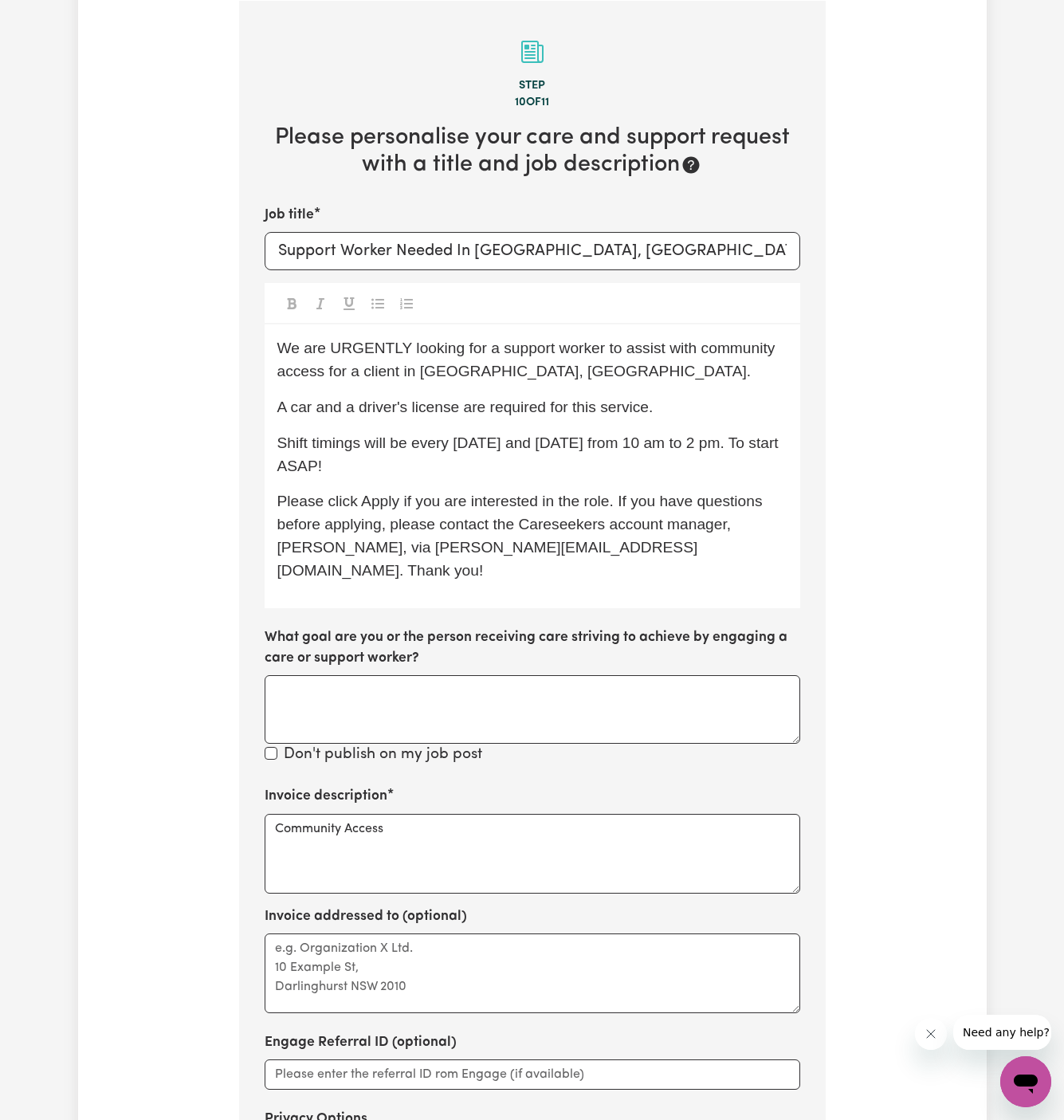
click at [375, 472] on p "Shift timings will be every Wednesday and Friday from 10 am to 2 pm. To start A…" at bounding box center [532, 455] width 510 height 46
click at [459, 377] on span "We are URGENTLY looking for a support worker to assist with community access fo…" at bounding box center [528, 359] width 503 height 40
drag, startPoint x: 411, startPoint y: 444, endPoint x: 744, endPoint y: 440, distance: 333.0
click at [744, 440] on span "Shift timings will be every Wednesday and Friday from 10 am to 2 pm. To start A…" at bounding box center [529, 454] width 504 height 40
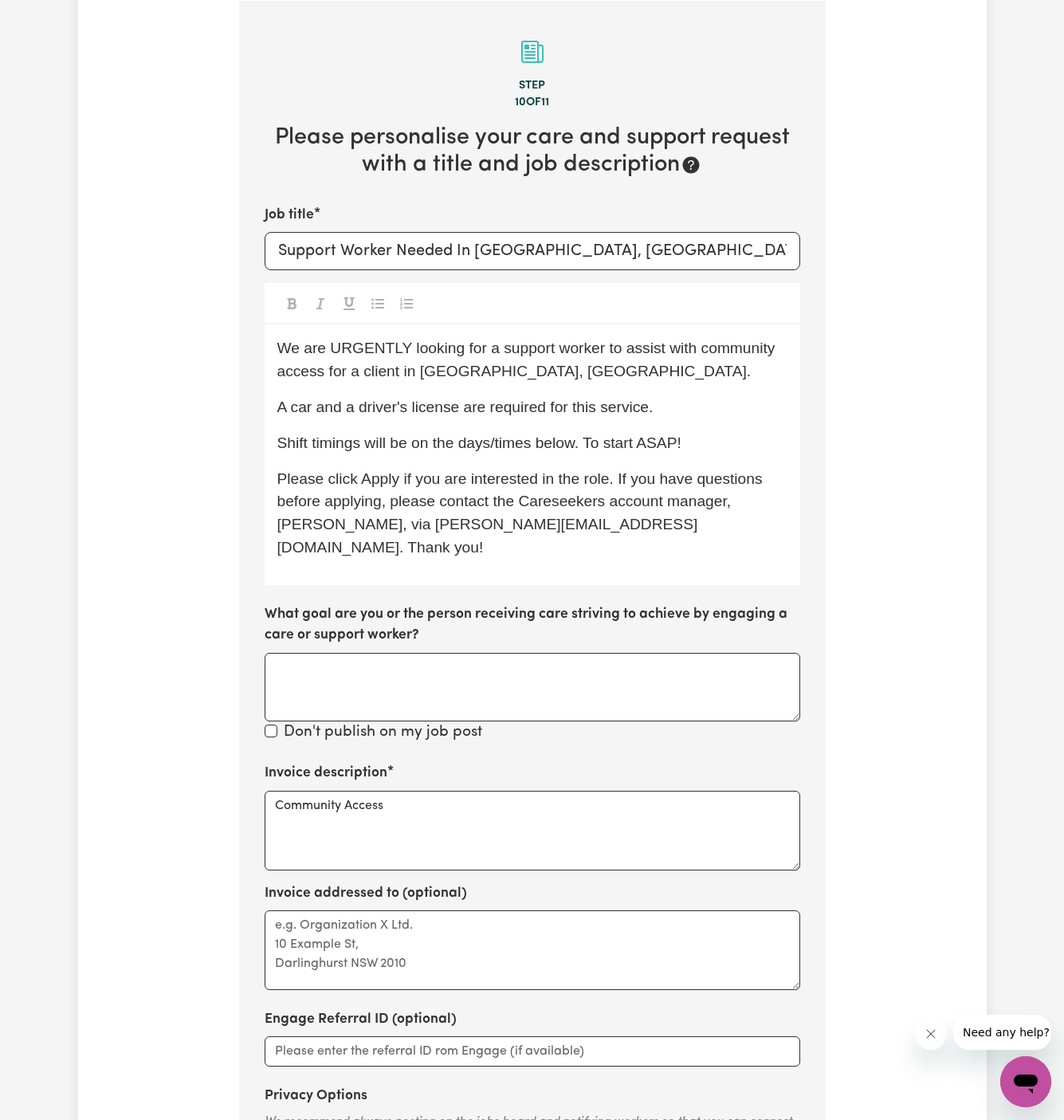
click at [721, 441] on p "Shift timings will be on the days/times below. To start ASAP!" at bounding box center [532, 444] width 510 height 23
click at [778, 442] on p "Shift timings will be on the days/times below. To start on 22/09 Monday!" at bounding box center [532, 444] width 510 height 23
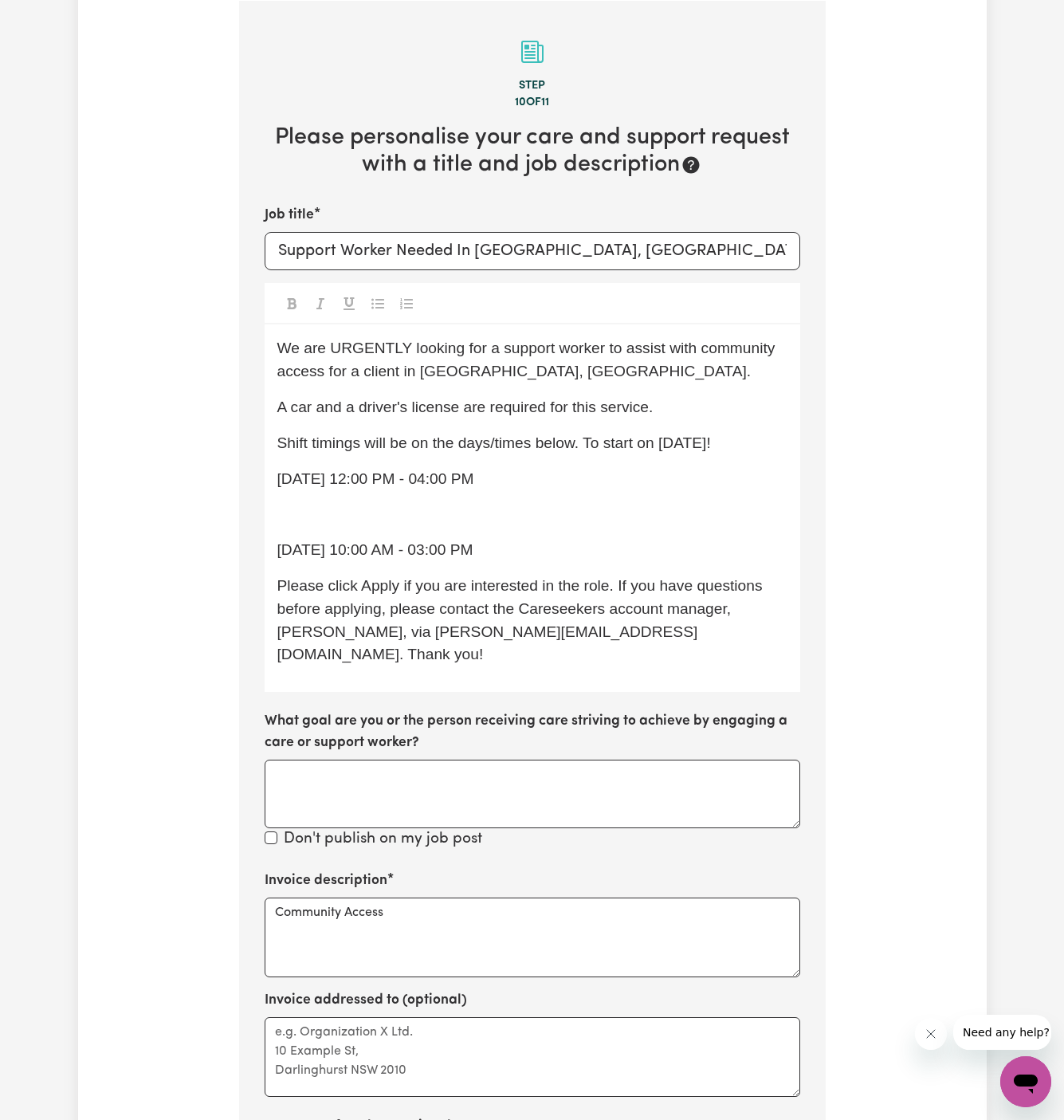
click at [464, 523] on p "﻿" at bounding box center [532, 515] width 510 height 23
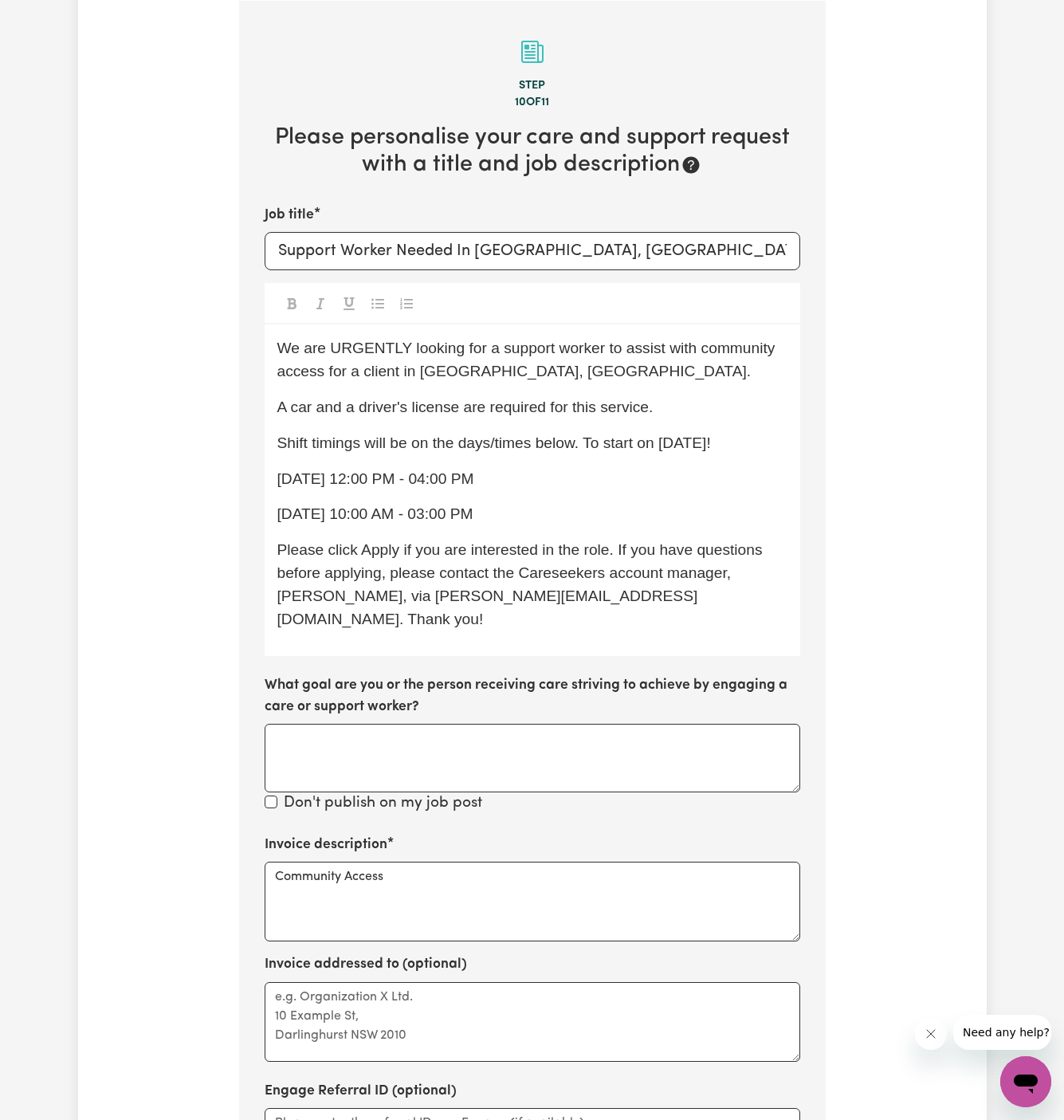
drag, startPoint x: 536, startPoint y: 521, endPoint x: 272, endPoint y: 476, distance: 267.8
click at [272, 476] on div "We are URGENTLY looking for a support worker to assist with community access fo…" at bounding box center [532, 490] width 535 height 331
click at [374, 298] on icon "Toggle undefined" at bounding box center [378, 303] width 13 height 10
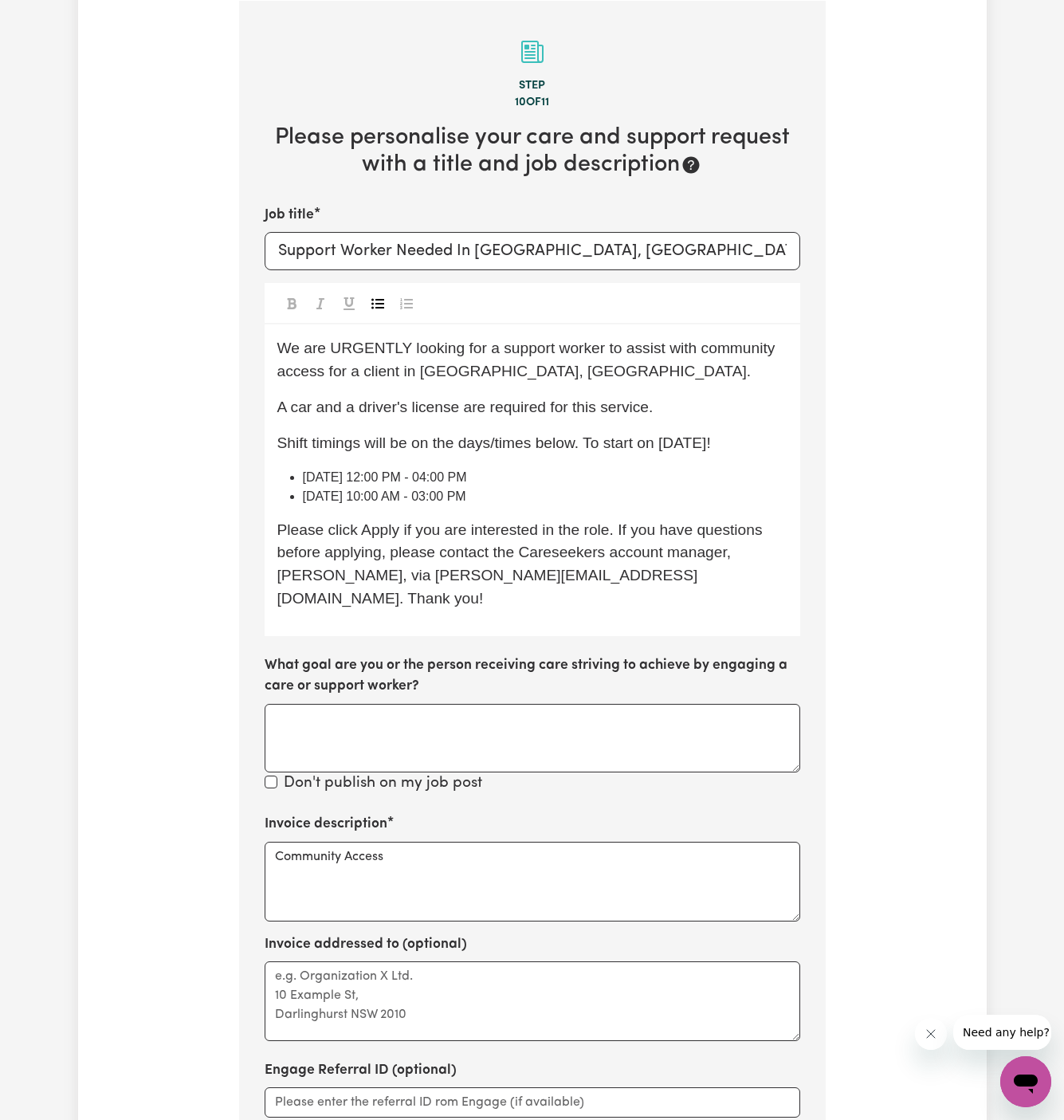
click at [554, 507] on div "We are URGENTLY looking for a support worker to assist with community access fo…" at bounding box center [532, 480] width 535 height 311
drag, startPoint x: 354, startPoint y: 474, endPoint x: 482, endPoint y: 478, distance: 128.1
click at [482, 478] on li "Monday 12:00 PM - 04:00 PM" at bounding box center [546, 477] width 485 height 19
click at [547, 478] on li "Monday 12:00 PM - 04:00 PM" at bounding box center [546, 477] width 485 height 19
click at [419, 480] on span "Monday 12:00 PM - 04:00 PM" at bounding box center [385, 477] width 164 height 13
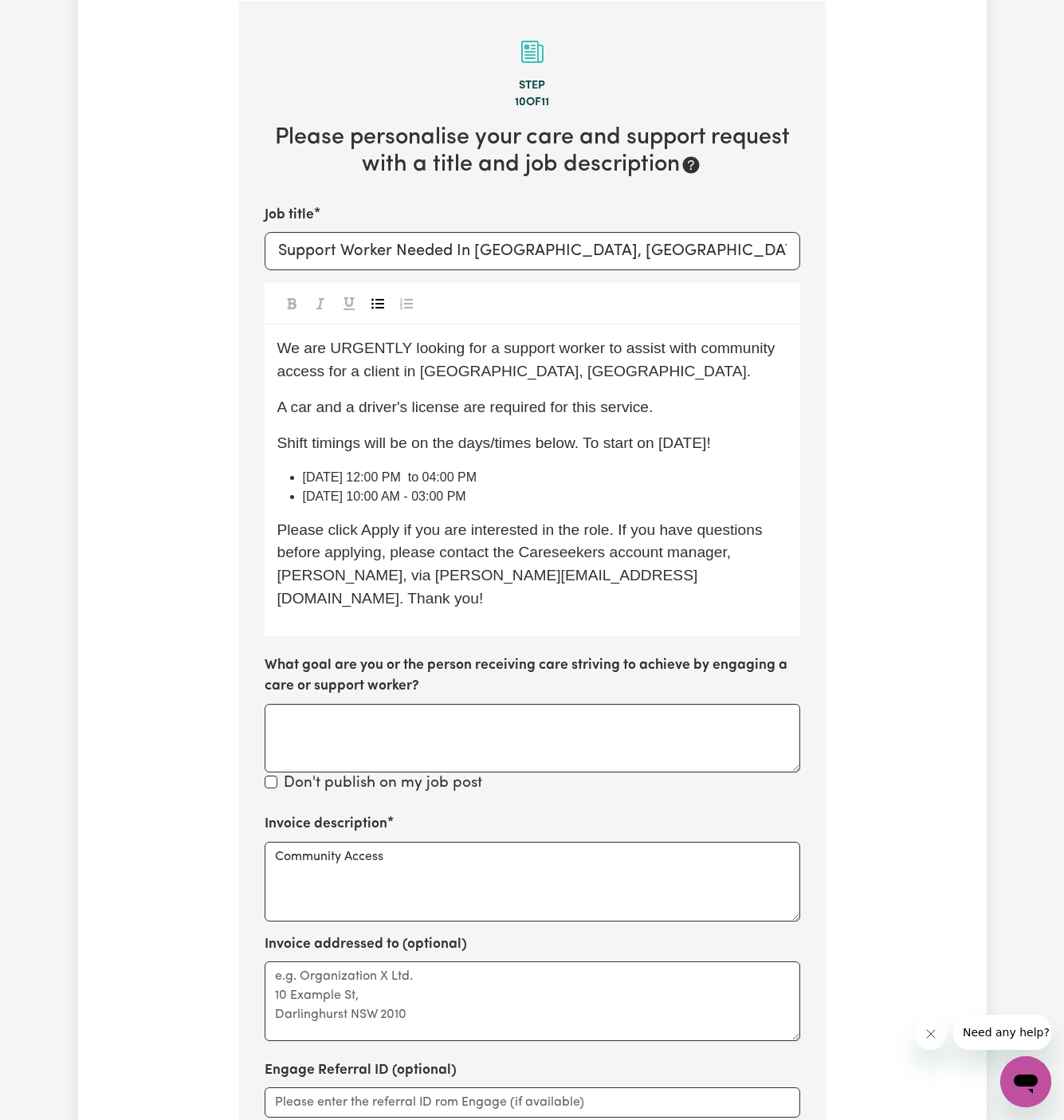
click at [439, 498] on span "Wednesday 10:00 AM - 03:00 PM" at bounding box center [385, 496] width 164 height 13
click at [595, 472] on li "Monday 12:00 PM to 04:00 PM" at bounding box center [546, 477] width 485 height 19
click at [605, 560] on span "Please click Apply if you are interested in the role. If you have questions bef…" at bounding box center [521, 563] width 489 height 85
click at [659, 499] on li "Wednesday 10:00 AM to 03:00 PM" at bounding box center [546, 497] width 485 height 19
click at [525, 842] on textarea "Community Access" at bounding box center [532, 881] width 535 height 80
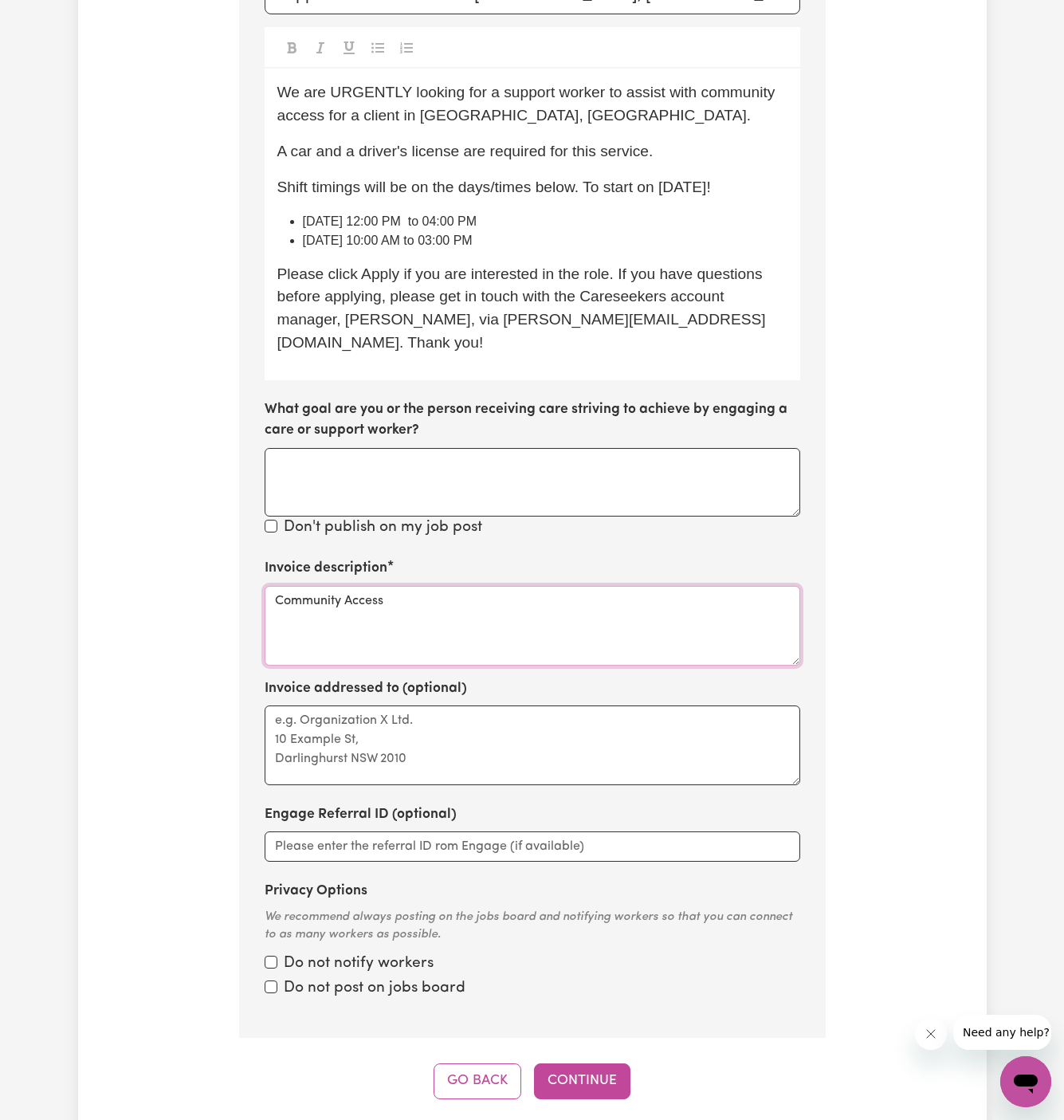
scroll to position [672, 0]
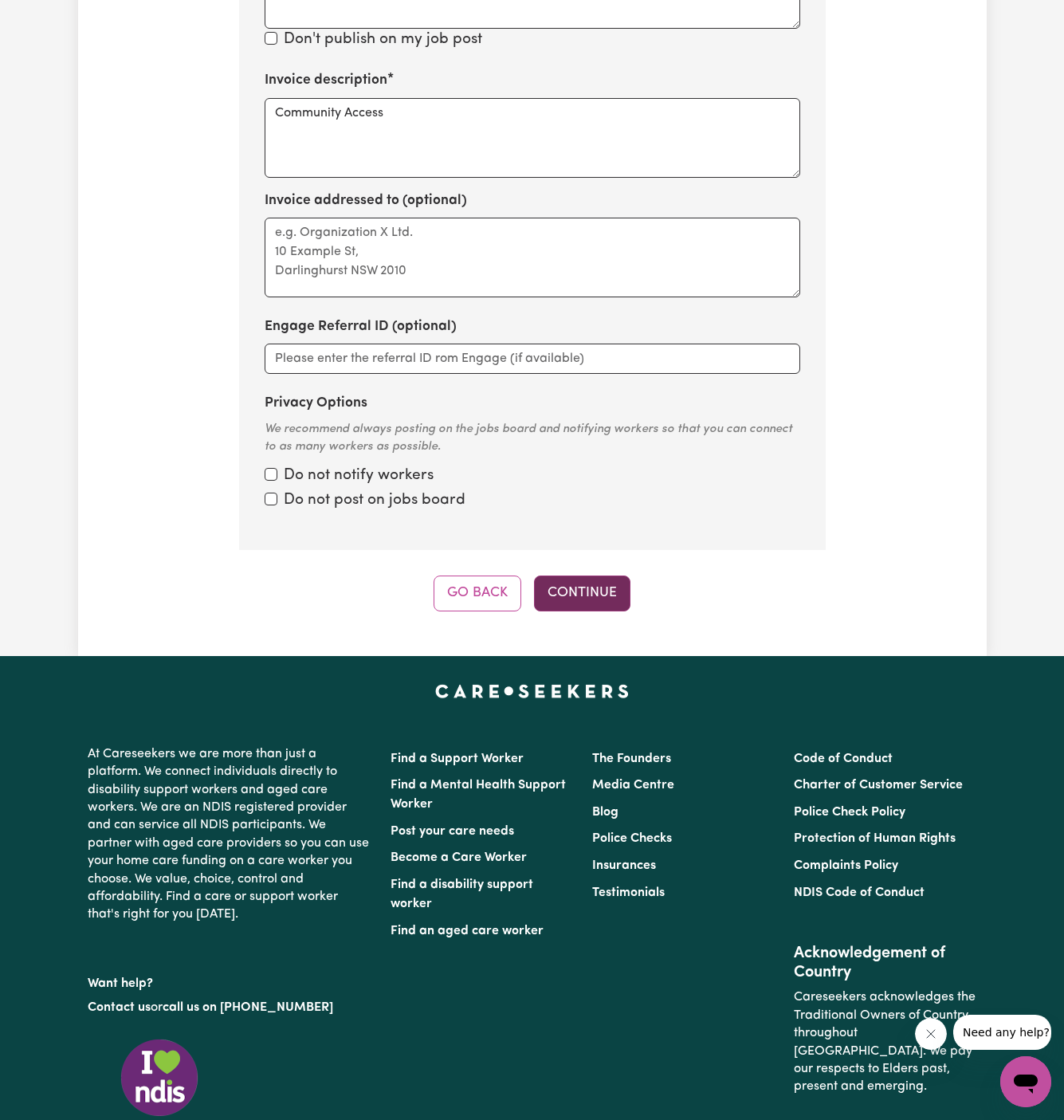
click at [592, 575] on button "Continue" at bounding box center [582, 592] width 96 height 35
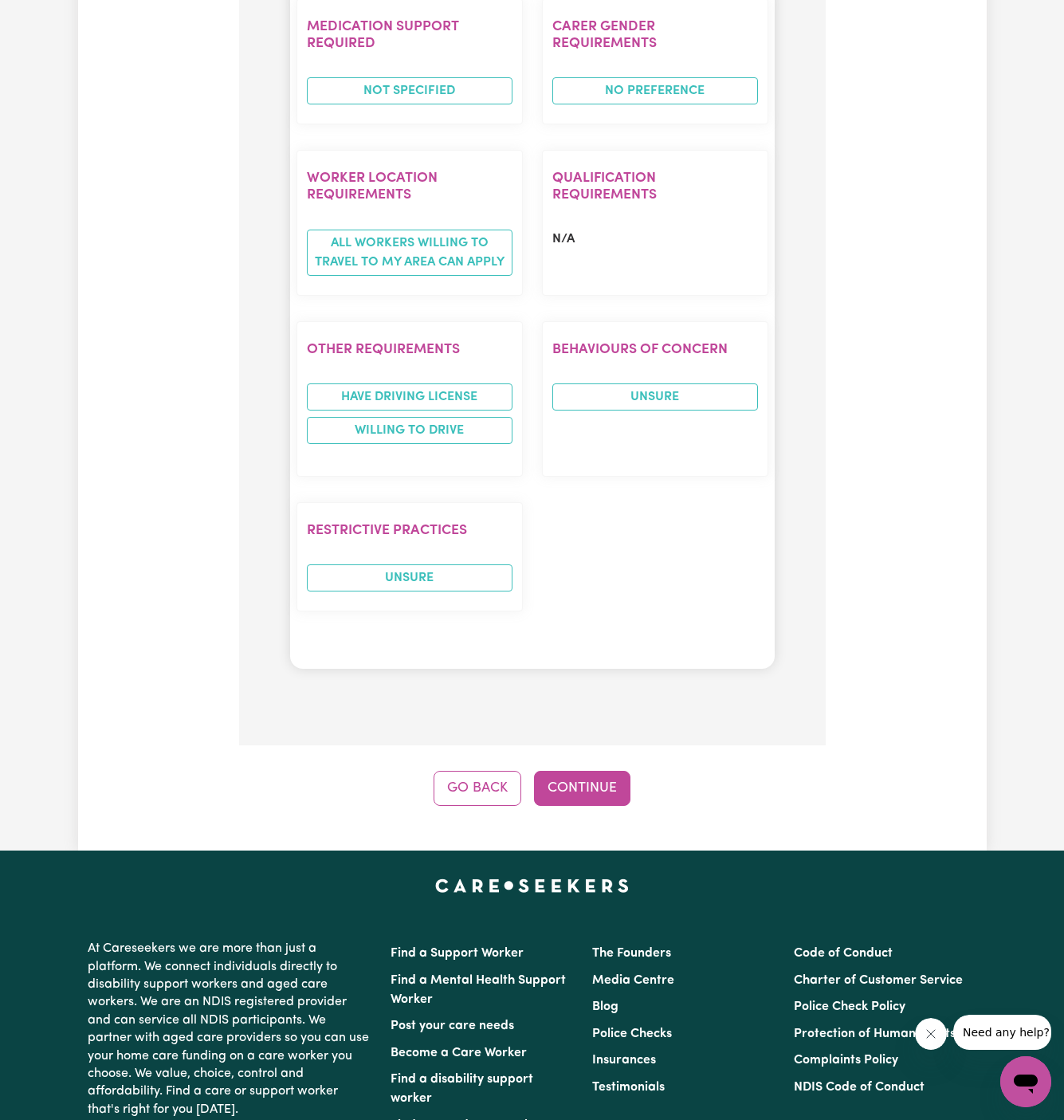
scroll to position [1943, 0]
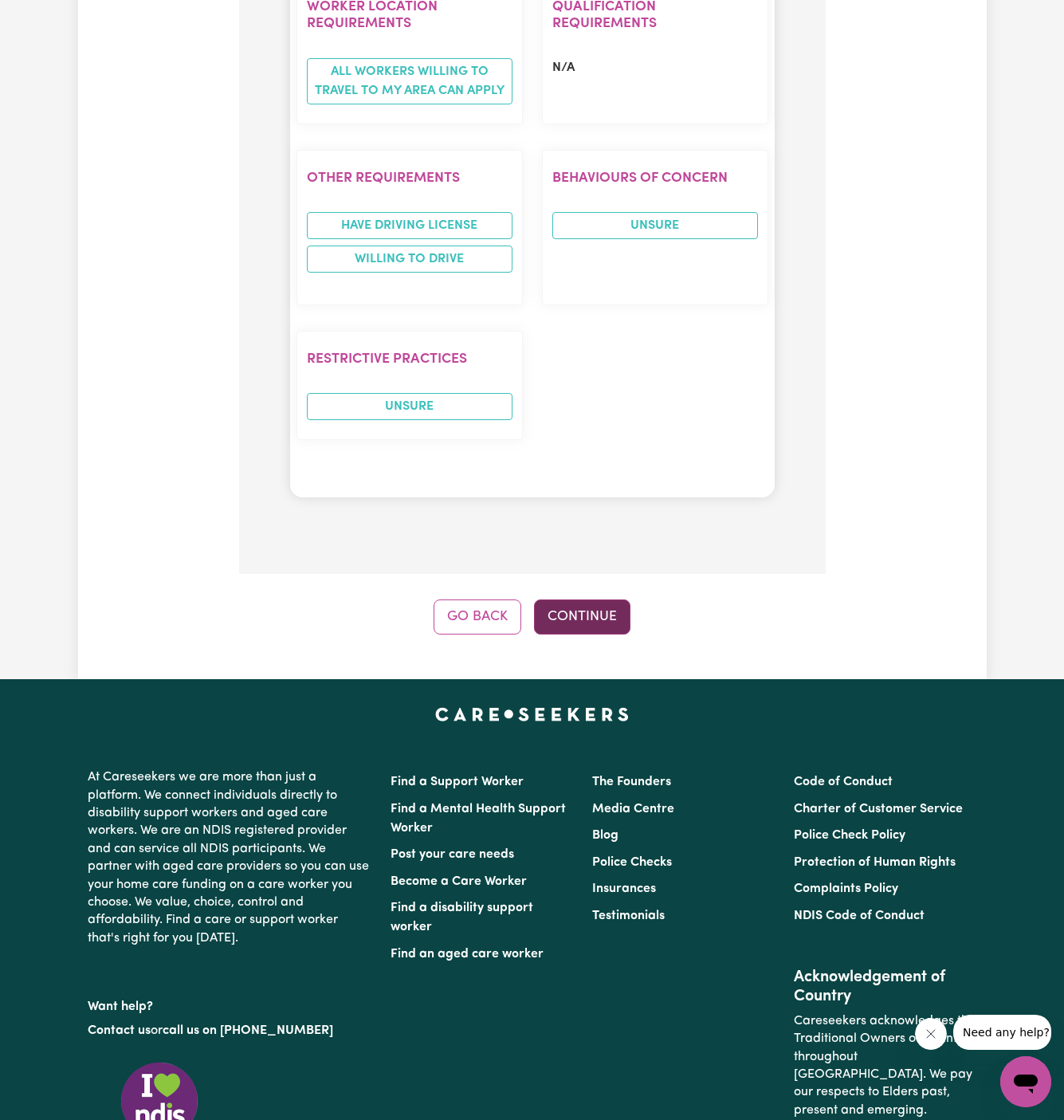
click at [590, 600] on button "Continue" at bounding box center [582, 617] width 96 height 35
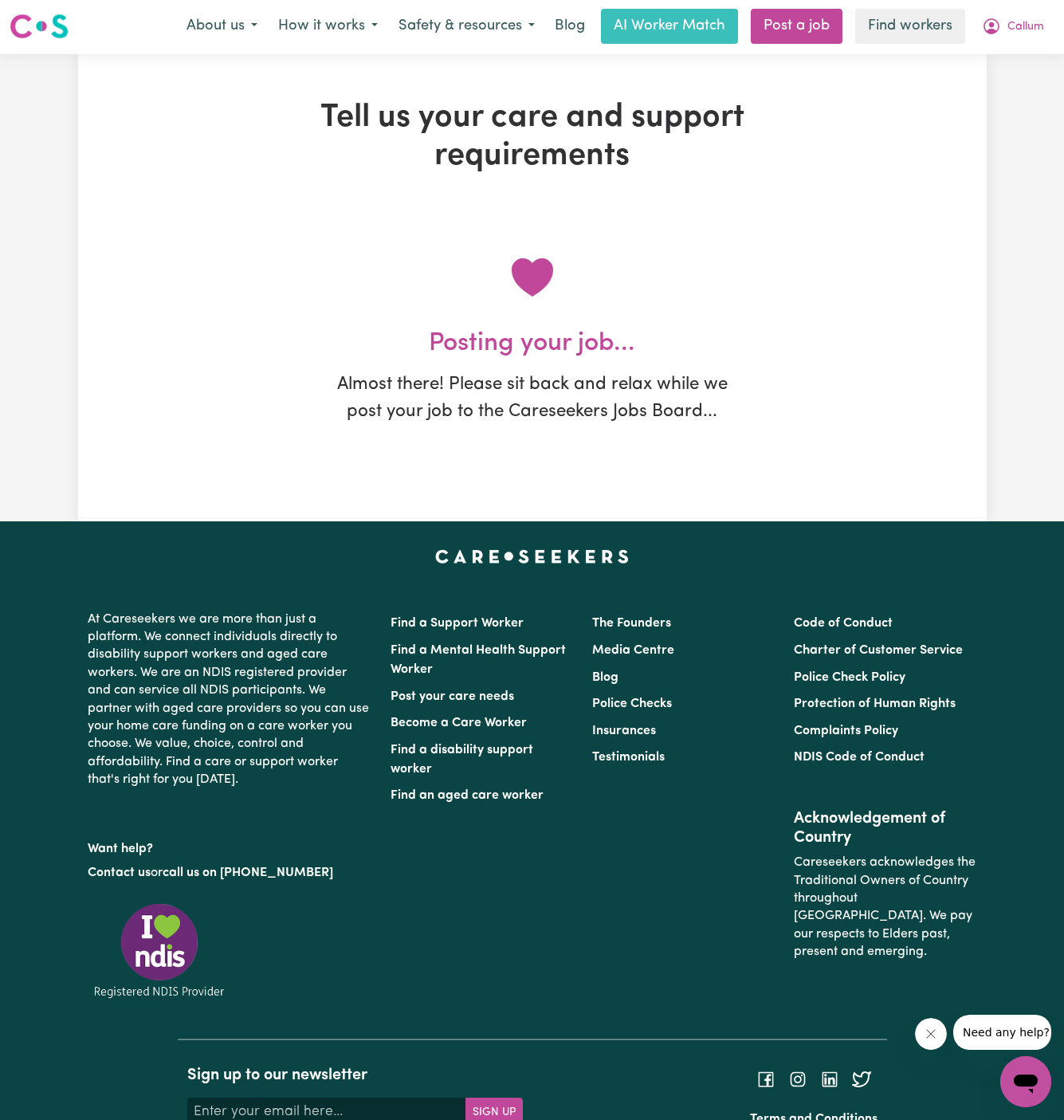
scroll to position [0, 0]
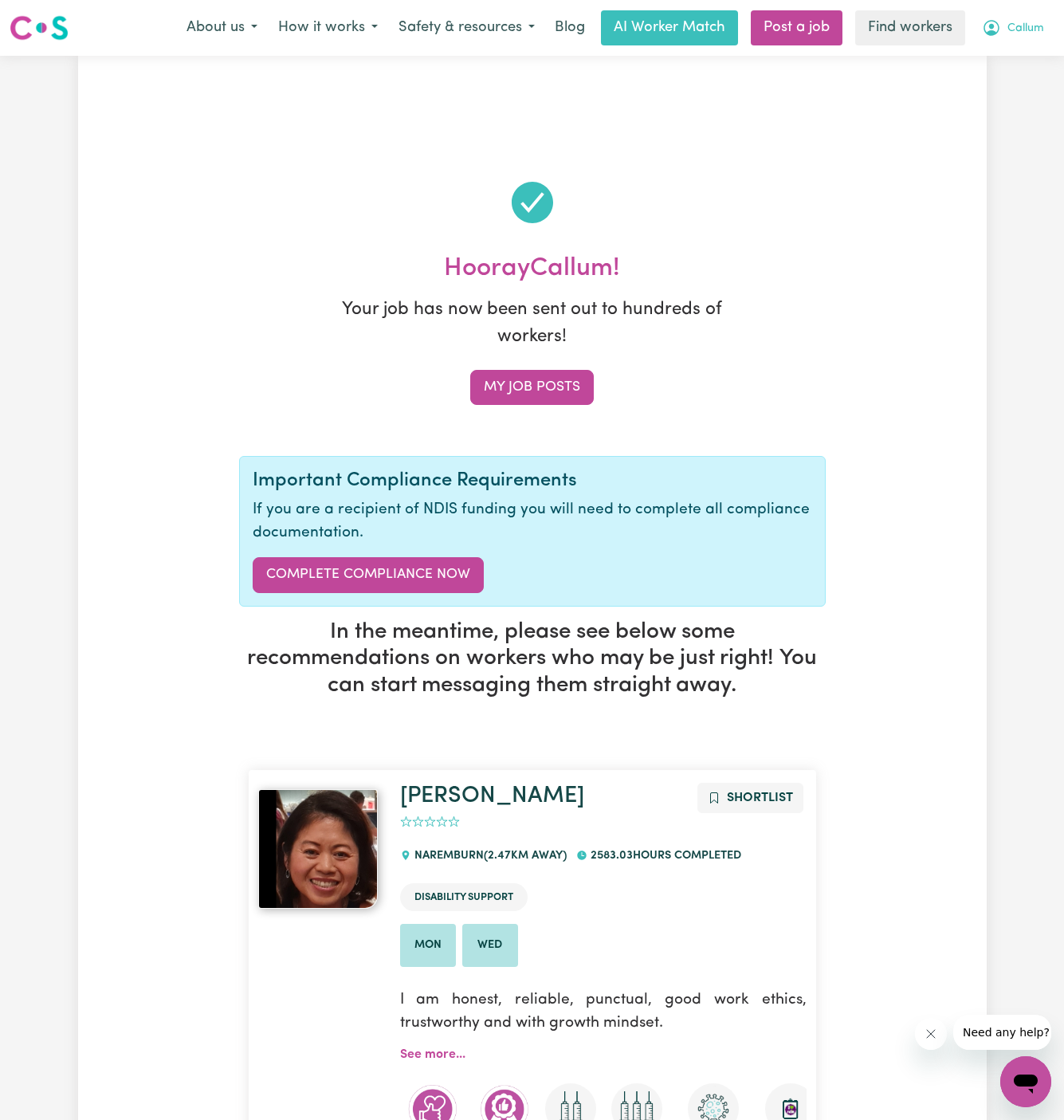
click at [1028, 24] on span "Callum" at bounding box center [1026, 28] width 36 height 18
click at [1015, 35] on span "Callum" at bounding box center [1026, 28] width 36 height 18
click at [1015, 56] on link "My Dashboard" at bounding box center [991, 62] width 126 height 30
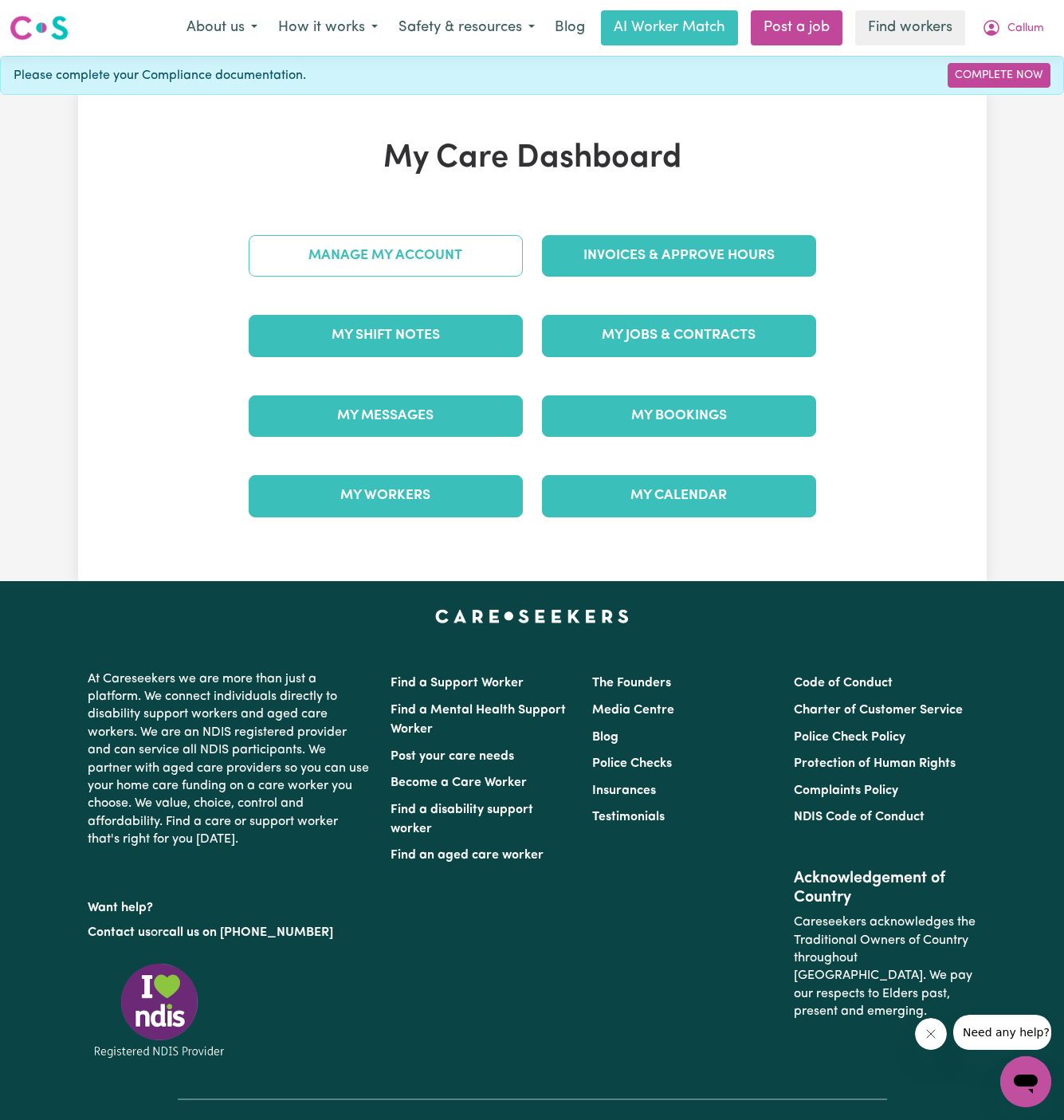
click at [454, 251] on link "Manage My Account" at bounding box center [386, 255] width 274 height 41
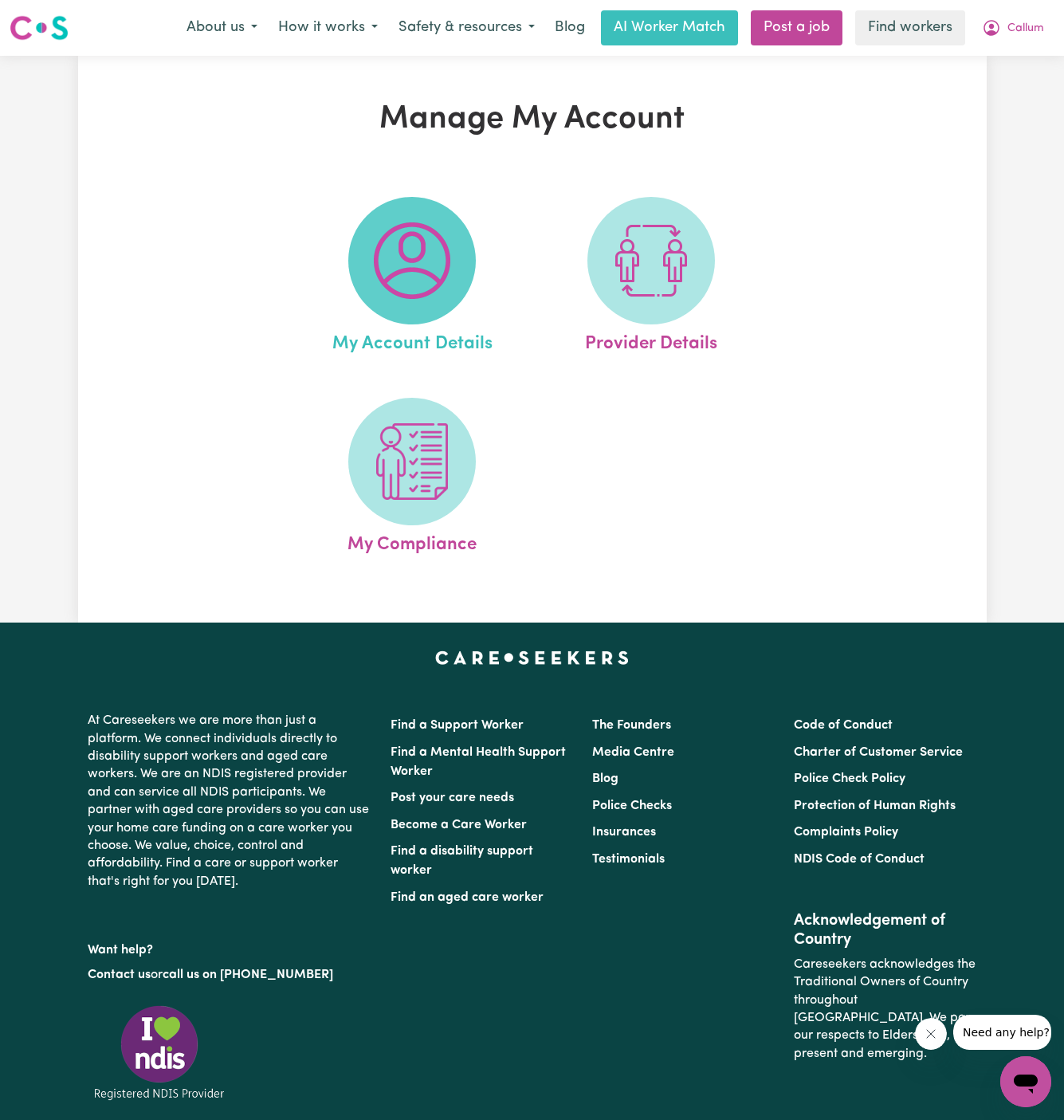
click at [437, 251] on img at bounding box center [413, 261] width 77 height 77
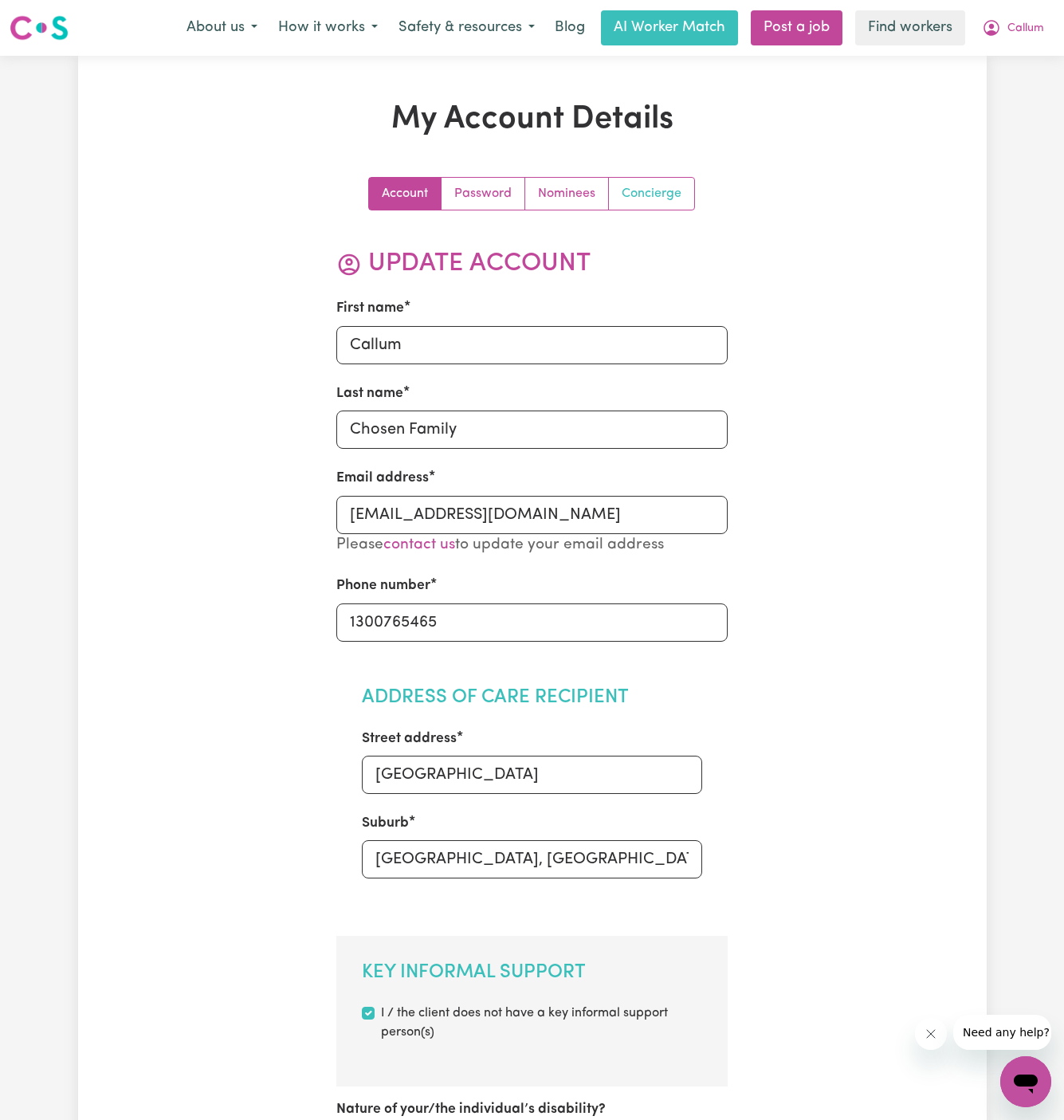
click at [659, 206] on link "Concierge" at bounding box center [651, 194] width 85 height 32
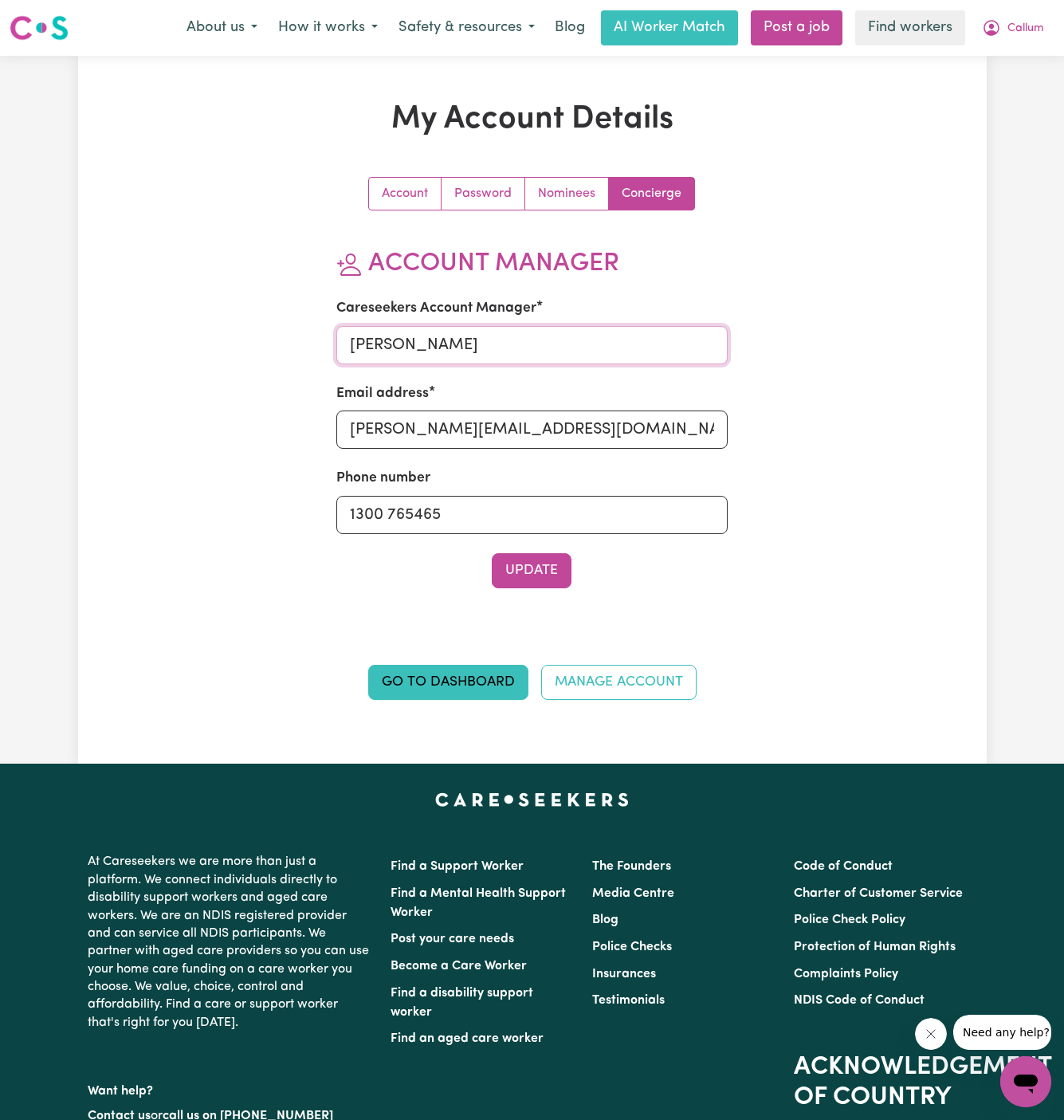
click at [486, 355] on input "Dyan" at bounding box center [532, 344] width 391 height 38
click at [476, 362] on input "a" at bounding box center [532, 344] width 391 height 38
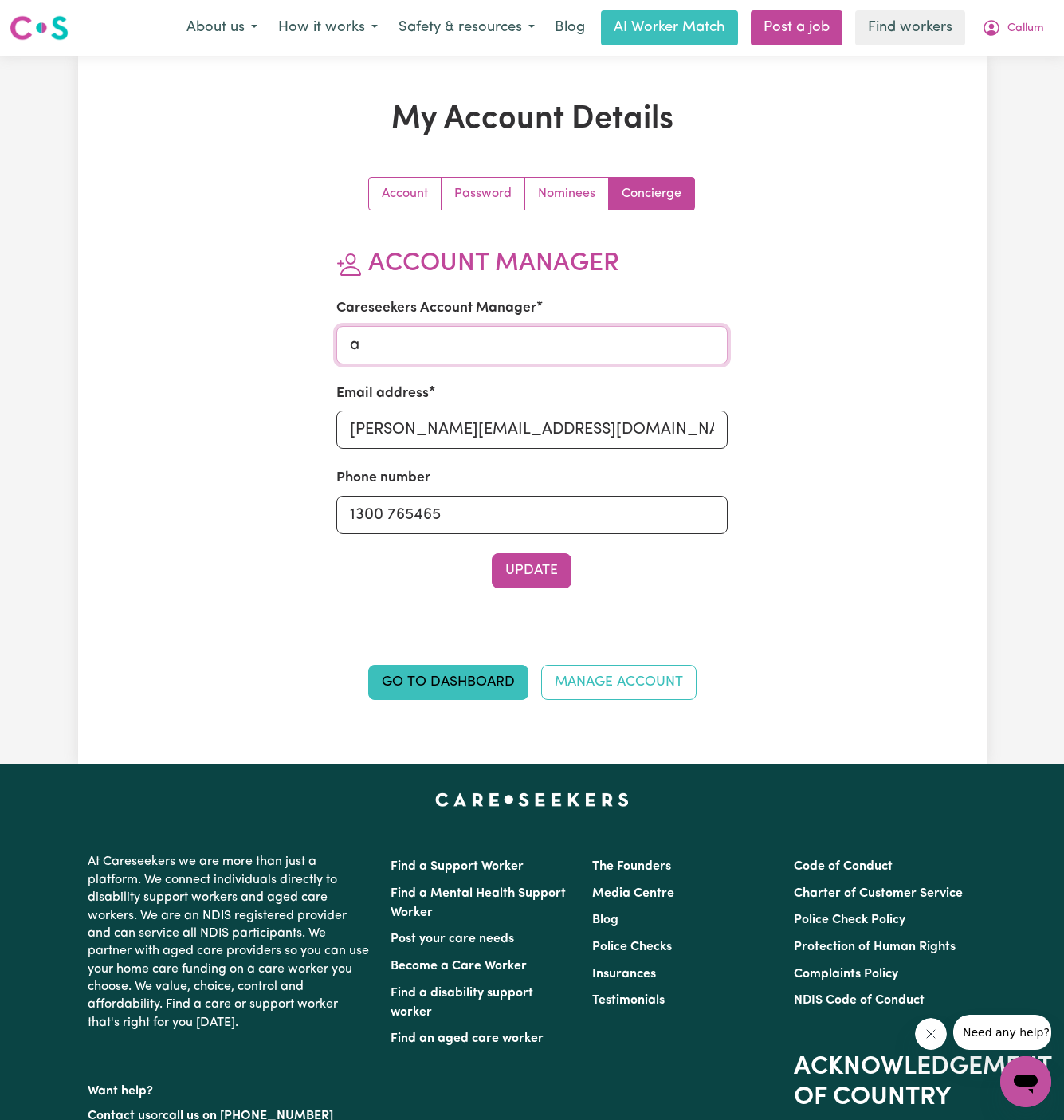
click at [476, 362] on input "a" at bounding box center [532, 344] width 391 height 38
type input "Annie"
click at [507, 429] on input "dyan@careseekers.com.au" at bounding box center [532, 429] width 391 height 38
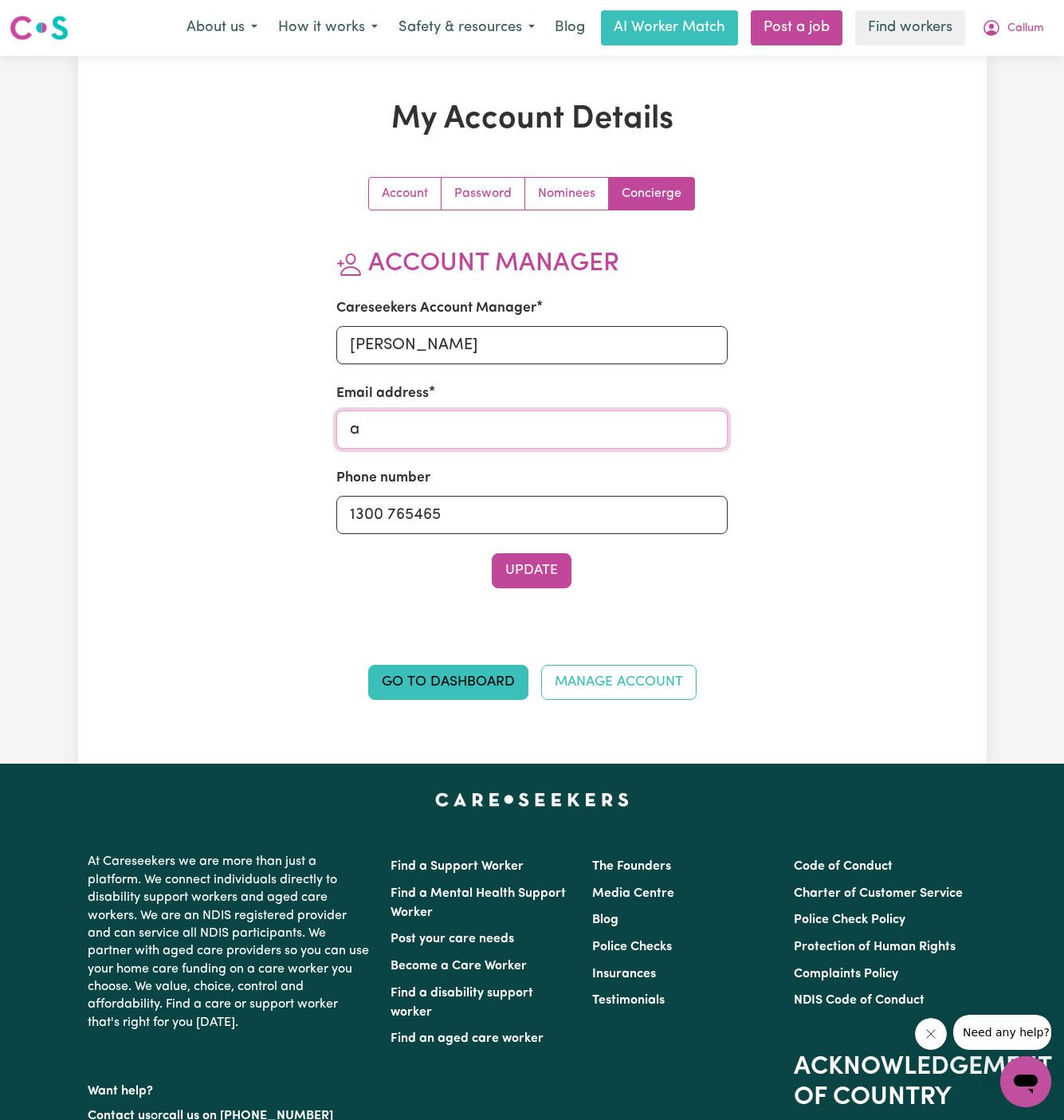
type input "annie@careseekers.com.au"
click at [545, 584] on button "Update" at bounding box center [532, 570] width 80 height 35
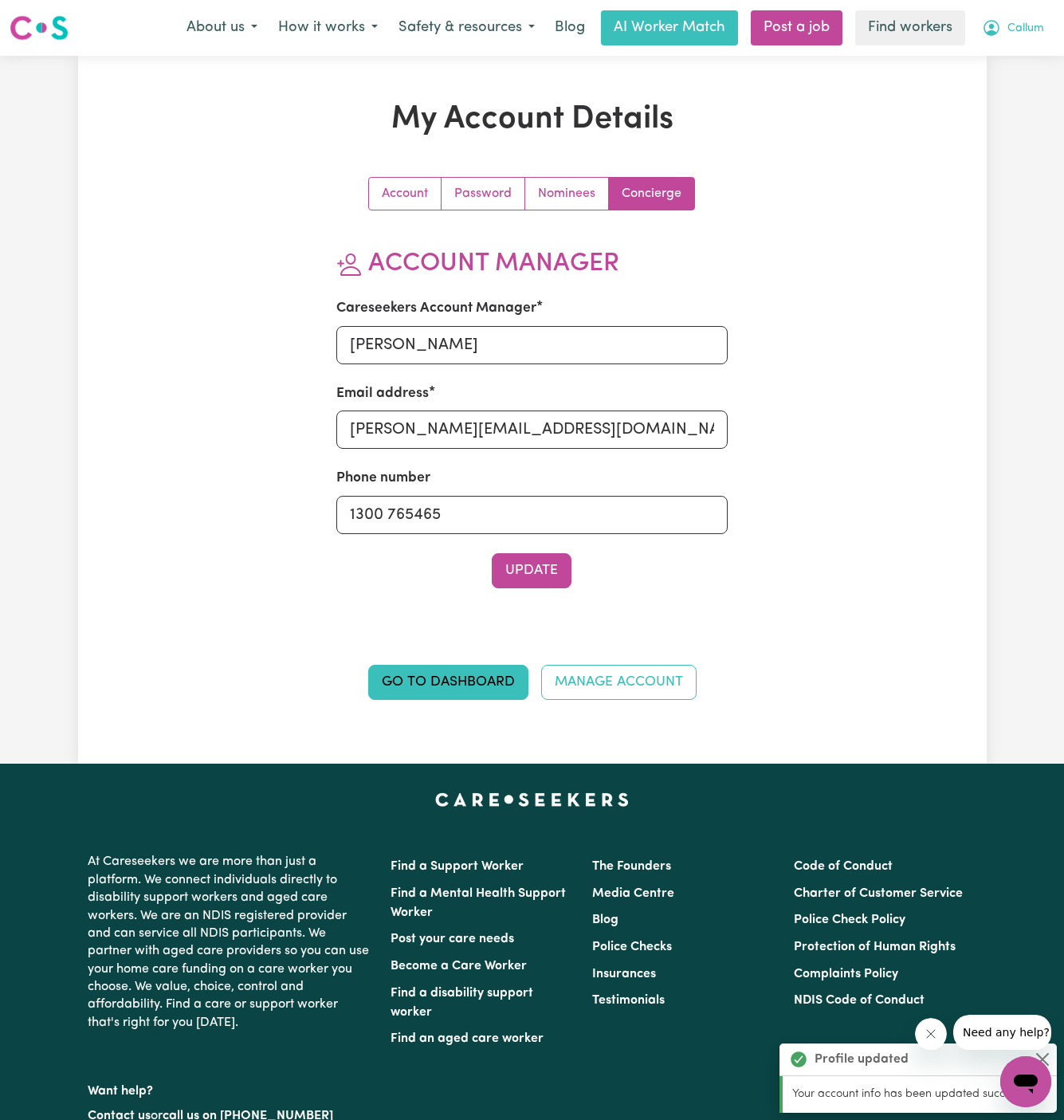
click at [1030, 23] on span "Callum" at bounding box center [1026, 28] width 36 height 18
click at [1029, 58] on link "My Dashboard" at bounding box center [991, 62] width 126 height 30
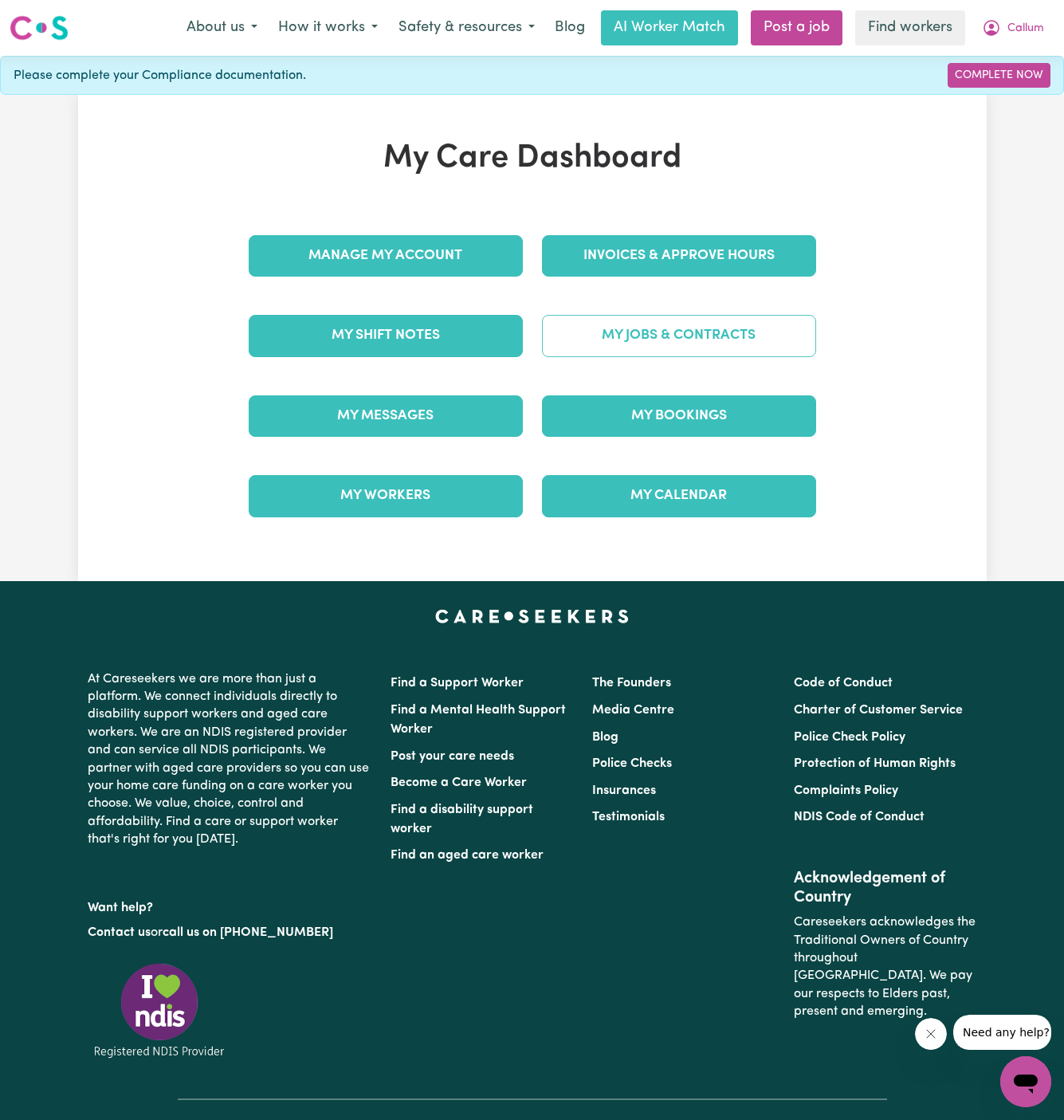
click at [716, 335] on link "My Jobs & Contracts" at bounding box center [678, 335] width 274 height 41
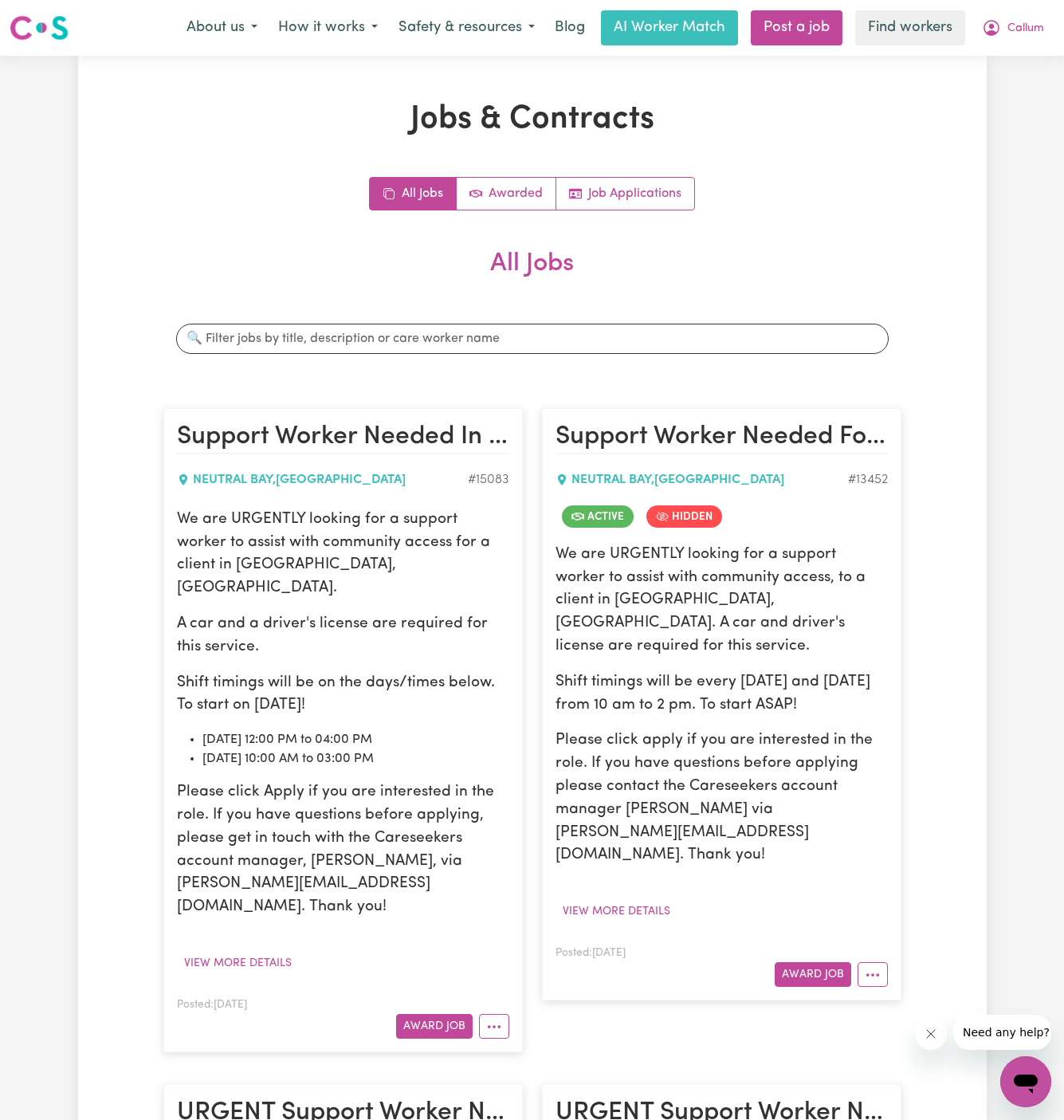
click at [249, 568] on p "We are URGENTLY looking for a support worker to assist with community access fo…" at bounding box center [343, 555] width 332 height 92
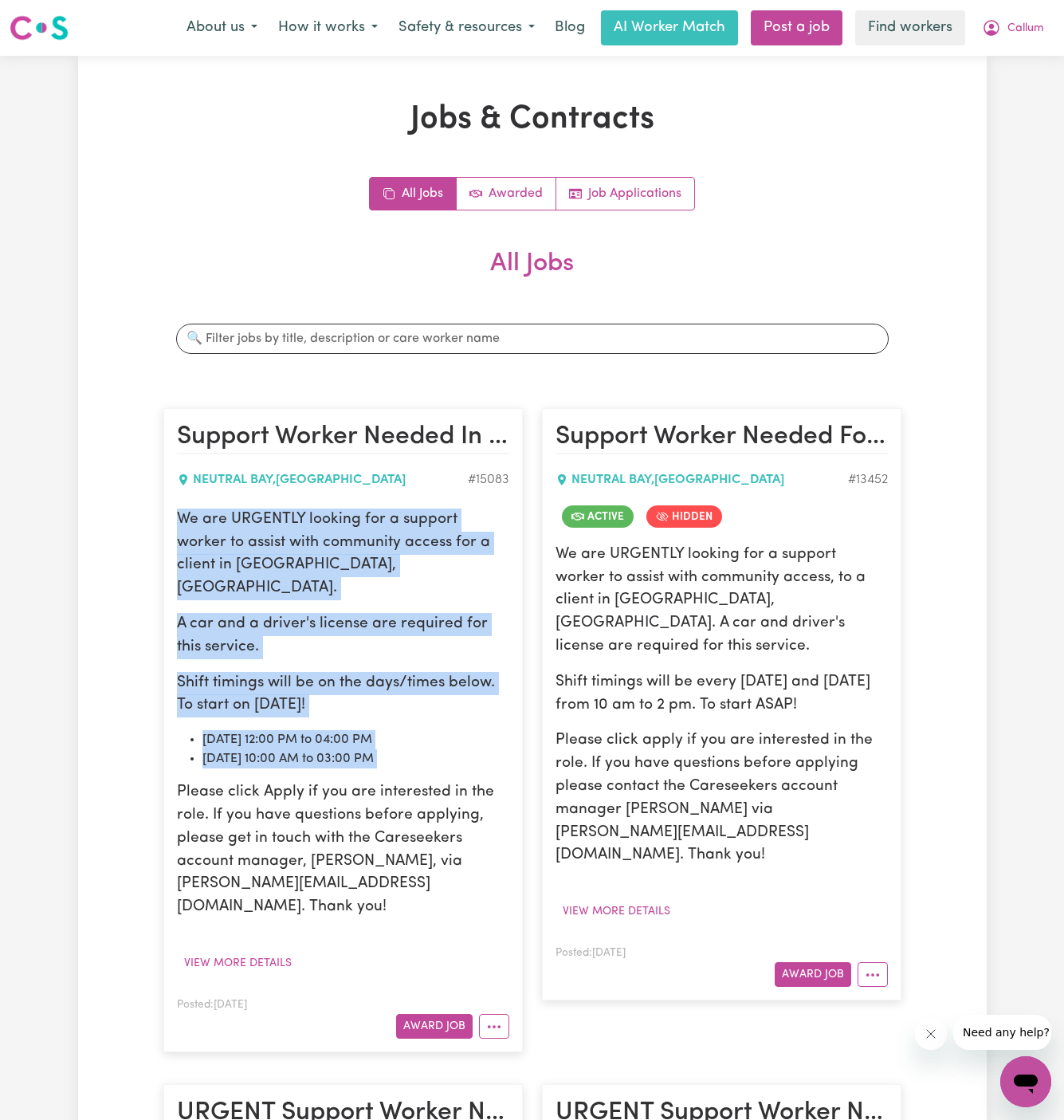
drag, startPoint x: 171, startPoint y: 516, endPoint x: 422, endPoint y: 745, distance: 339.8
click at [422, 745] on article "Support Worker Needed In Lower North Shore, NSW NEUTRAL BAY , New South Wales #…" at bounding box center [343, 730] width 359 height 644
copy div "We are URGENTLY looking for a support worker to assist with community access fo…"
click at [276, 951] on button "View more details" at bounding box center [238, 963] width 122 height 24
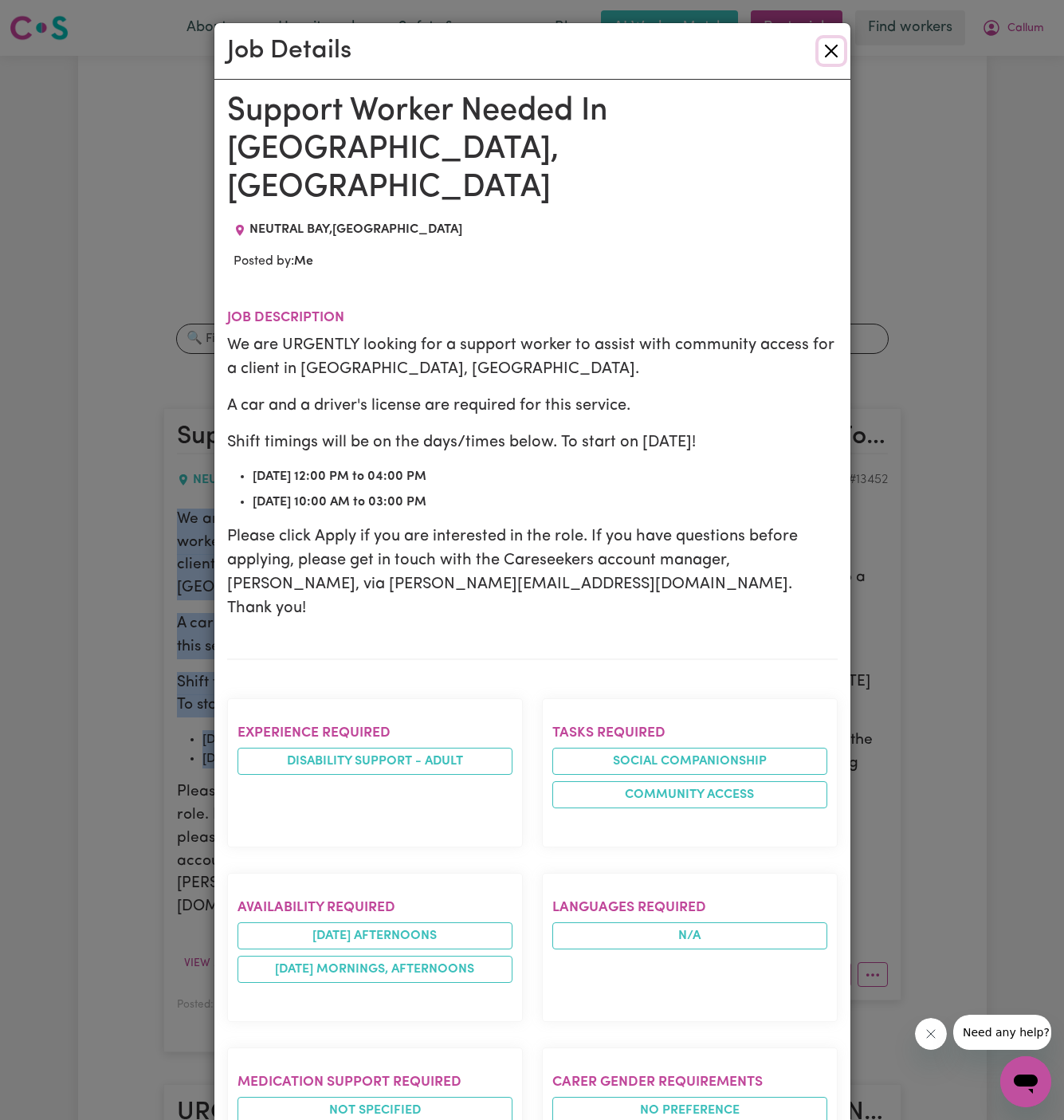
click at [839, 49] on button "Close" at bounding box center [831, 51] width 25 height 25
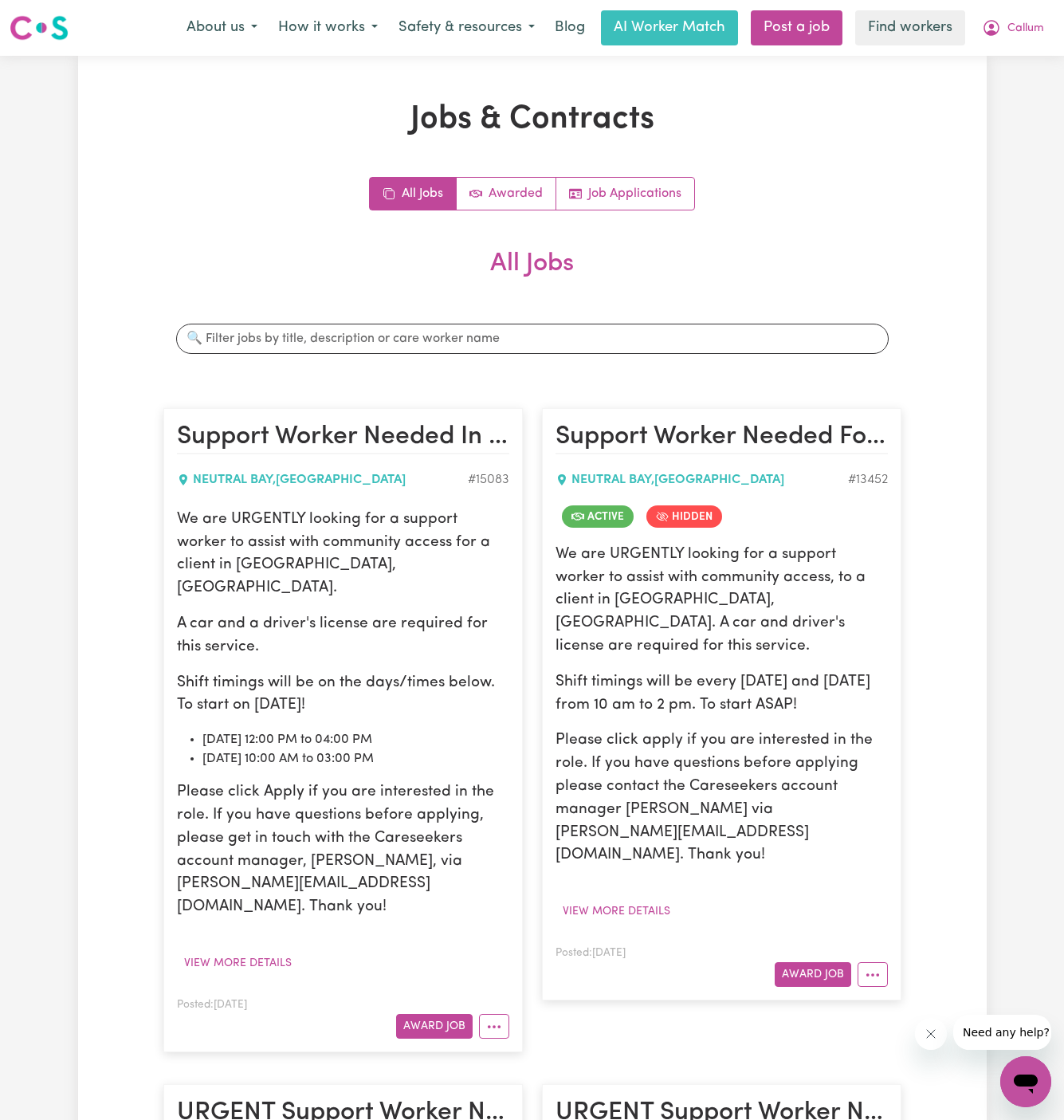
click at [795, 676] on p "Shift timings will be every Wednesday and Friday from 10 am to 2 pm. To start A…" at bounding box center [721, 693] width 332 height 46
click at [609, 196] on link "Job Applications" at bounding box center [625, 194] width 138 height 32
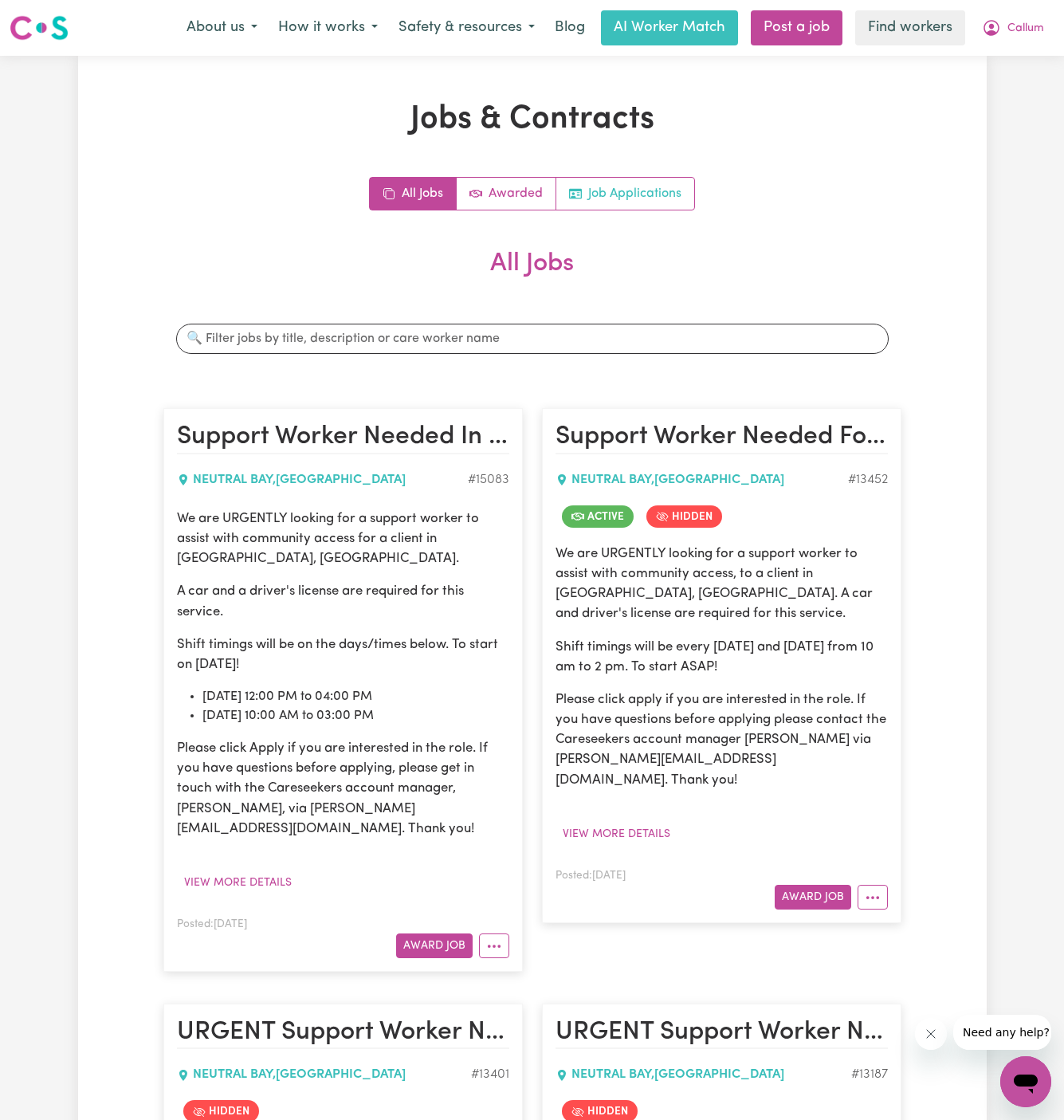
click at [690, 193] on link "Job Applications" at bounding box center [625, 194] width 138 height 32
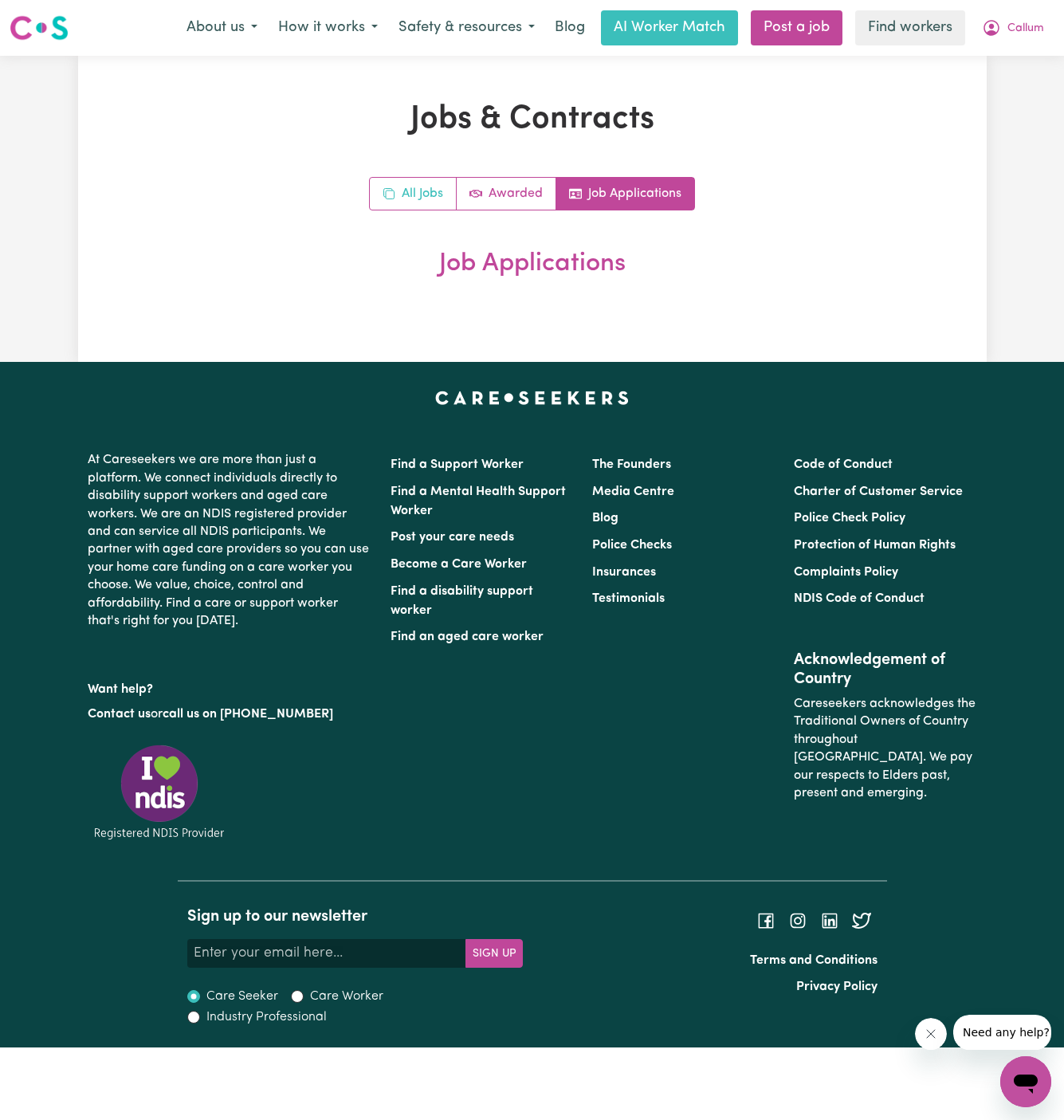
click at [410, 189] on link "All Jobs" at bounding box center [413, 194] width 87 height 32
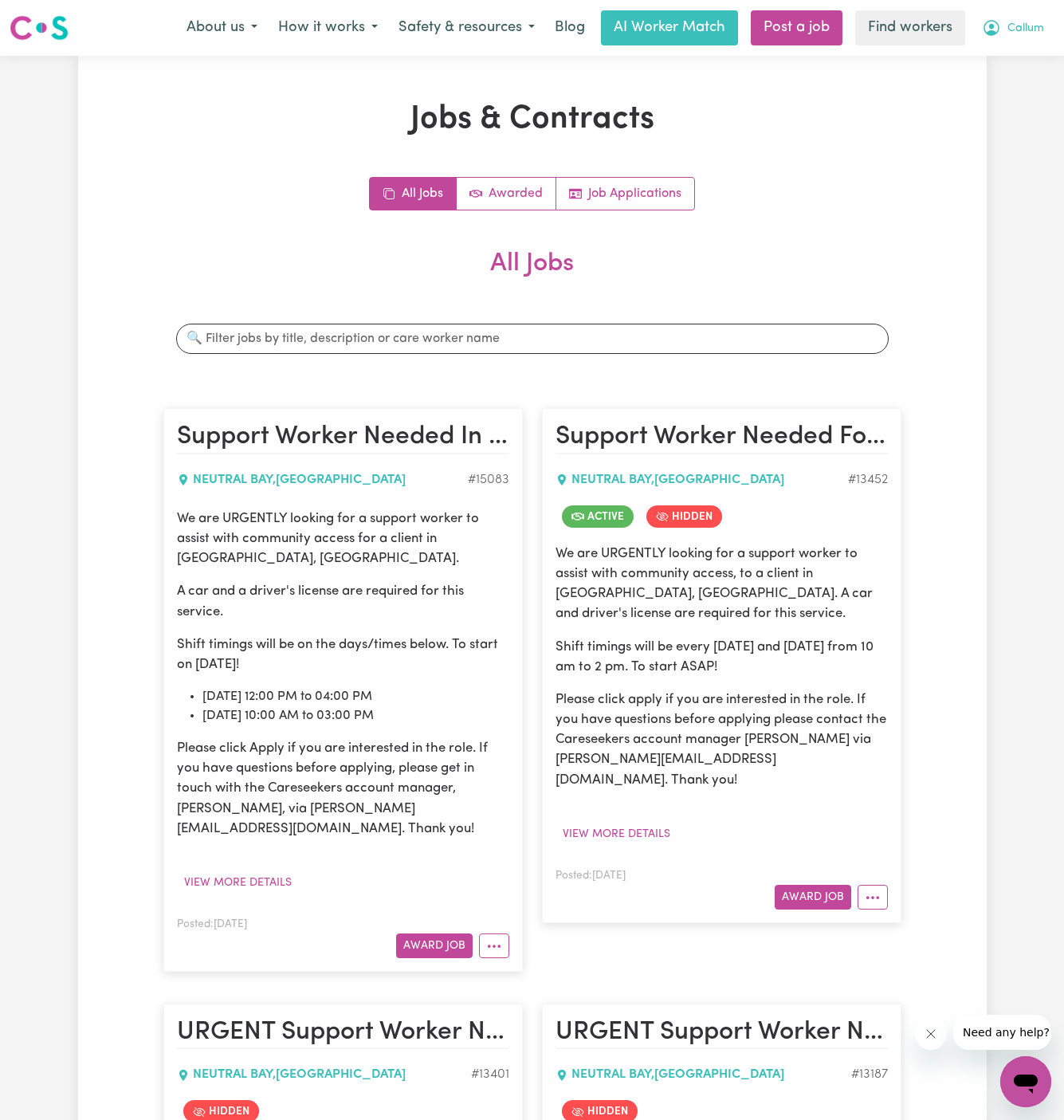
click at [1021, 25] on span "Callum" at bounding box center [1026, 28] width 36 height 18
click at [1021, 73] on link "My Dashboard" at bounding box center [991, 62] width 126 height 30
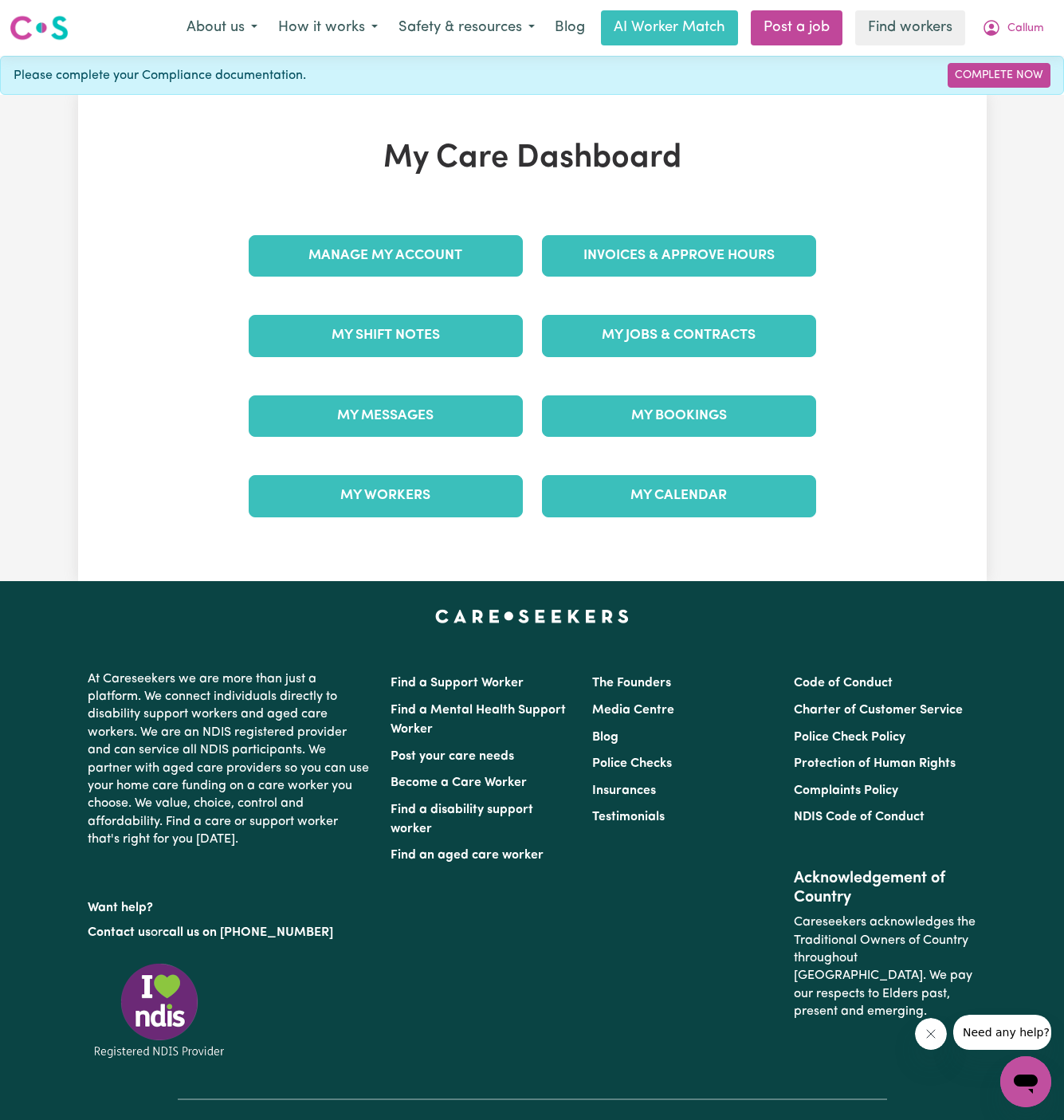
click at [492, 451] on div "My Messages" at bounding box center [386, 415] width 293 height 80
click at [469, 501] on link "My Workers" at bounding box center [386, 496] width 274 height 41
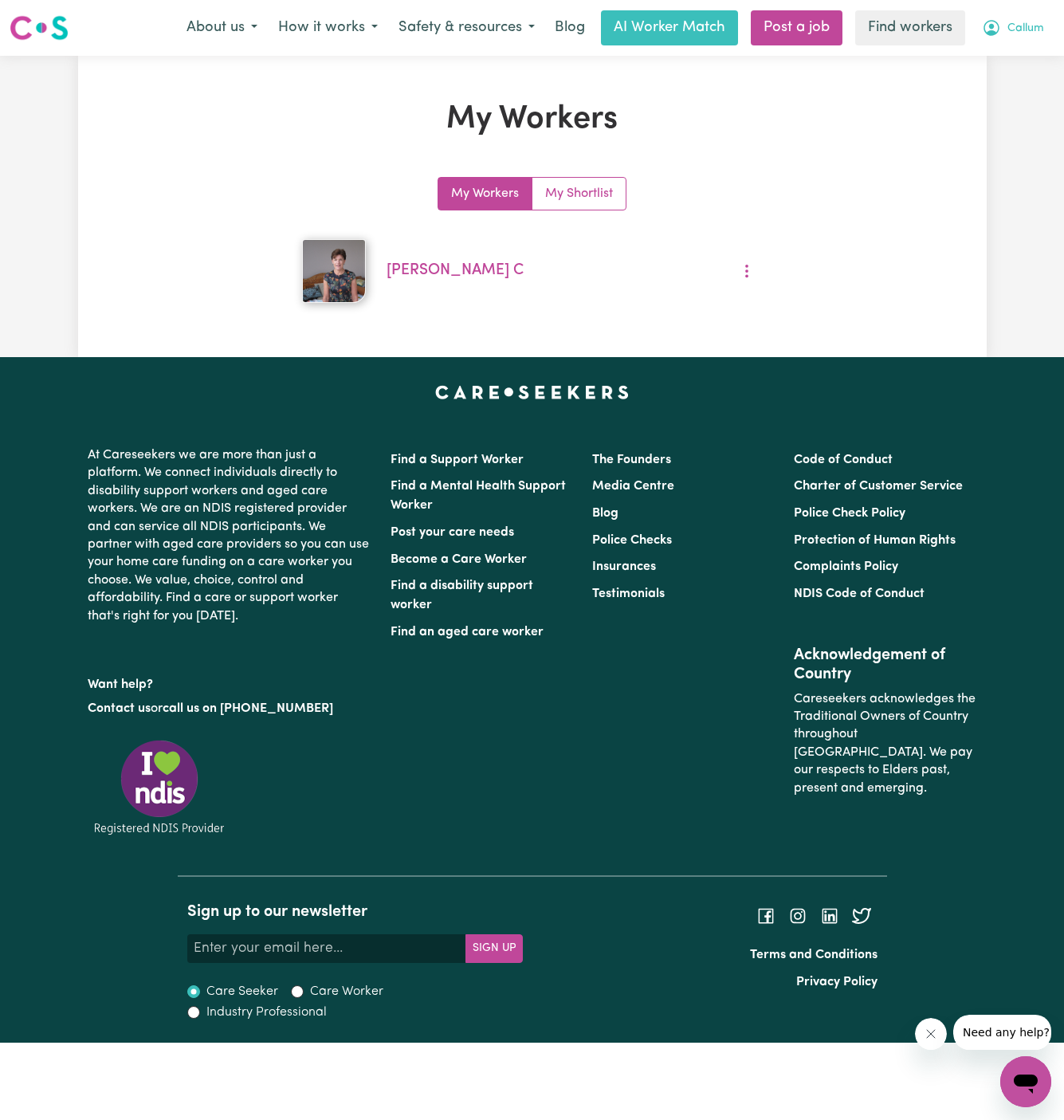
click at [1022, 36] on span "Callum" at bounding box center [1026, 28] width 36 height 18
click at [1016, 86] on link "Logout" at bounding box center [991, 92] width 126 height 30
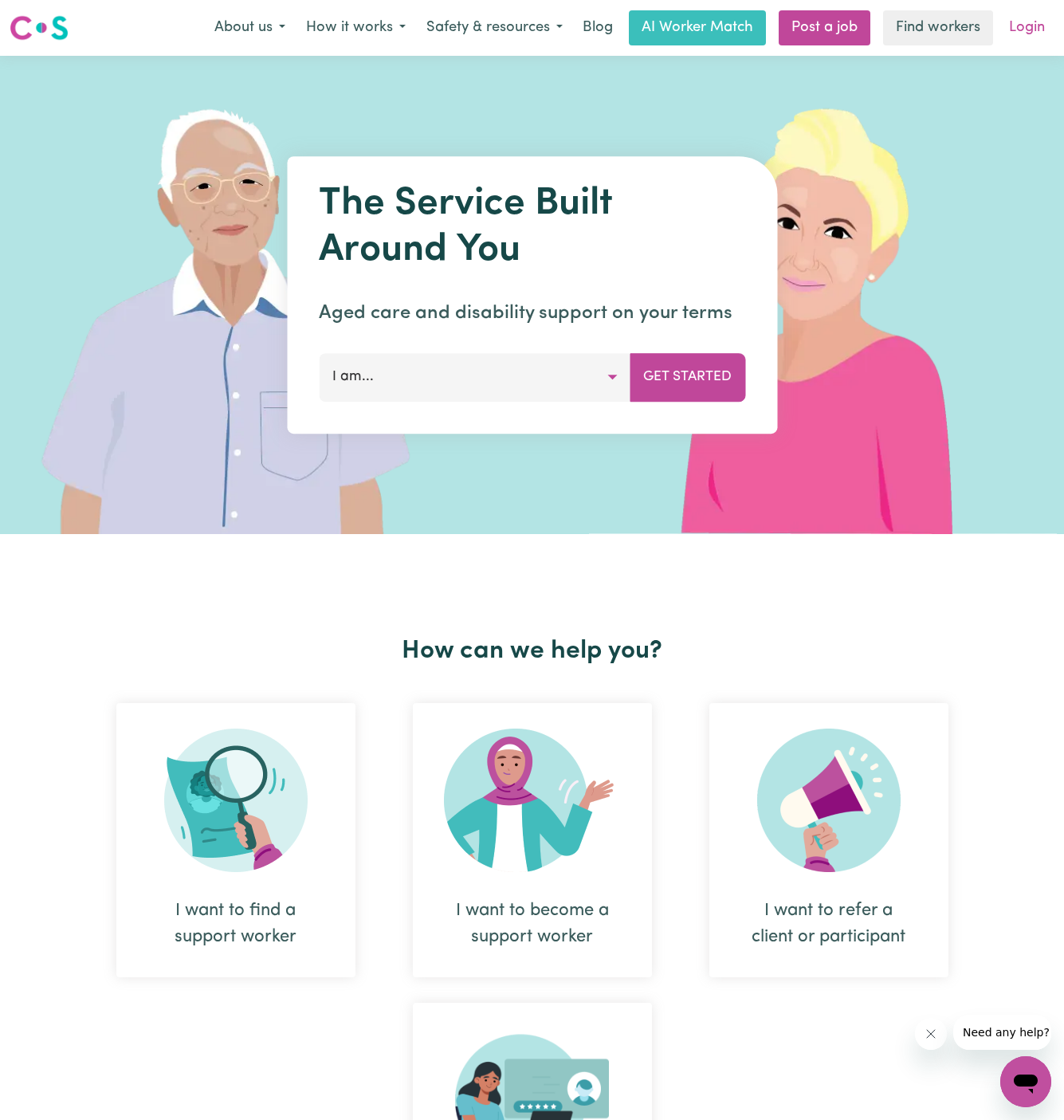
click at [1031, 29] on link "Login" at bounding box center [1027, 27] width 55 height 35
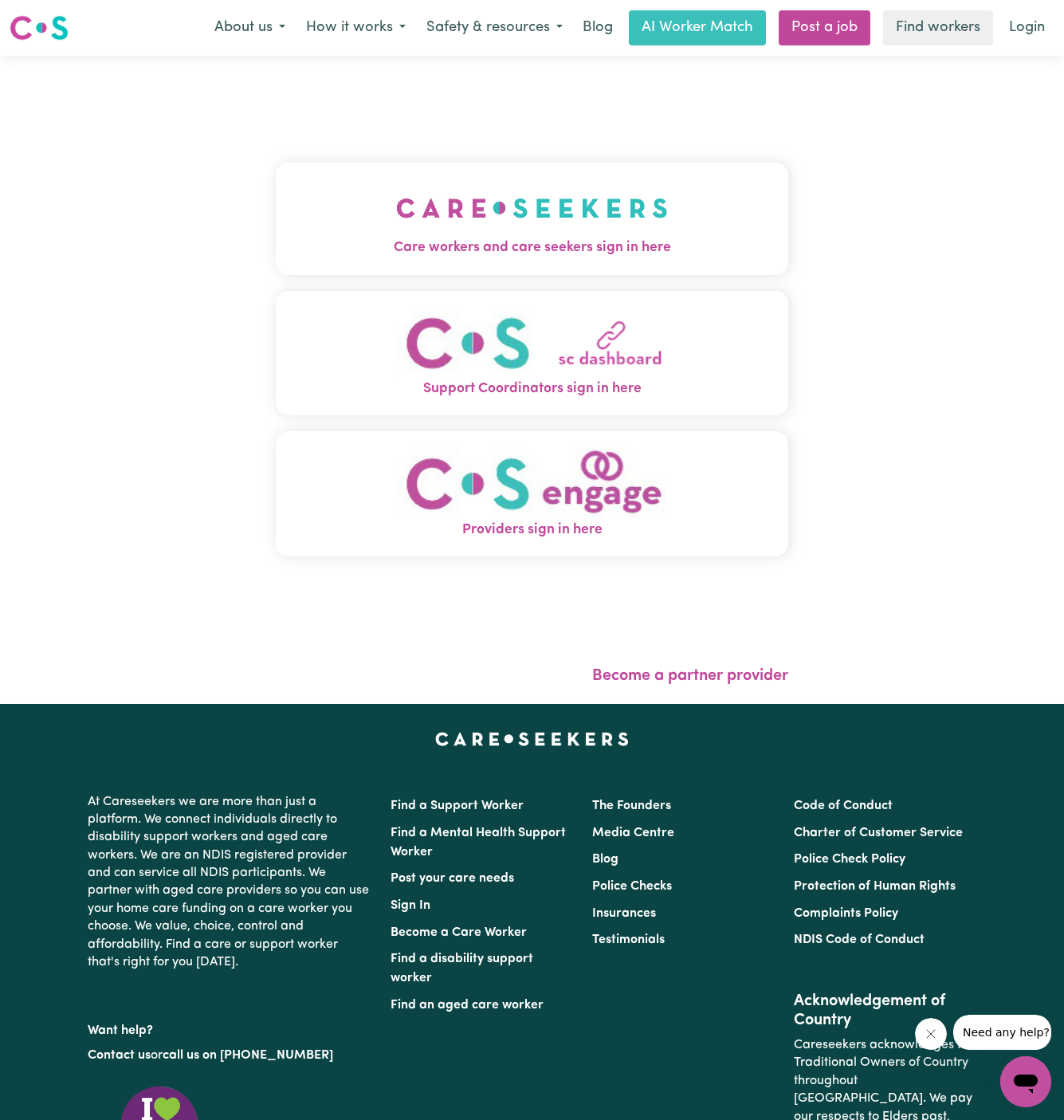
click at [568, 261] on button "Care workers and care seekers sign in here" at bounding box center [532, 218] width 514 height 111
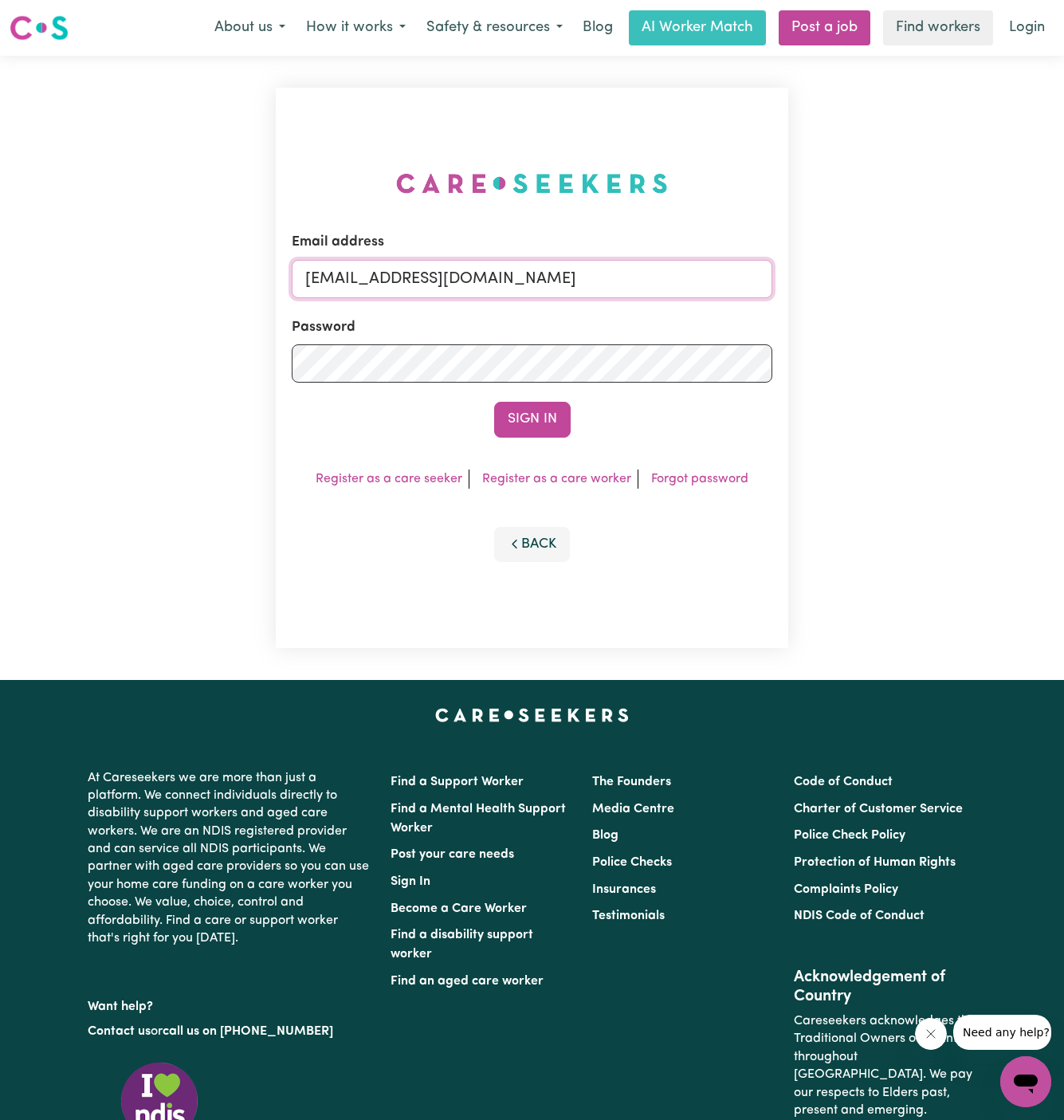
drag, startPoint x: 384, startPoint y: 280, endPoint x: 846, endPoint y: 277, distance: 462.0
click at [846, 277] on div "Email address superuser~GrahamWhiteKNC@careseekers.com.au Password Sign In Regi…" at bounding box center [532, 368] width 1064 height 624
paste input "AnneLoechelCF"
type input "superuser~AnneLoechelCF@careseekers.com.au"
click at [494, 401] on button "Sign In" at bounding box center [532, 418] width 77 height 35
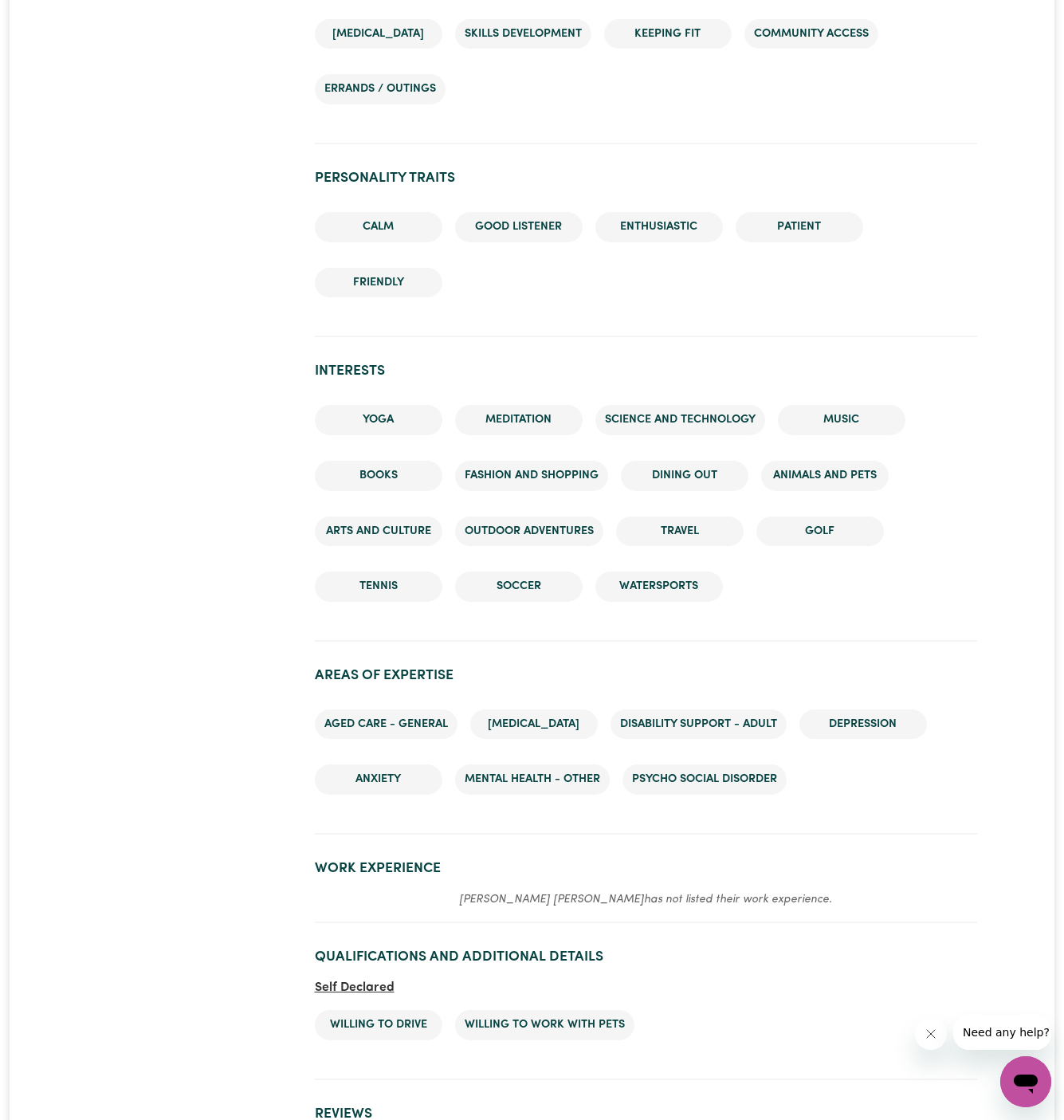
scroll to position [2354, 0]
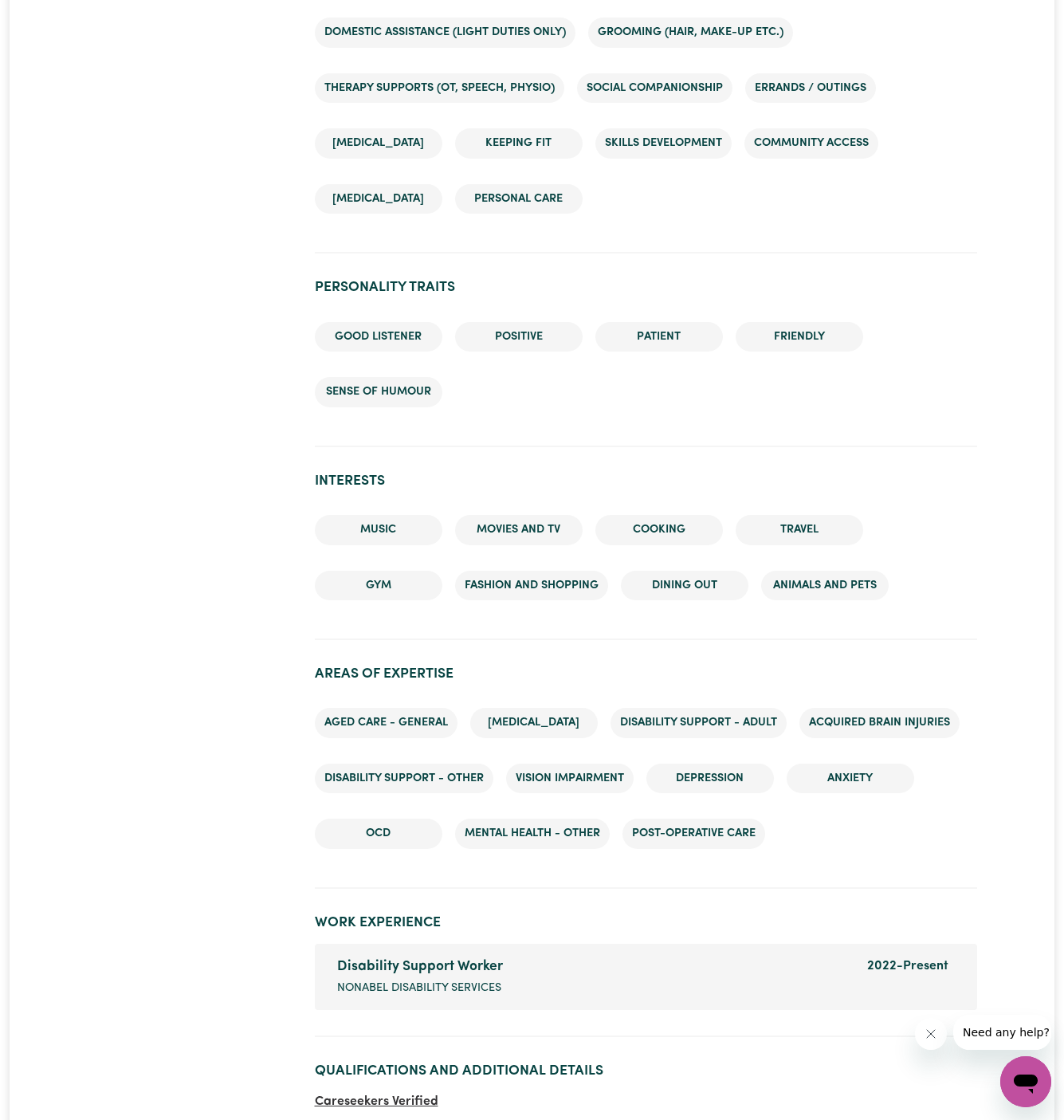
scroll to position [1967, 0]
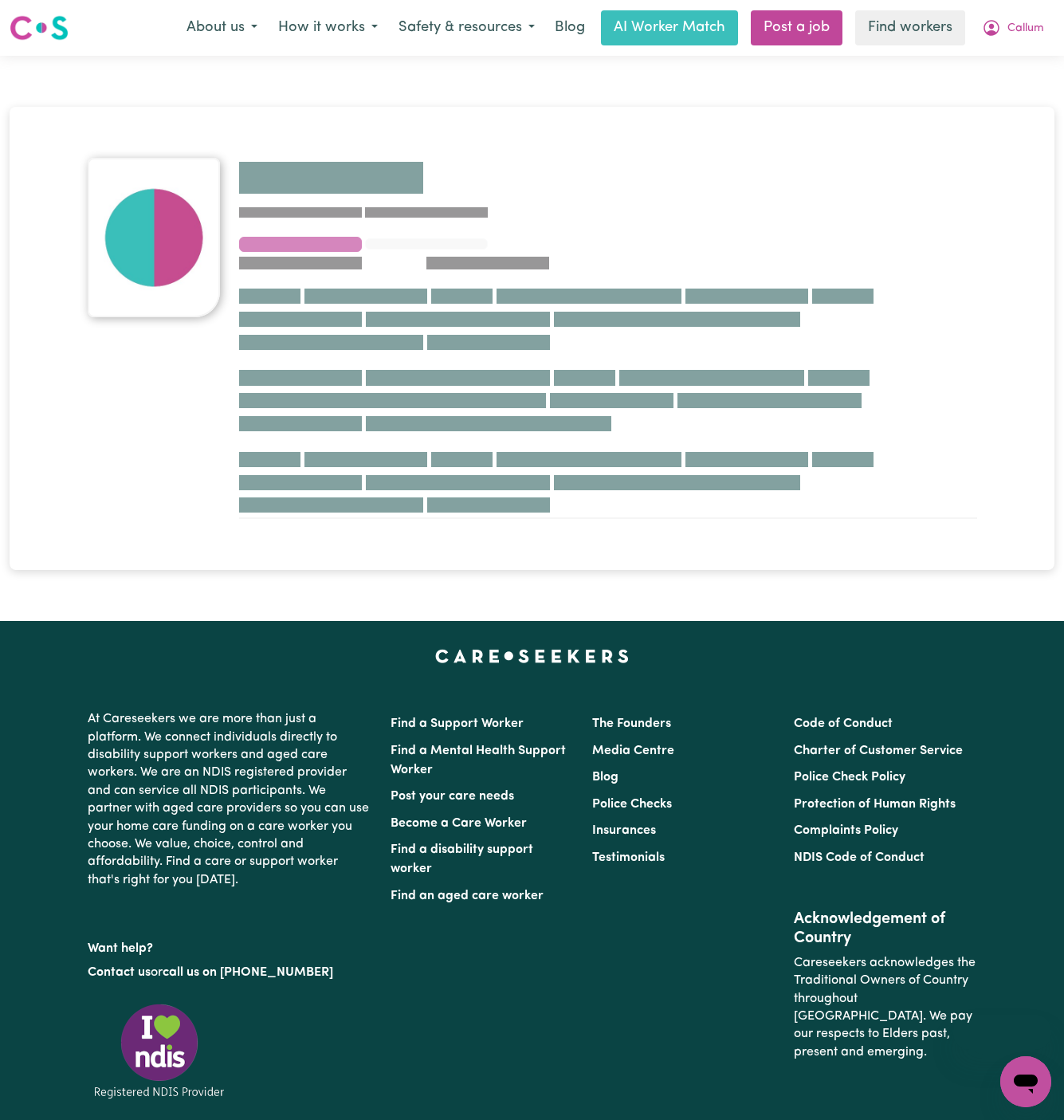
click at [293, 2] on nav "Menu About us How it works Safety & resources Blog AI Worker Match Post a job F…" at bounding box center [532, 28] width 1064 height 56
